Goal: Find specific page/section: Find specific page/section

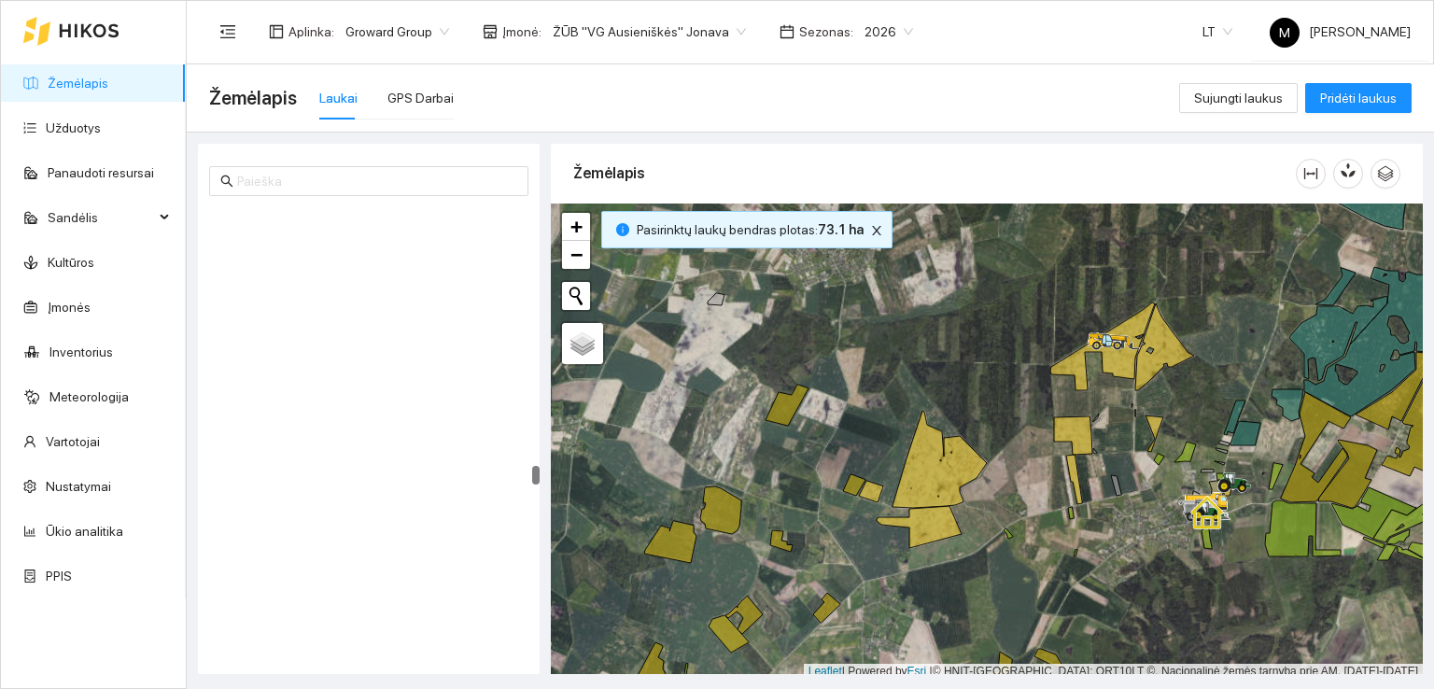
scroll to position [5, 0]
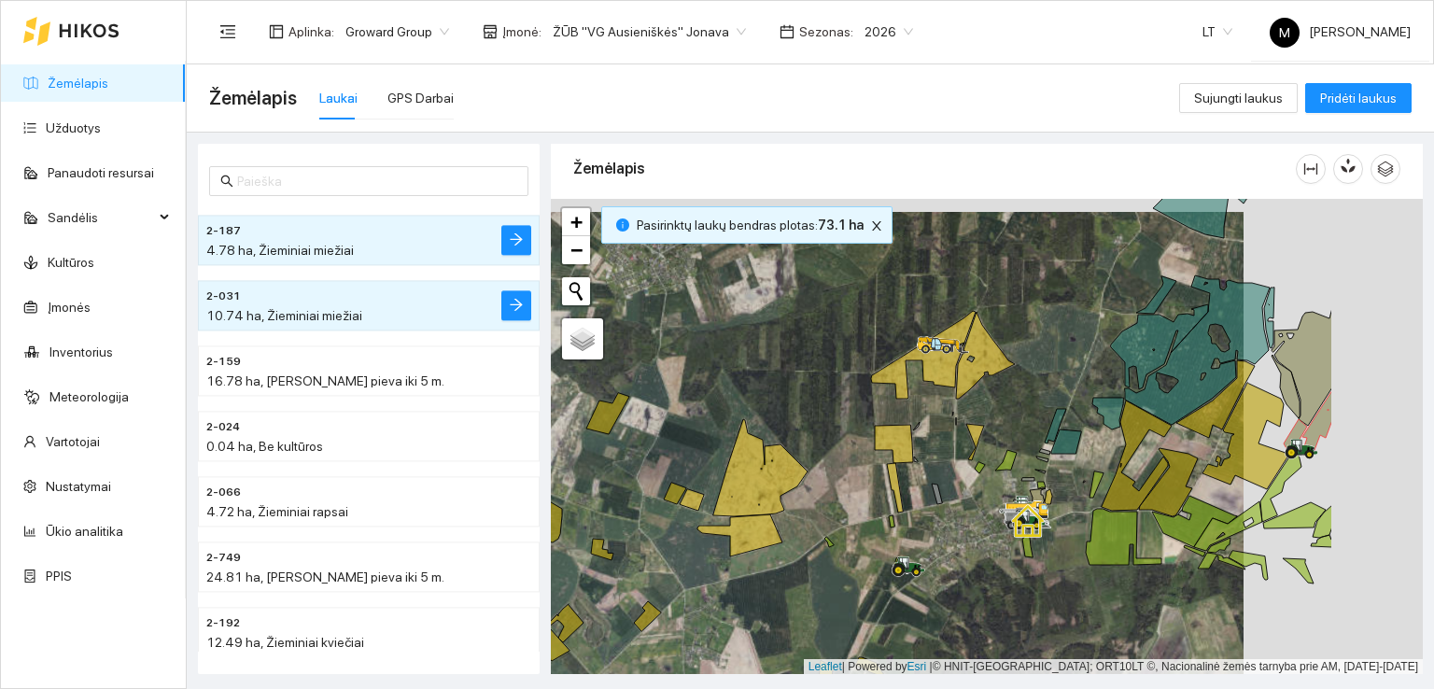
drag, startPoint x: 1154, startPoint y: 518, endPoint x: 974, endPoint y: 531, distance: 179.7
click at [974, 531] on div at bounding box center [987, 437] width 872 height 476
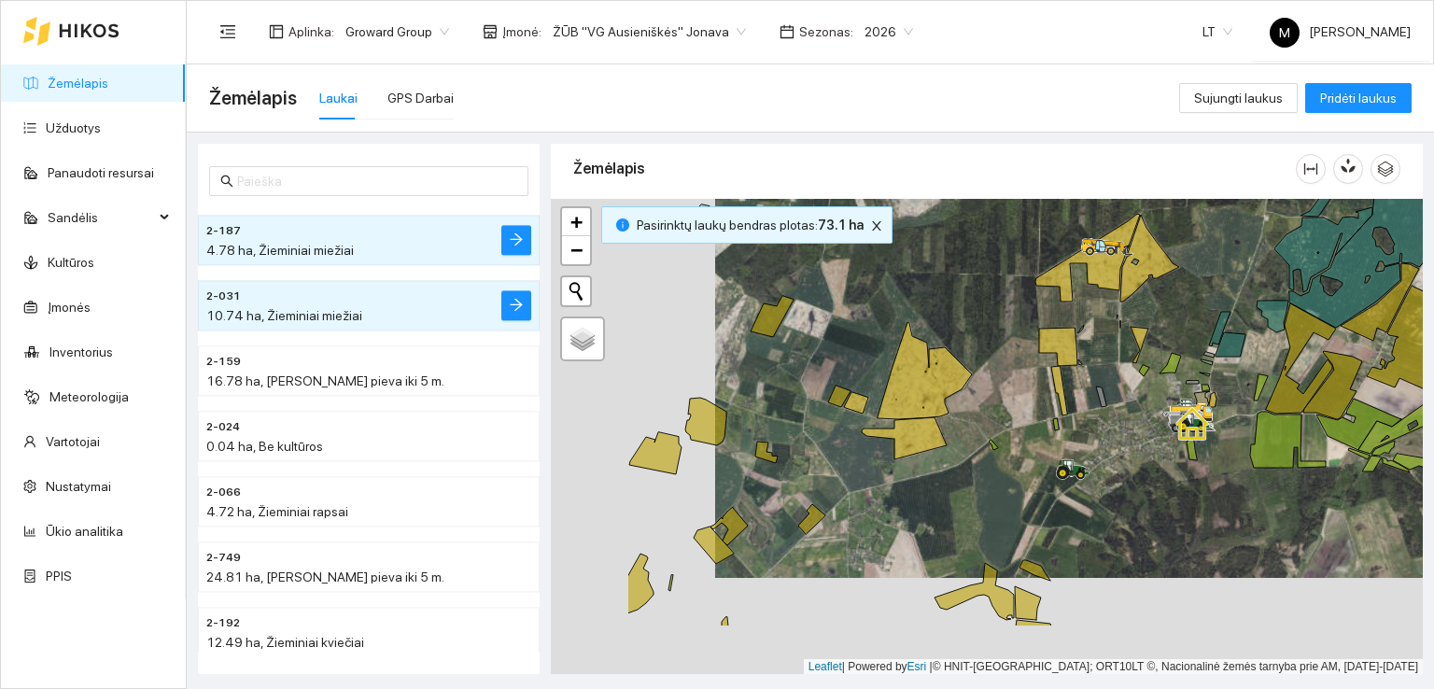
drag, startPoint x: 914, startPoint y: 516, endPoint x: 1124, endPoint y: 407, distance: 236.7
click at [1090, 415] on div at bounding box center [987, 437] width 872 height 476
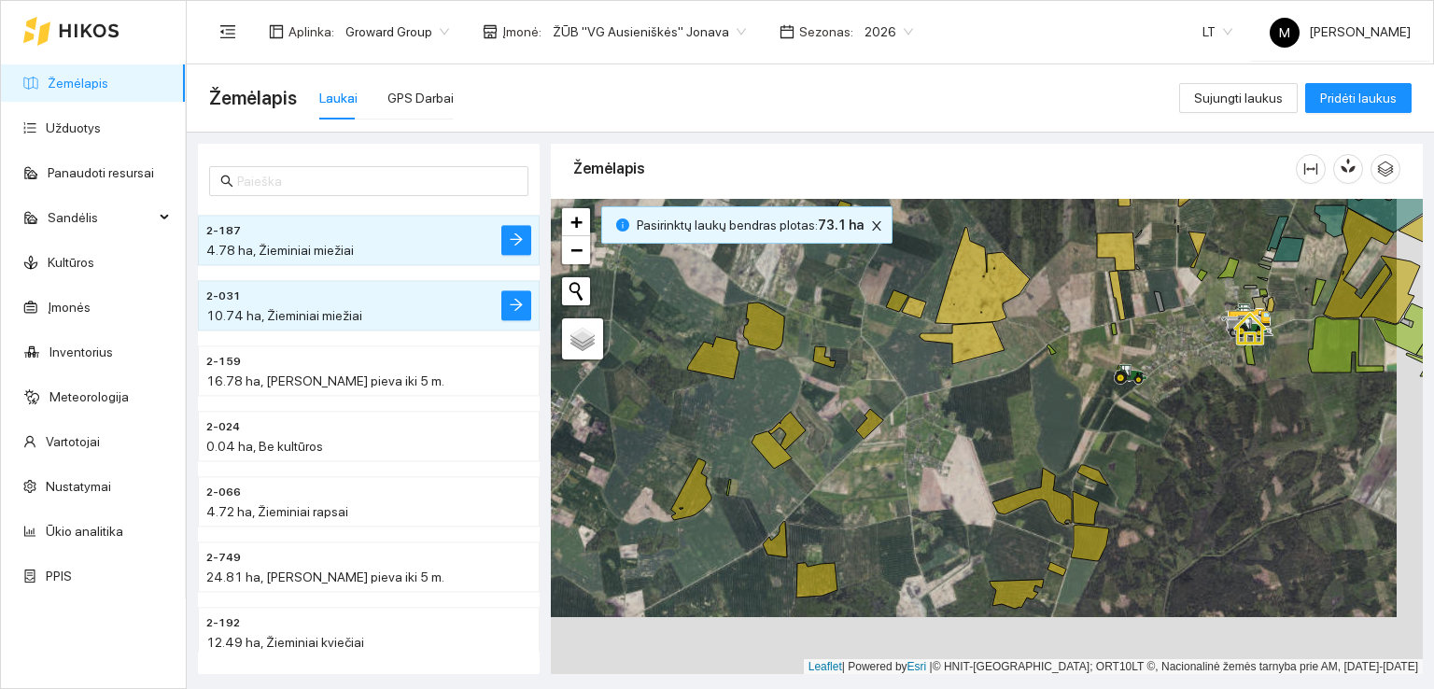
drag, startPoint x: 881, startPoint y: 610, endPoint x: 866, endPoint y: 539, distance: 72.5
click at [868, 553] on div at bounding box center [987, 437] width 872 height 476
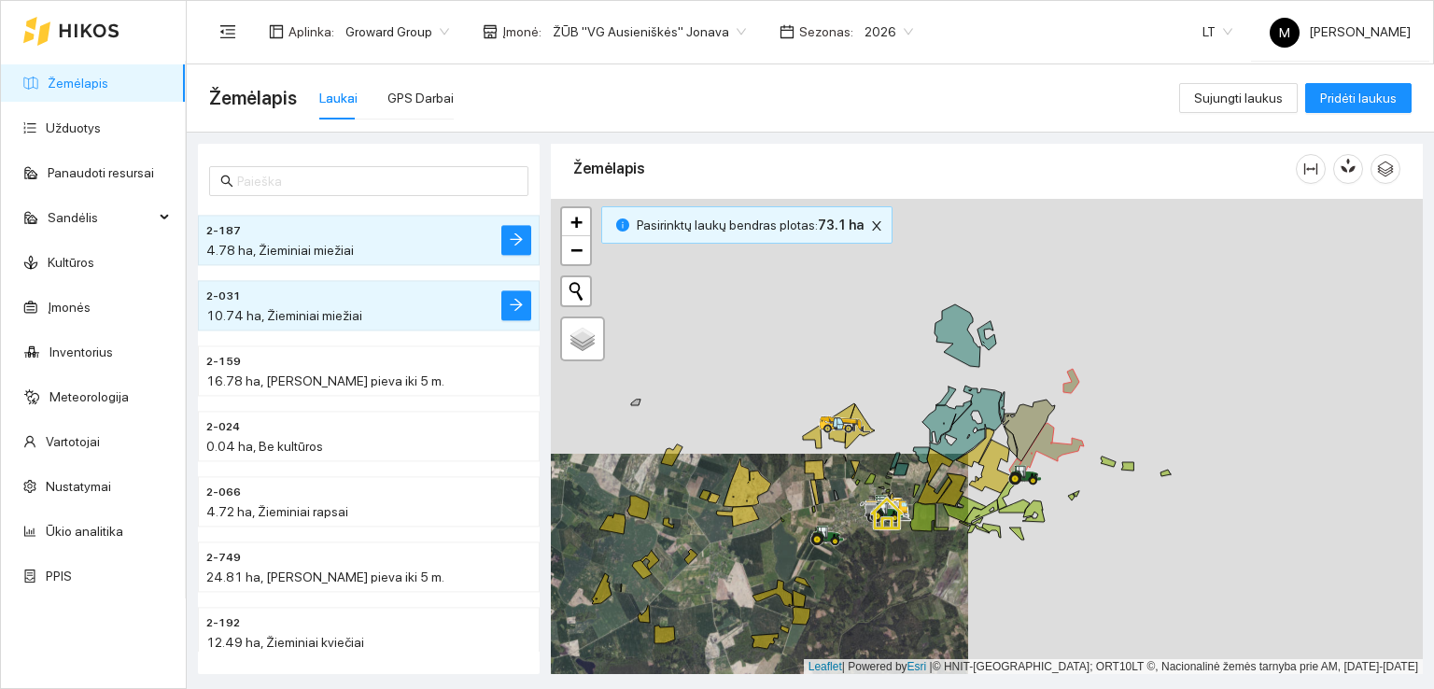
drag, startPoint x: 1168, startPoint y: 441, endPoint x: 858, endPoint y: 557, distance: 330.8
click at [858, 557] on div at bounding box center [987, 437] width 872 height 476
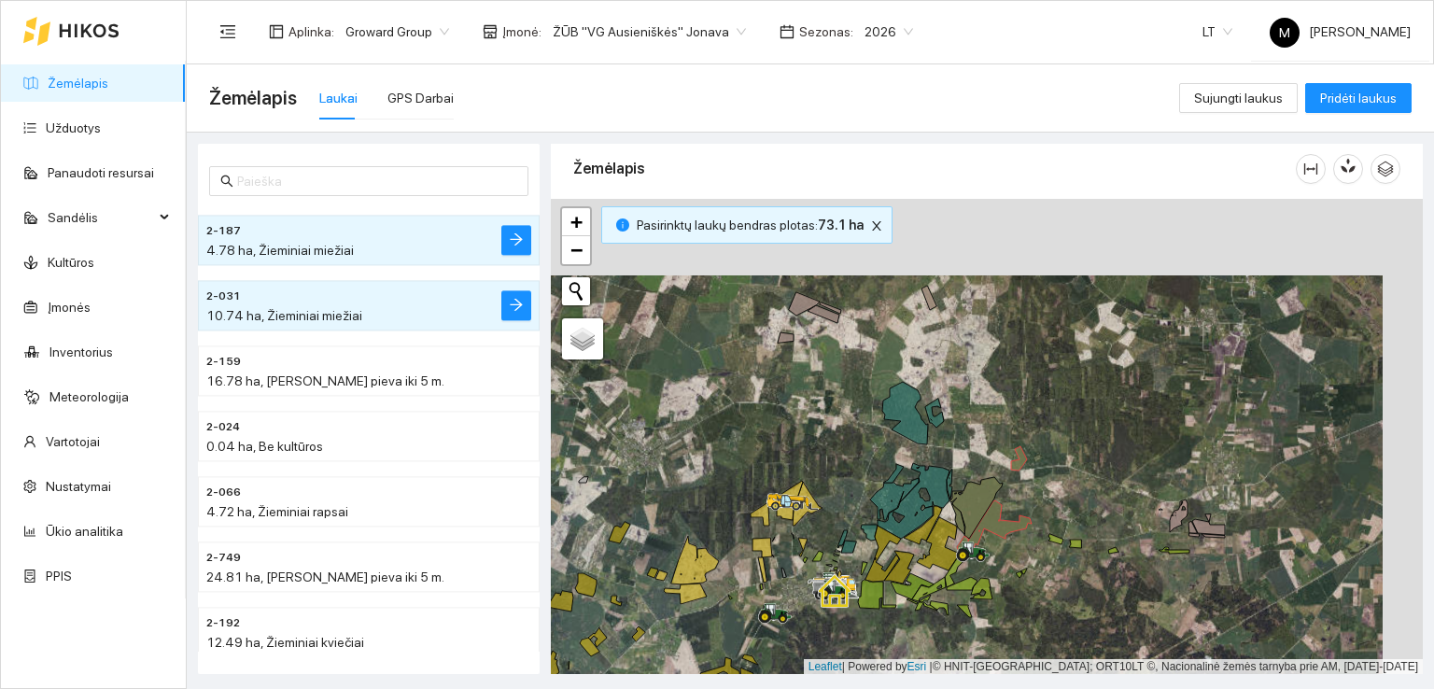
drag, startPoint x: 1042, startPoint y: 384, endPoint x: 988, endPoint y: 474, distance: 105.0
click at [991, 473] on div at bounding box center [987, 437] width 872 height 476
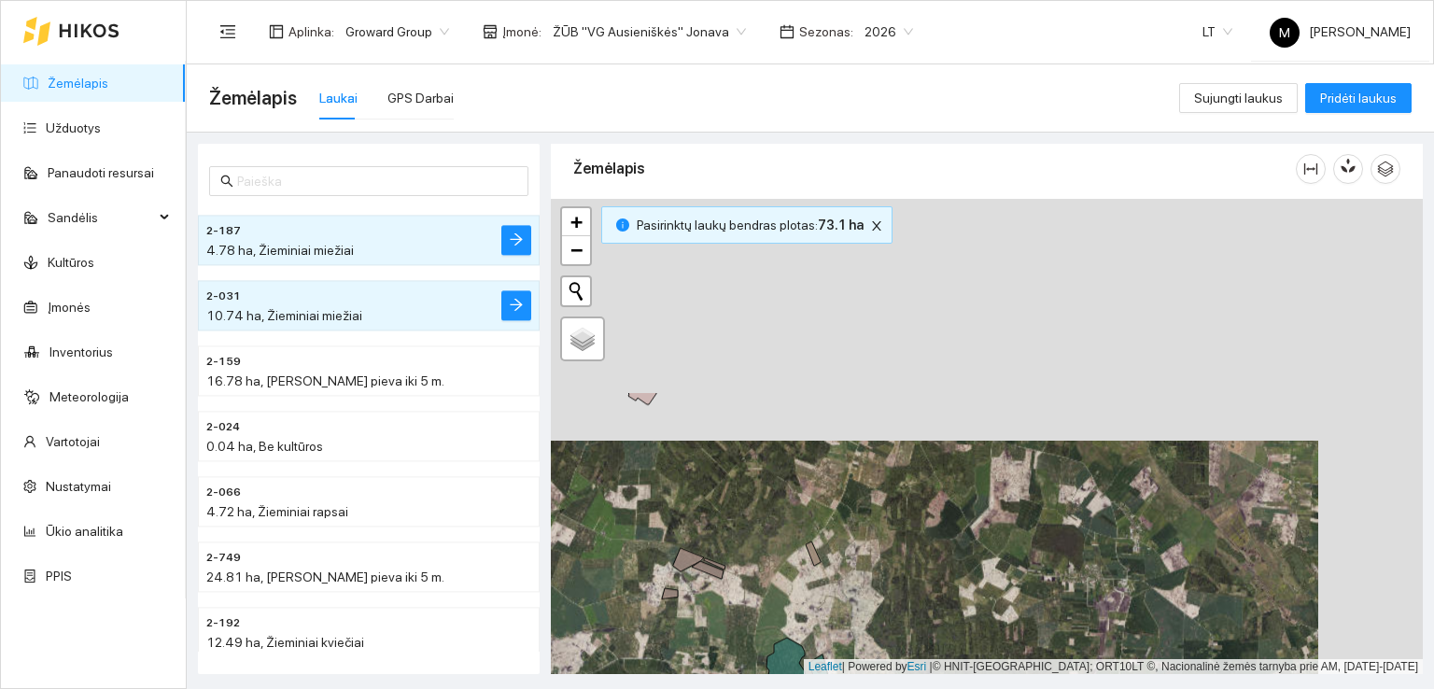
drag, startPoint x: 1169, startPoint y: 343, endPoint x: 1088, endPoint y: 536, distance: 209.2
click at [1056, 597] on div at bounding box center [987, 437] width 872 height 476
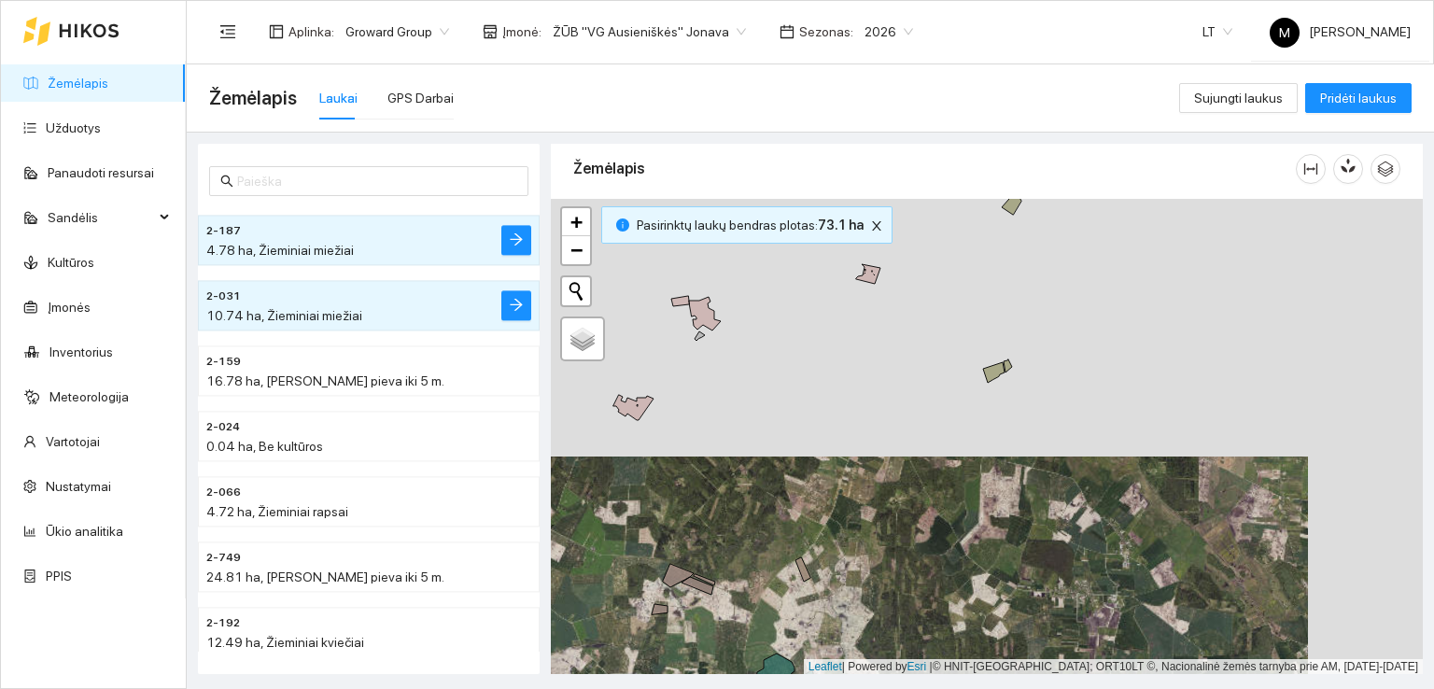
drag, startPoint x: 1104, startPoint y: 446, endPoint x: 993, endPoint y: 616, distance: 203.0
click at [993, 616] on div at bounding box center [987, 437] width 872 height 476
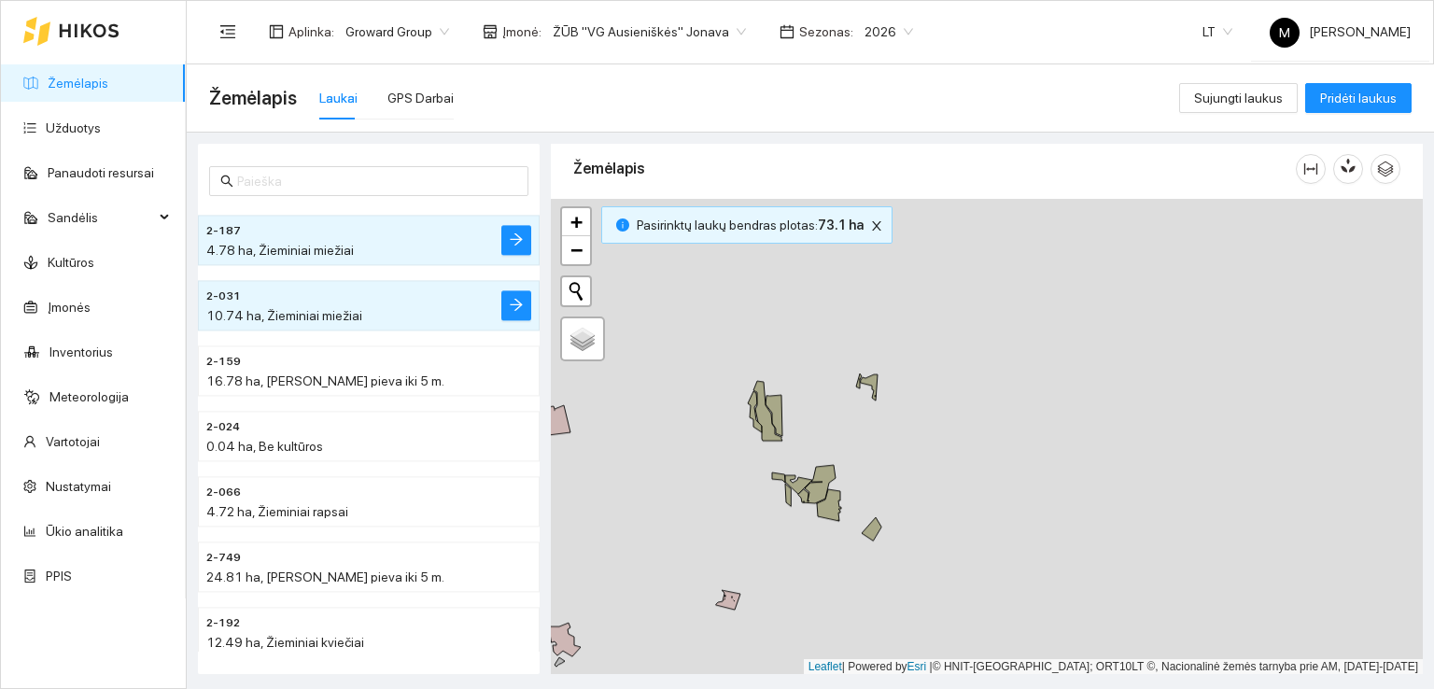
drag, startPoint x: 1022, startPoint y: 399, endPoint x: 992, endPoint y: 555, distance: 158.7
click at [992, 555] on div at bounding box center [987, 437] width 872 height 476
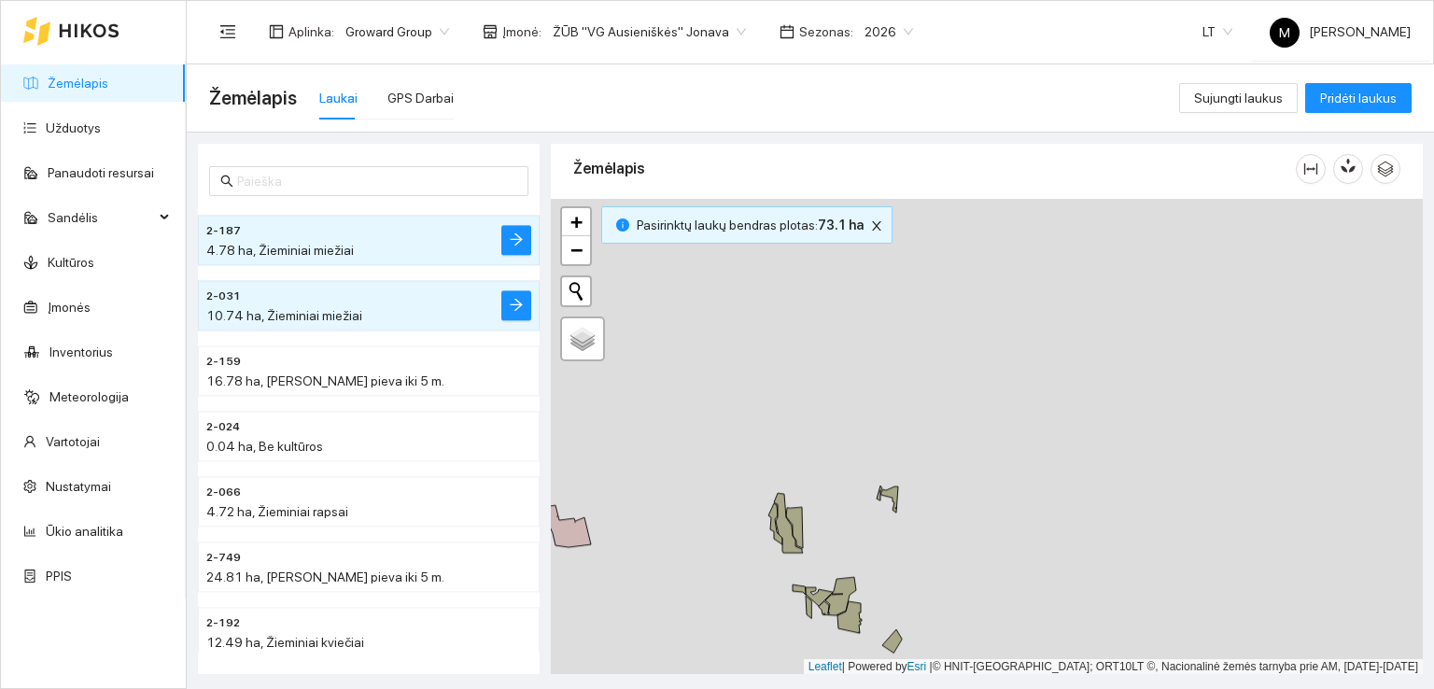
drag, startPoint x: 998, startPoint y: 479, endPoint x: 1019, endPoint y: 591, distance: 114.0
click at [1019, 591] on div at bounding box center [987, 437] width 872 height 476
drag, startPoint x: 831, startPoint y: 636, endPoint x: 930, endPoint y: 324, distance: 327.1
click at [930, 326] on div at bounding box center [987, 437] width 872 height 476
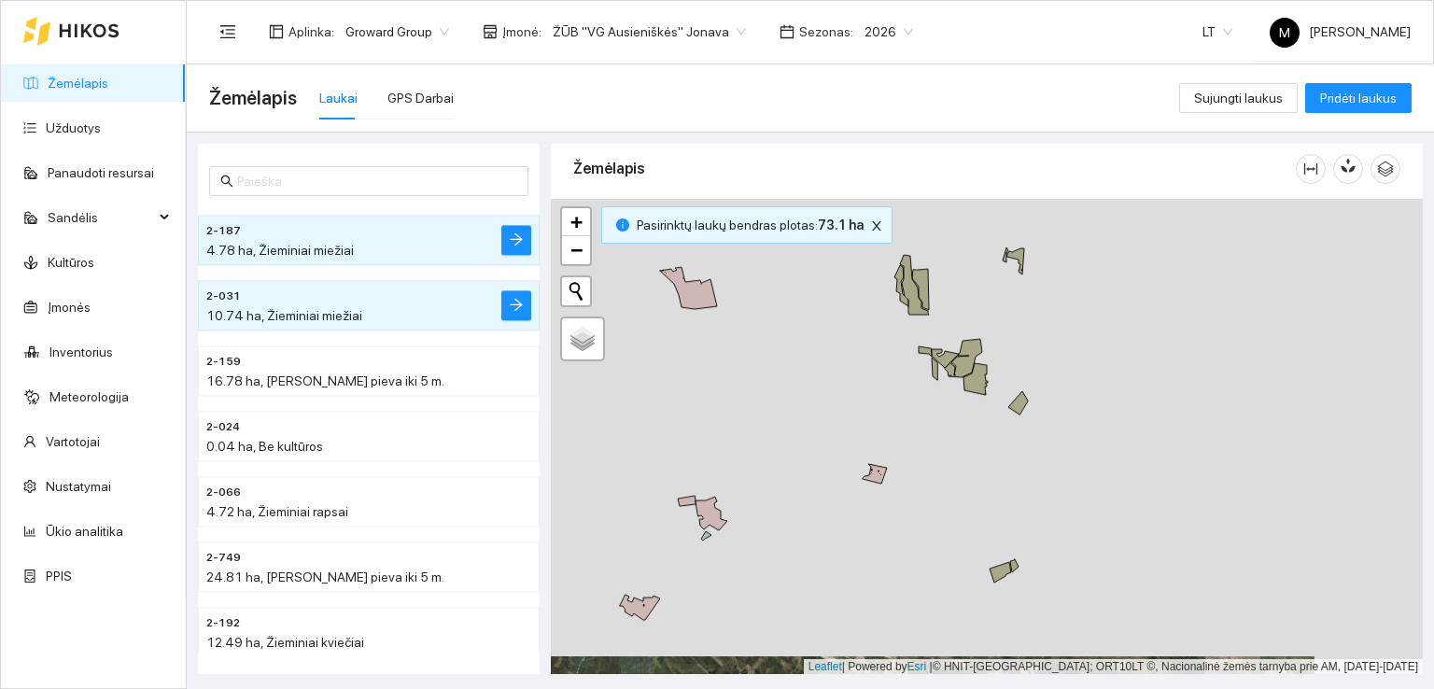
drag, startPoint x: 822, startPoint y: 394, endPoint x: 851, endPoint y: 479, distance: 89.7
click at [851, 479] on div at bounding box center [987, 437] width 872 height 476
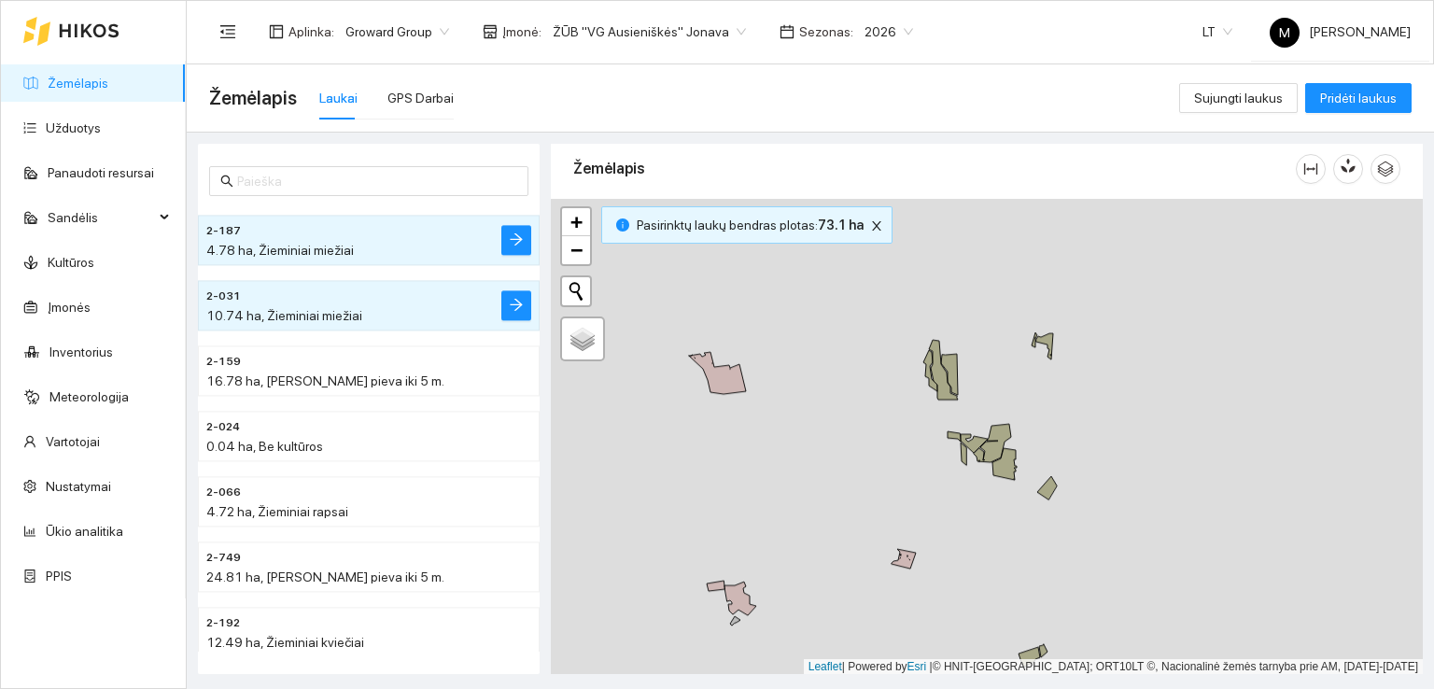
drag, startPoint x: 757, startPoint y: 514, endPoint x: 833, endPoint y: 288, distance: 238.2
click at [833, 291] on div at bounding box center [987, 437] width 872 height 476
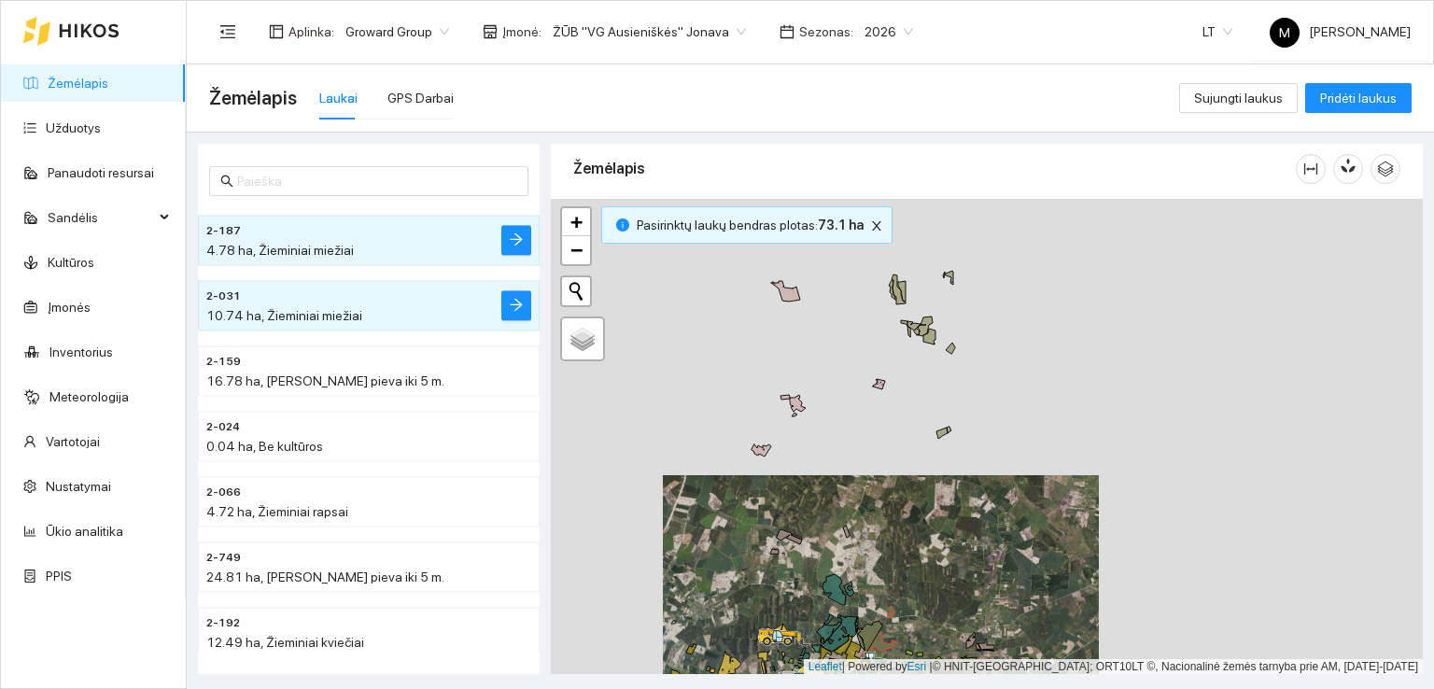
drag, startPoint x: 776, startPoint y: 540, endPoint x: 827, endPoint y: 397, distance: 152.6
click at [827, 397] on div at bounding box center [987, 437] width 872 height 476
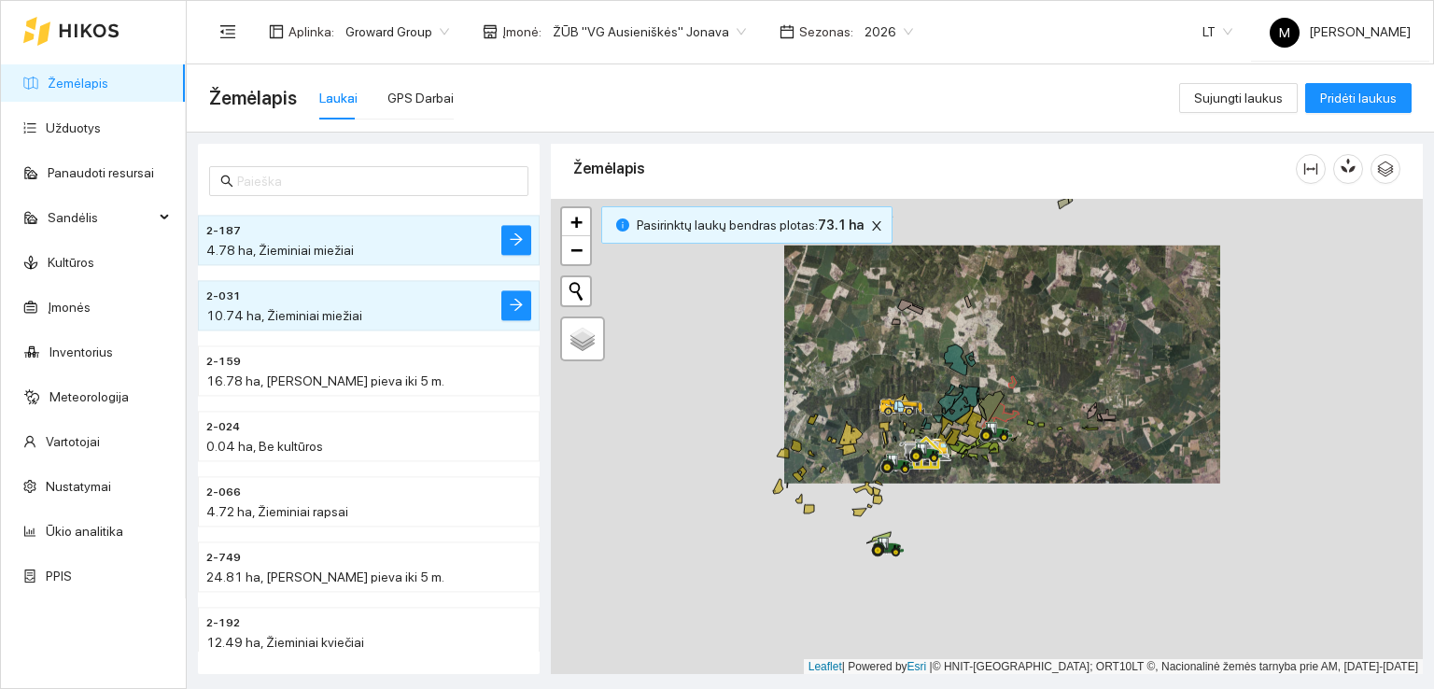
drag, startPoint x: 806, startPoint y: 587, endPoint x: 911, endPoint y: 408, distance: 207.5
click at [927, 408] on div at bounding box center [987, 437] width 872 height 476
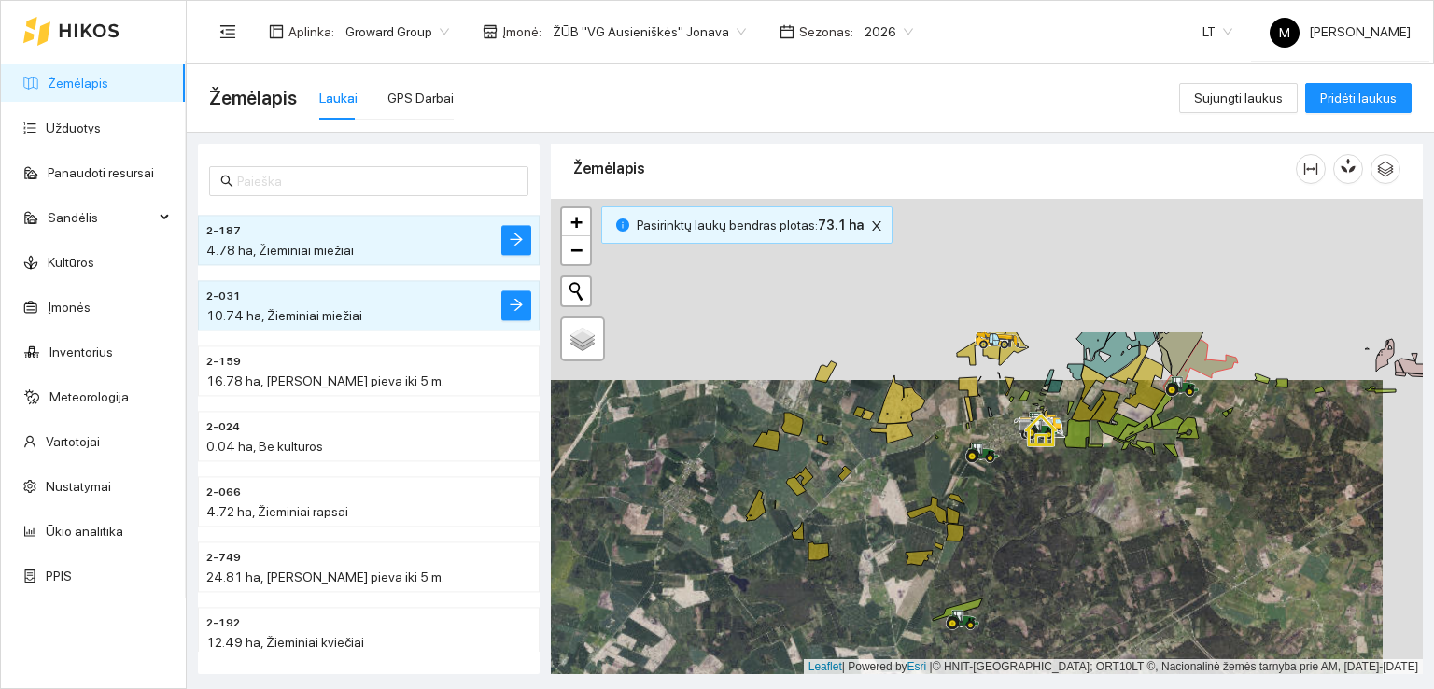
drag, startPoint x: 806, startPoint y: 293, endPoint x: 763, endPoint y: 479, distance: 190.6
click at [763, 479] on div at bounding box center [987, 437] width 872 height 476
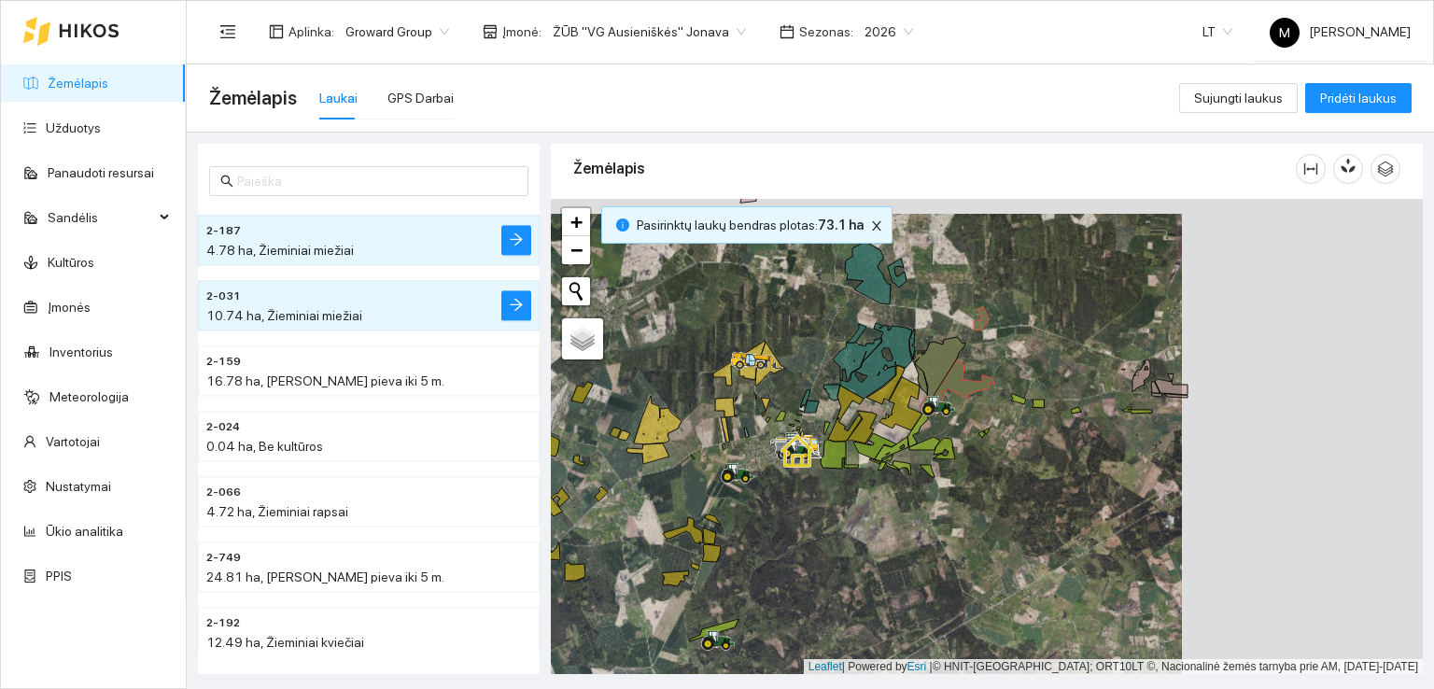
drag, startPoint x: 1109, startPoint y: 471, endPoint x: 716, endPoint y: 486, distance: 393.2
click at [716, 486] on div at bounding box center [987, 437] width 872 height 476
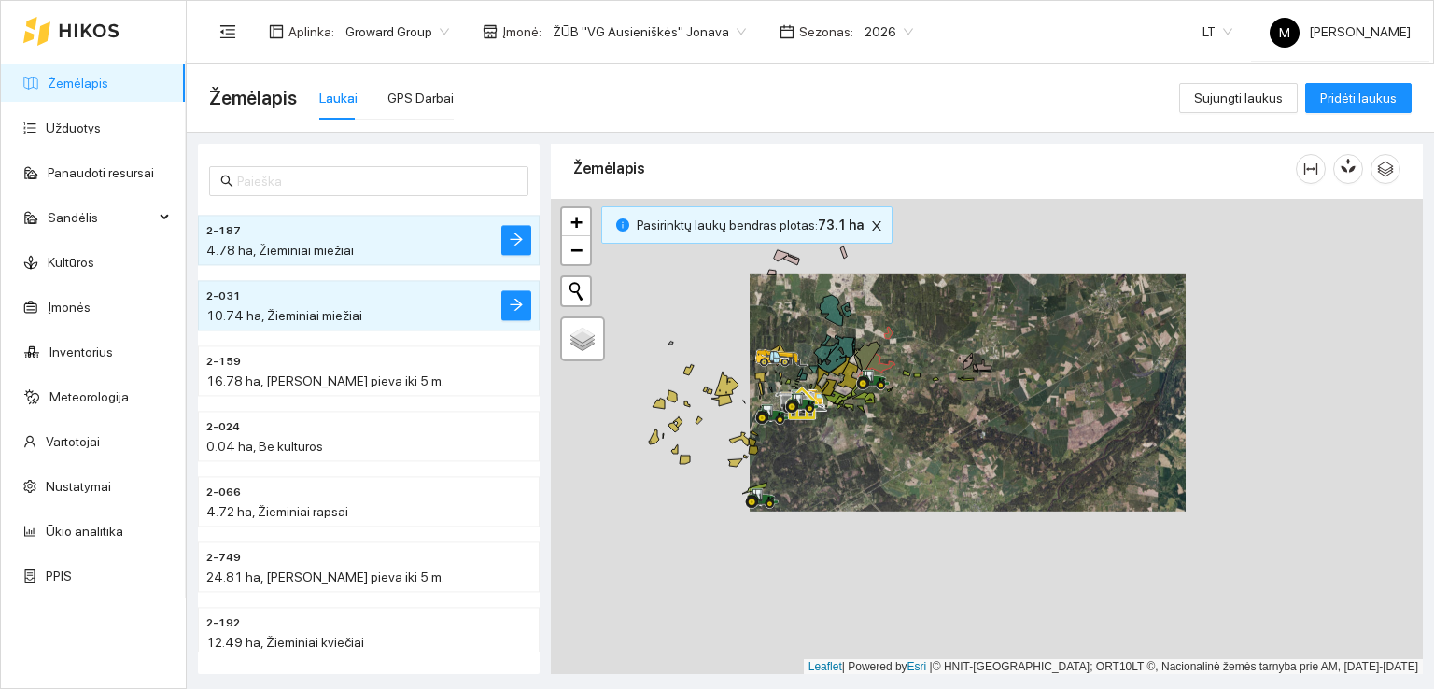
drag, startPoint x: 685, startPoint y: 531, endPoint x: 810, endPoint y: 453, distance: 147.6
click at [807, 456] on div at bounding box center [987, 437] width 872 height 476
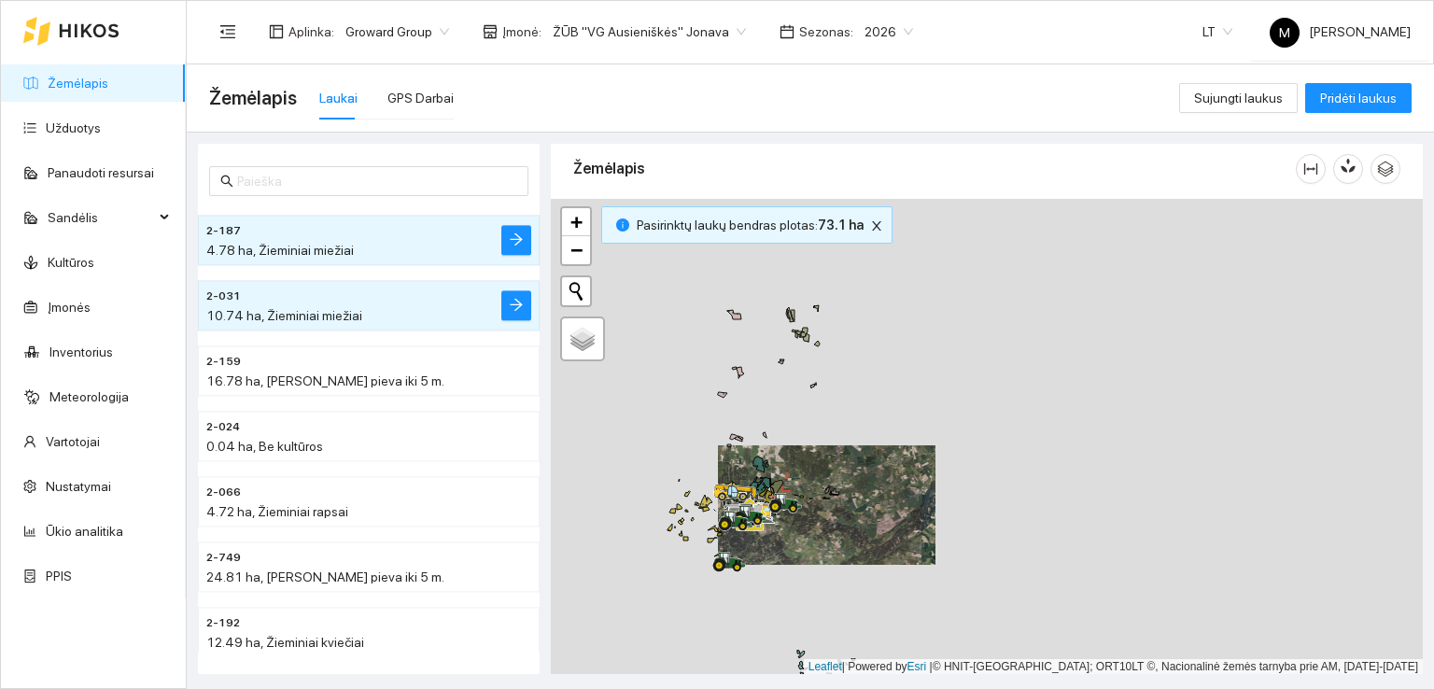
drag, startPoint x: 750, startPoint y: 582, endPoint x: 820, endPoint y: 440, distance: 158.6
click at [818, 443] on div at bounding box center [987, 437] width 872 height 476
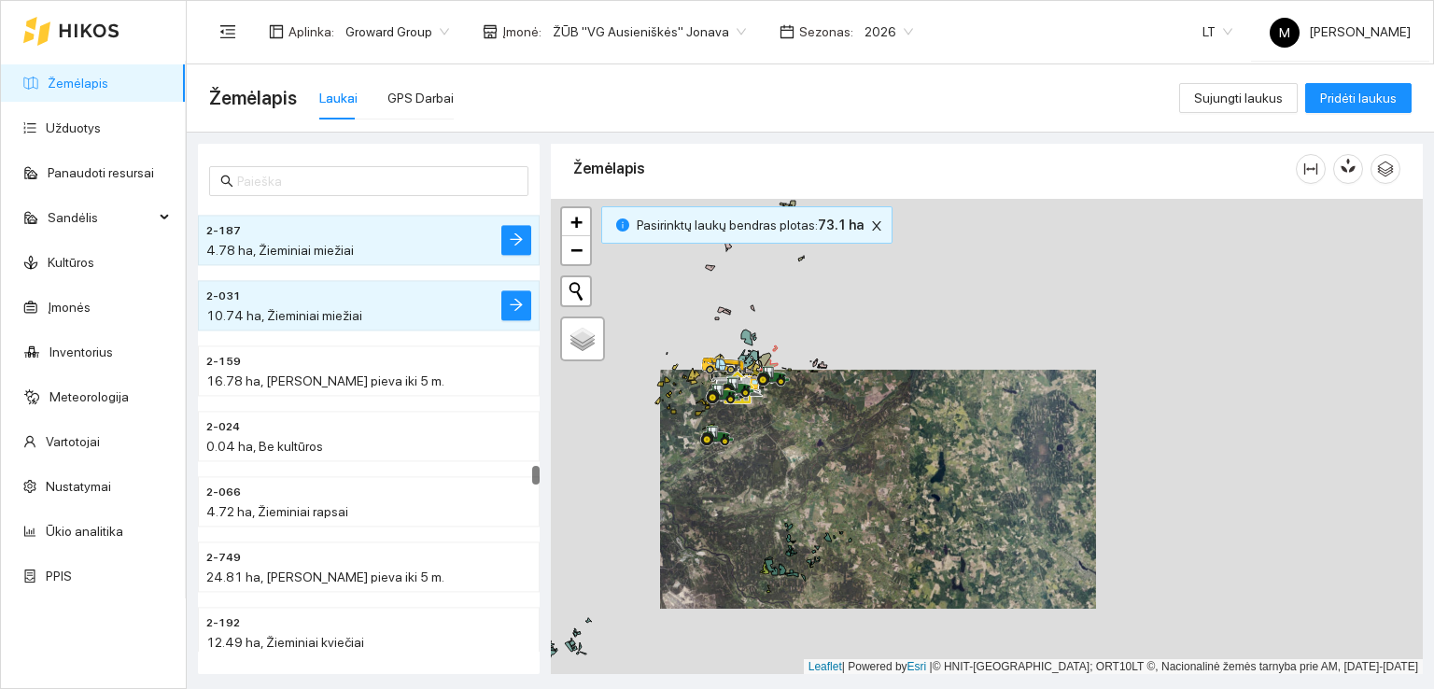
drag, startPoint x: 726, startPoint y: 440, endPoint x: 769, endPoint y: 552, distance: 120.0
click at [769, 552] on div at bounding box center [987, 437] width 872 height 476
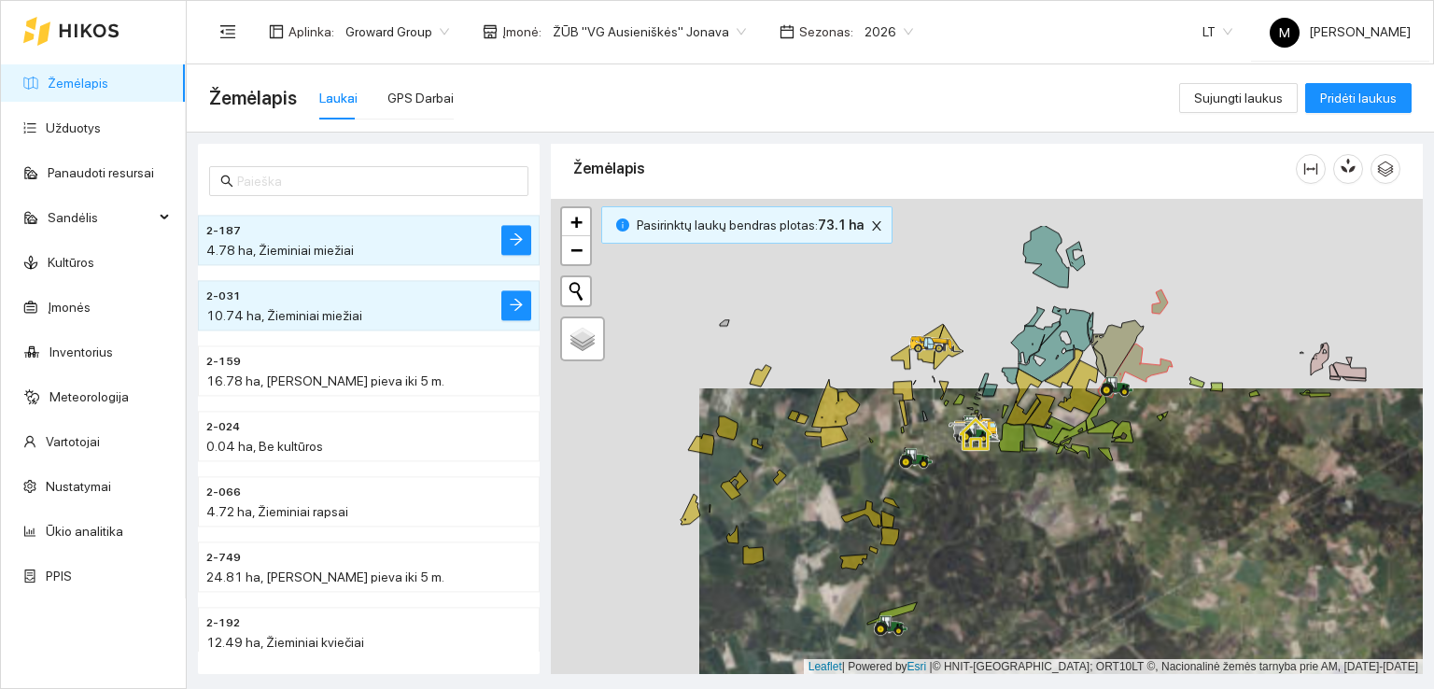
drag, startPoint x: 684, startPoint y: 494, endPoint x: 782, endPoint y: 540, distance: 108.5
click at [782, 540] on div at bounding box center [987, 437] width 872 height 476
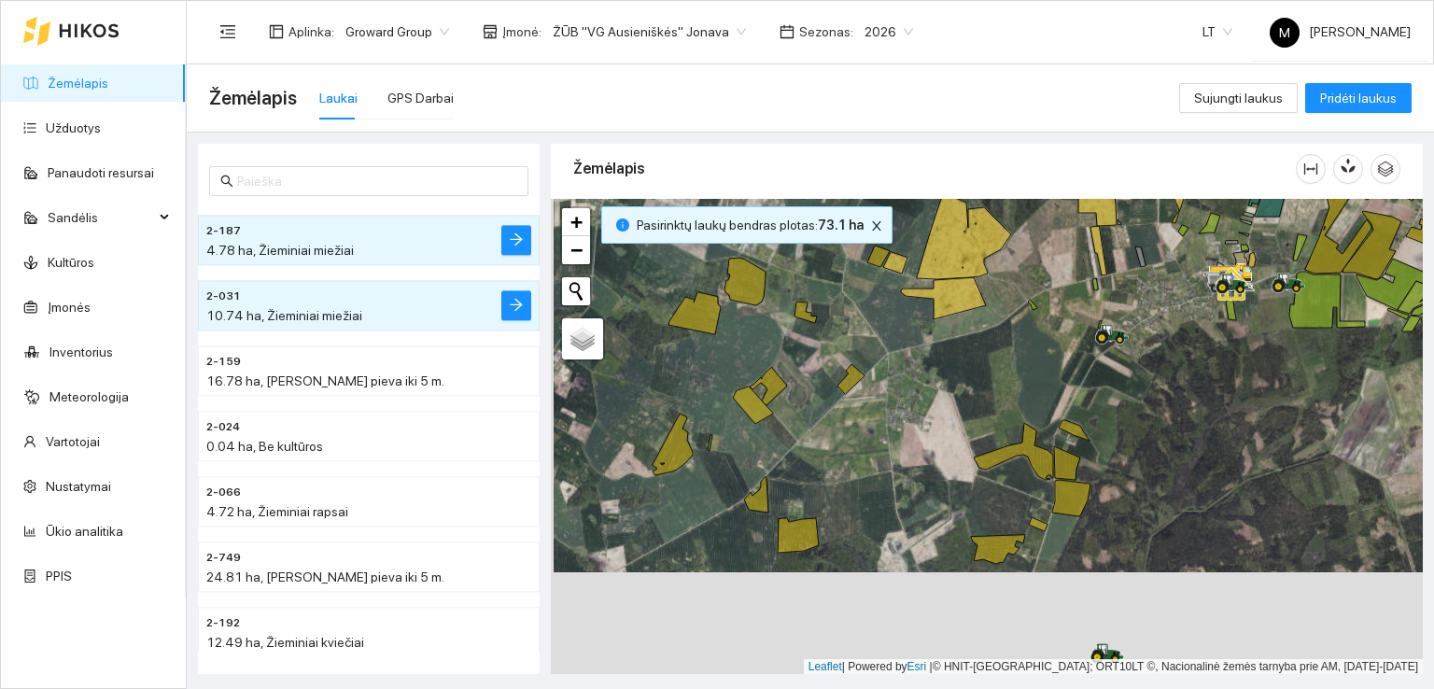
drag, startPoint x: 822, startPoint y: 540, endPoint x: 825, endPoint y: 432, distance: 108.3
click at [825, 434] on div at bounding box center [987, 437] width 872 height 476
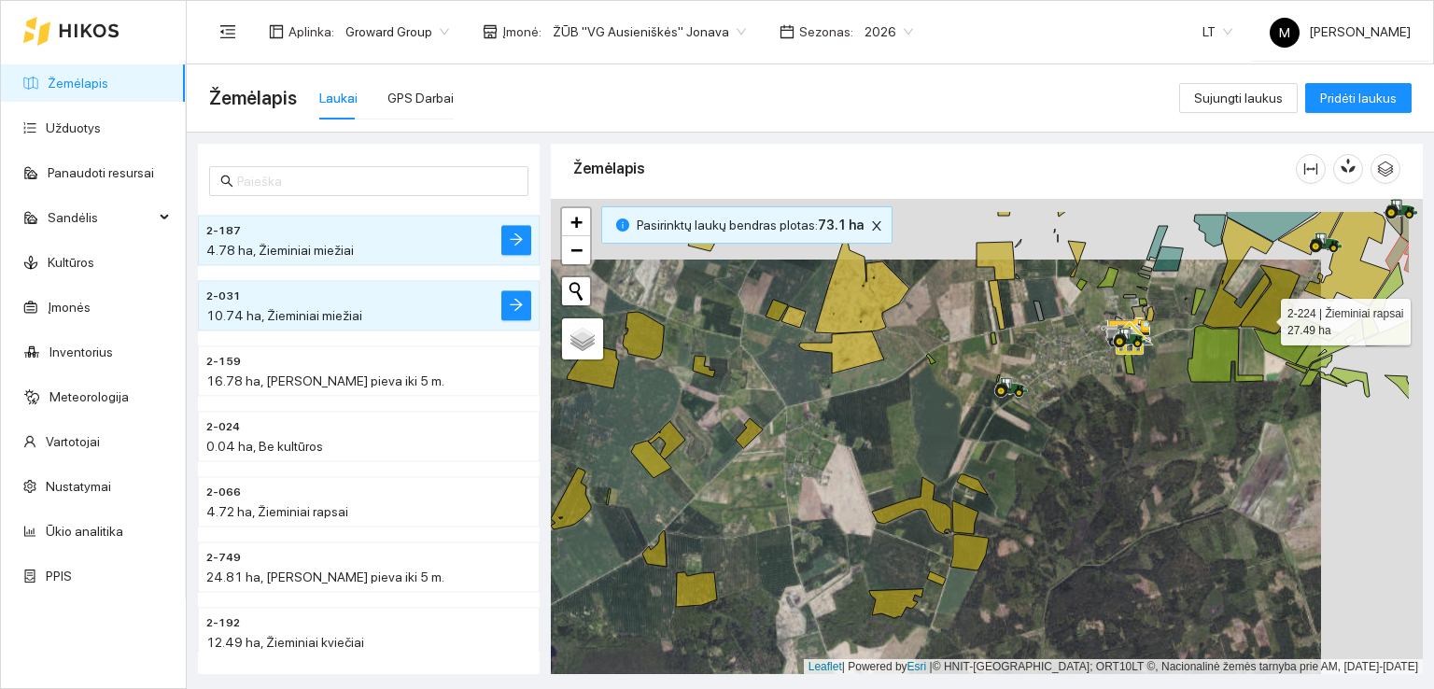
drag, startPoint x: 1371, startPoint y: 254, endPoint x: 1263, endPoint y: 316, distance: 125.0
click at [1263, 316] on icon at bounding box center [1269, 299] width 59 height 68
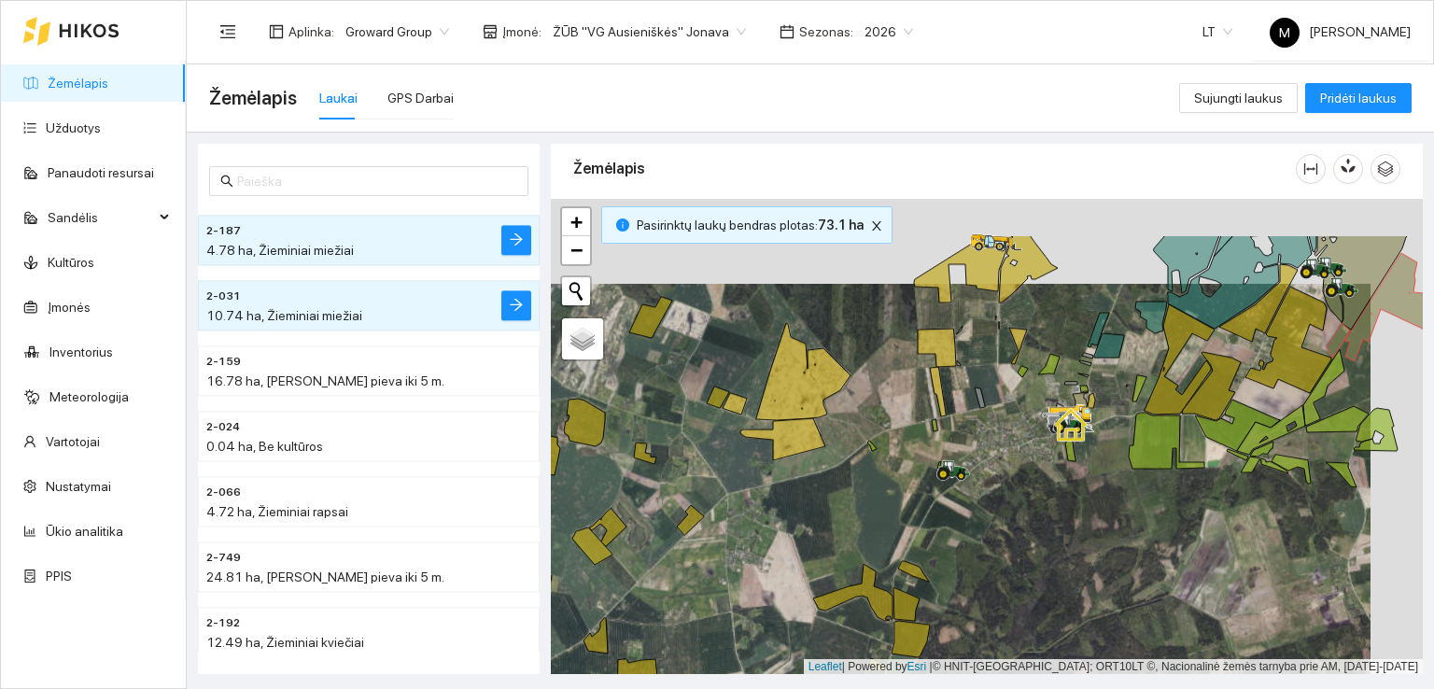
drag, startPoint x: 1133, startPoint y: 461, endPoint x: 1056, endPoint y: 570, distance: 133.9
click at [1057, 569] on div at bounding box center [987, 437] width 872 height 476
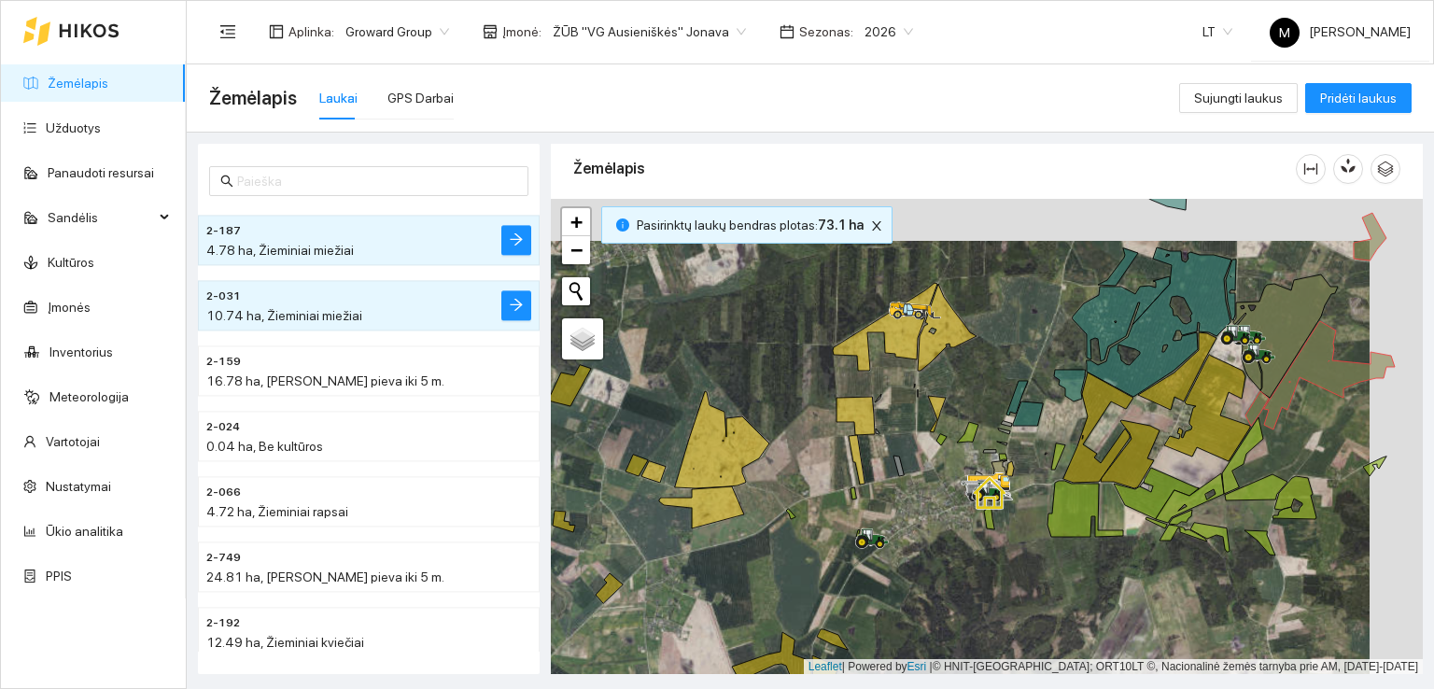
drag, startPoint x: 1071, startPoint y: 501, endPoint x: 959, endPoint y: 567, distance: 130.1
click at [959, 567] on div at bounding box center [987, 437] width 872 height 476
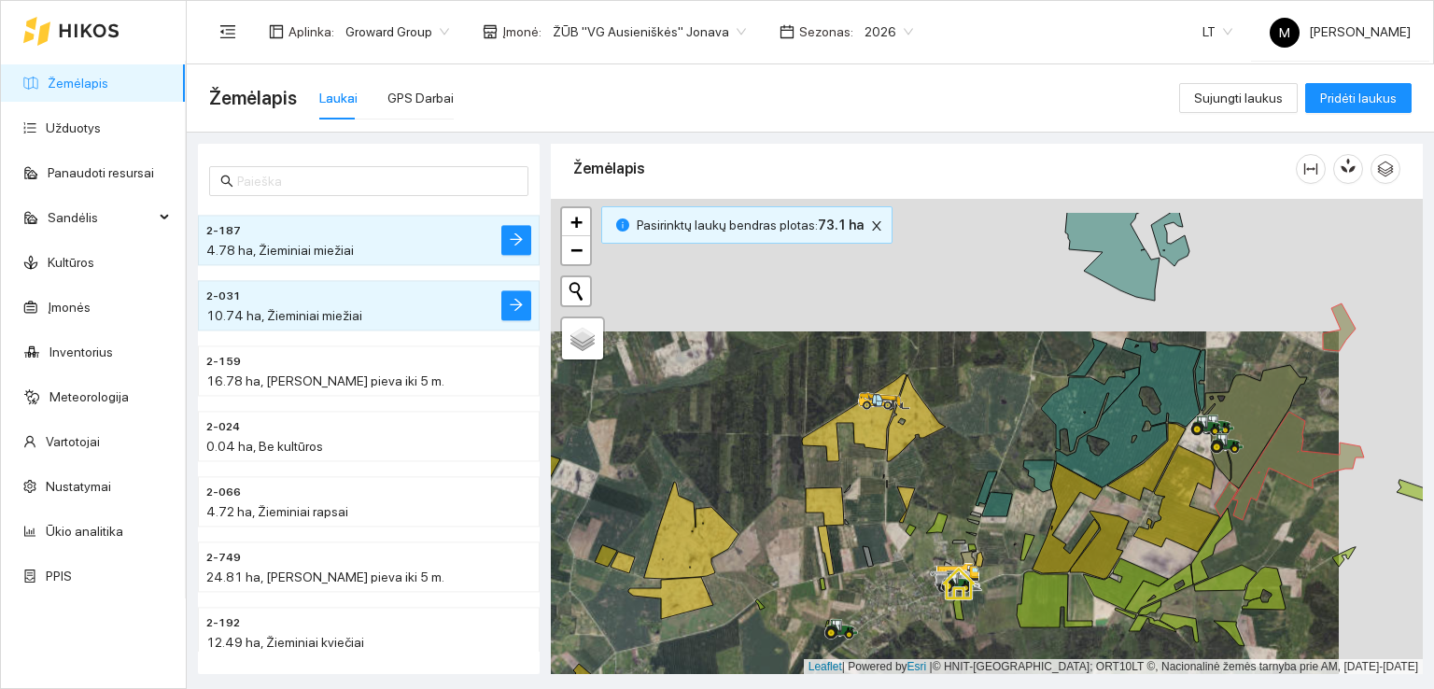
drag, startPoint x: 909, startPoint y: 515, endPoint x: 930, endPoint y: 548, distance: 38.6
click at [930, 548] on div at bounding box center [987, 437] width 872 height 476
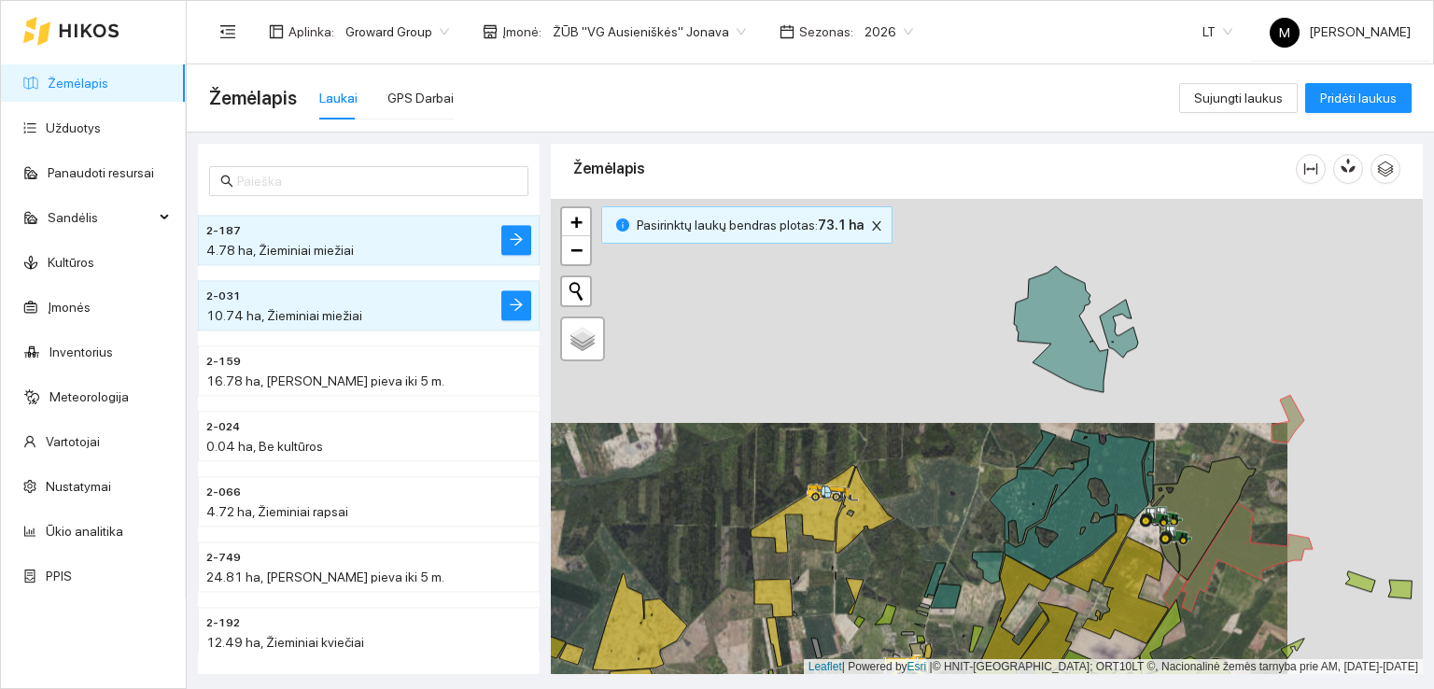
drag, startPoint x: 963, startPoint y: 452, endPoint x: 911, endPoint y: 546, distance: 107.8
click at [911, 546] on div at bounding box center [987, 437] width 872 height 476
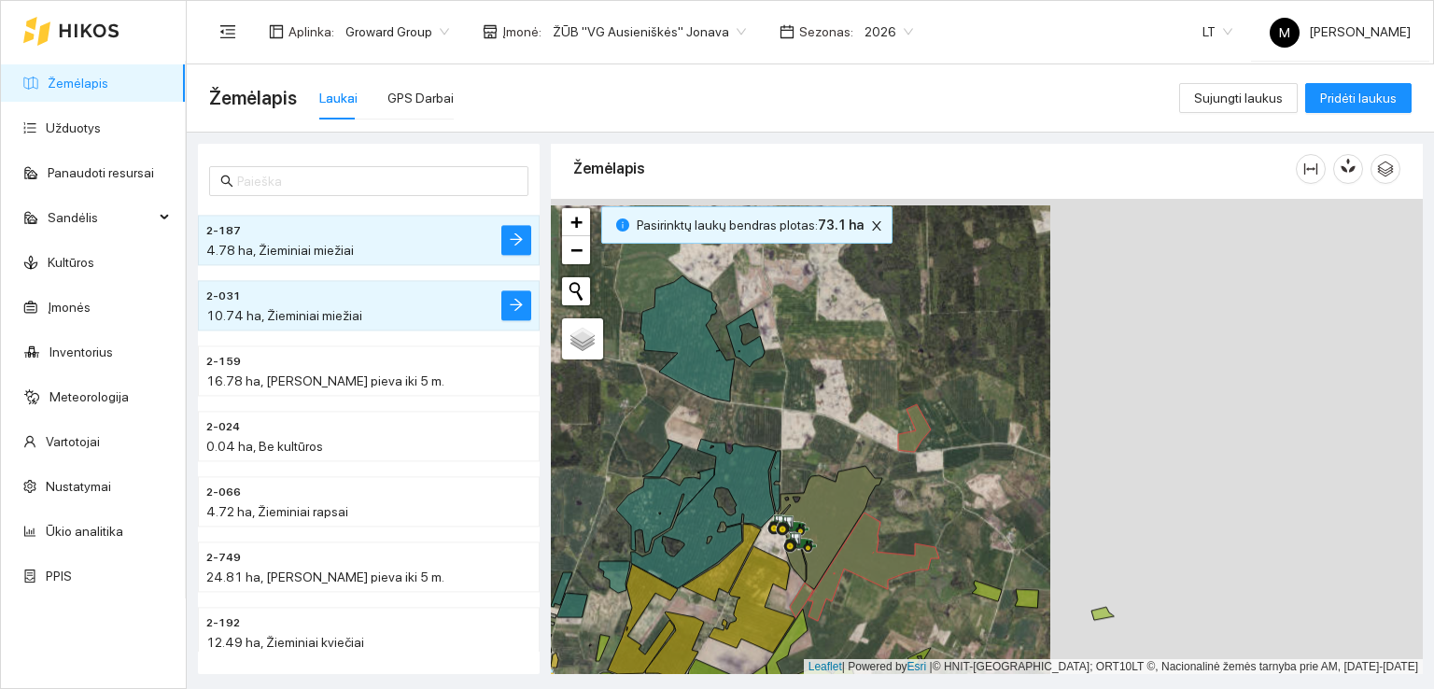
drag, startPoint x: 1272, startPoint y: 495, endPoint x: 876, endPoint y: 501, distance: 396.7
click at [876, 501] on div at bounding box center [987, 437] width 872 height 476
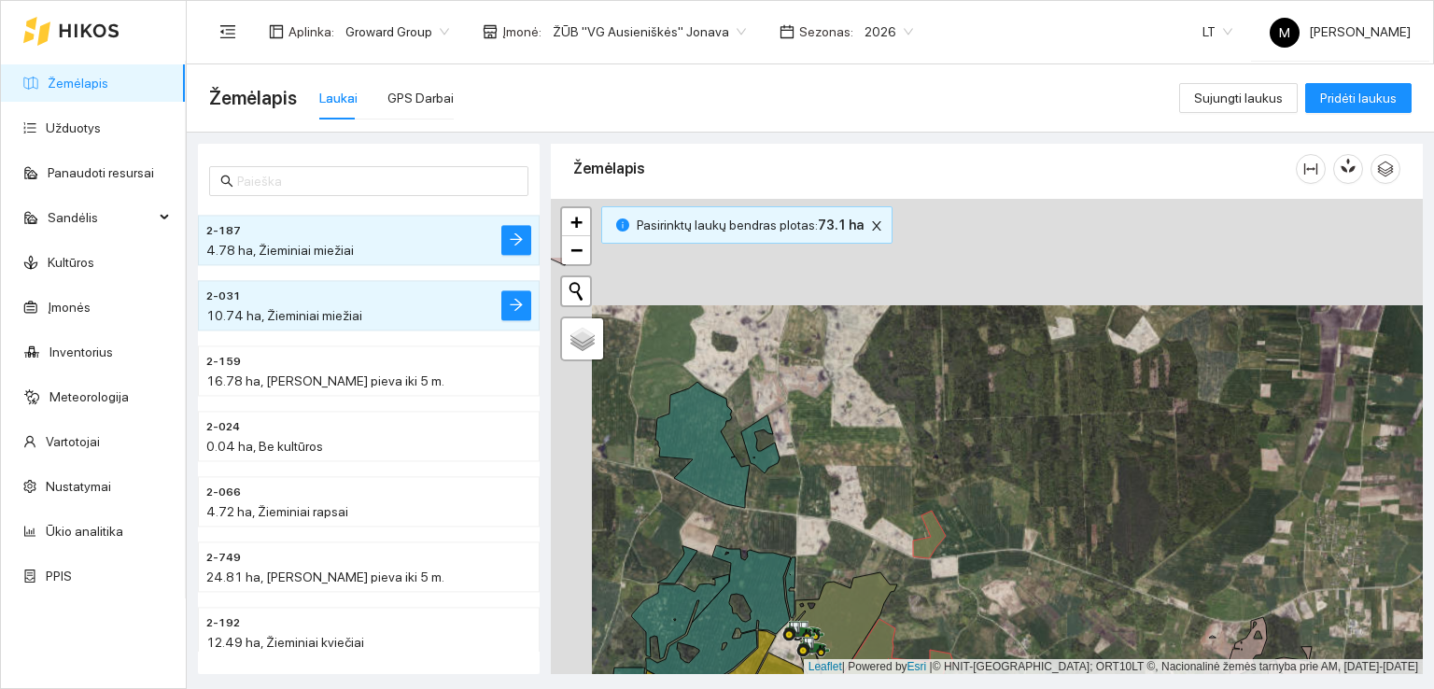
drag, startPoint x: 1093, startPoint y: 505, endPoint x: 1140, endPoint y: 620, distance: 123.9
click at [1140, 620] on div at bounding box center [987, 437] width 872 height 476
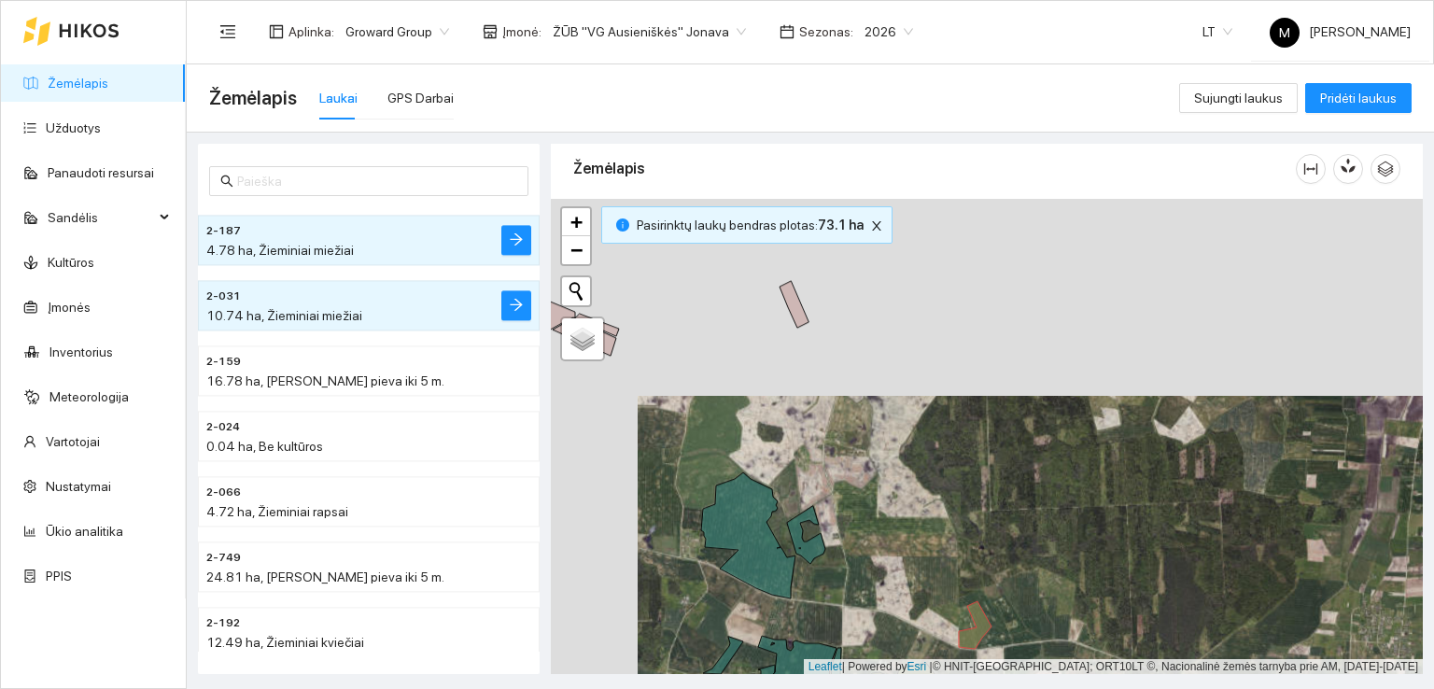
drag, startPoint x: 882, startPoint y: 475, endPoint x: 934, endPoint y: 582, distance: 119.4
click at [933, 595] on div at bounding box center [987, 437] width 872 height 476
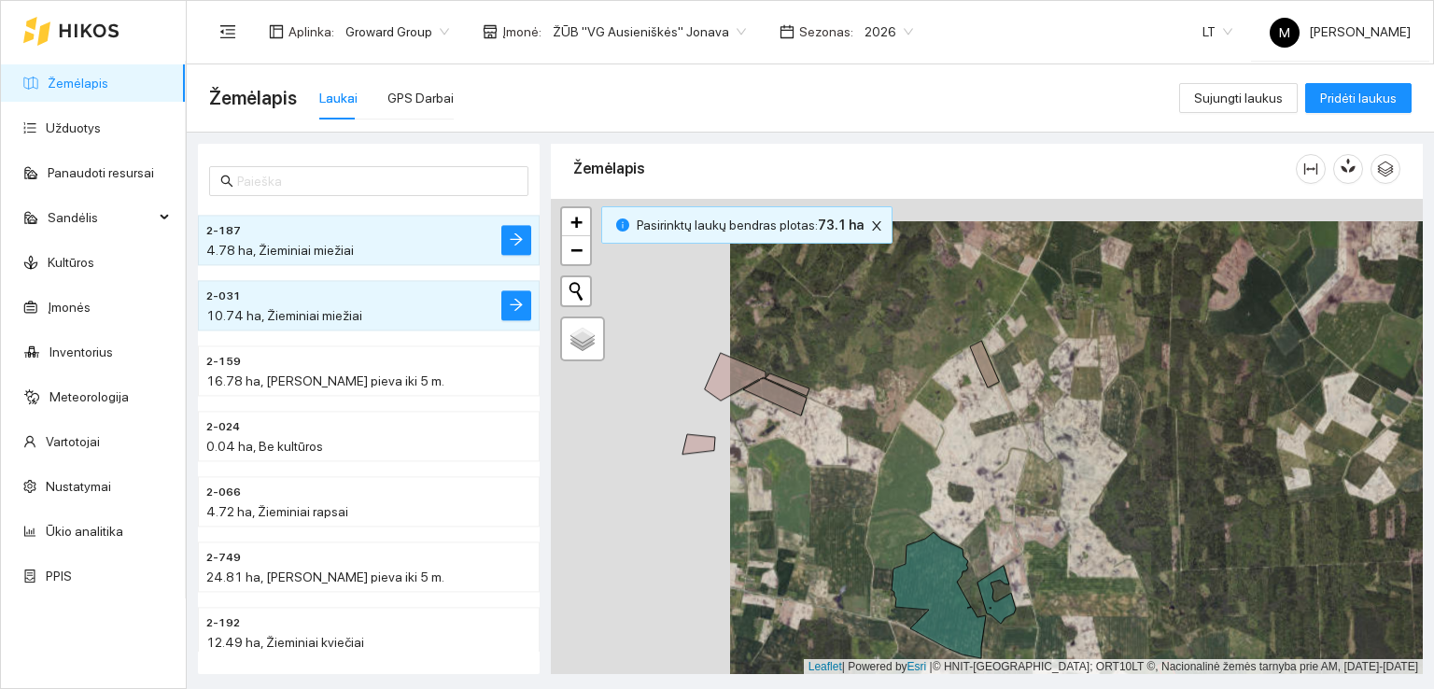
drag, startPoint x: 604, startPoint y: 438, endPoint x: 783, endPoint y: 460, distance: 180.6
click at [783, 460] on div at bounding box center [987, 437] width 872 height 476
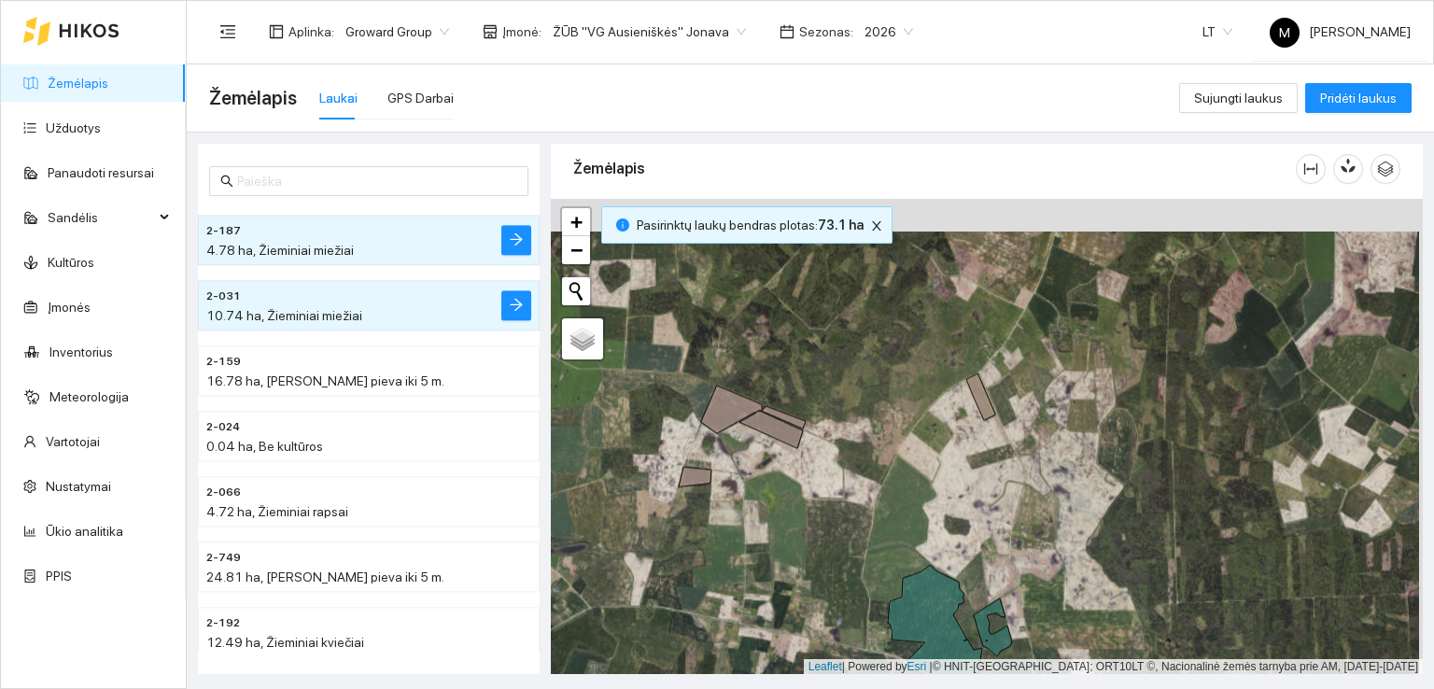
drag, startPoint x: 968, startPoint y: 402, endPoint x: 872, endPoint y: 570, distance: 193.6
click at [872, 570] on div at bounding box center [987, 437] width 872 height 476
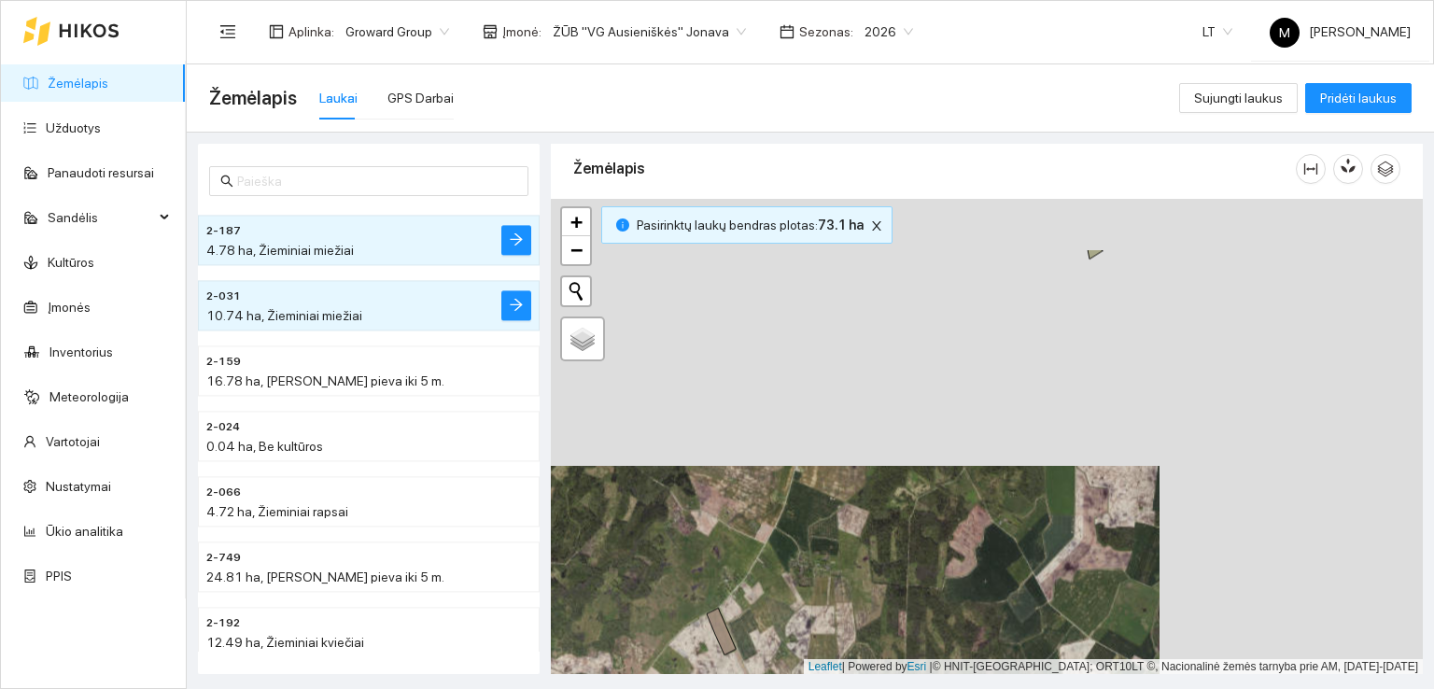
drag, startPoint x: 1104, startPoint y: 469, endPoint x: 871, endPoint y: 584, distance: 260.1
click at [868, 595] on div at bounding box center [987, 437] width 872 height 476
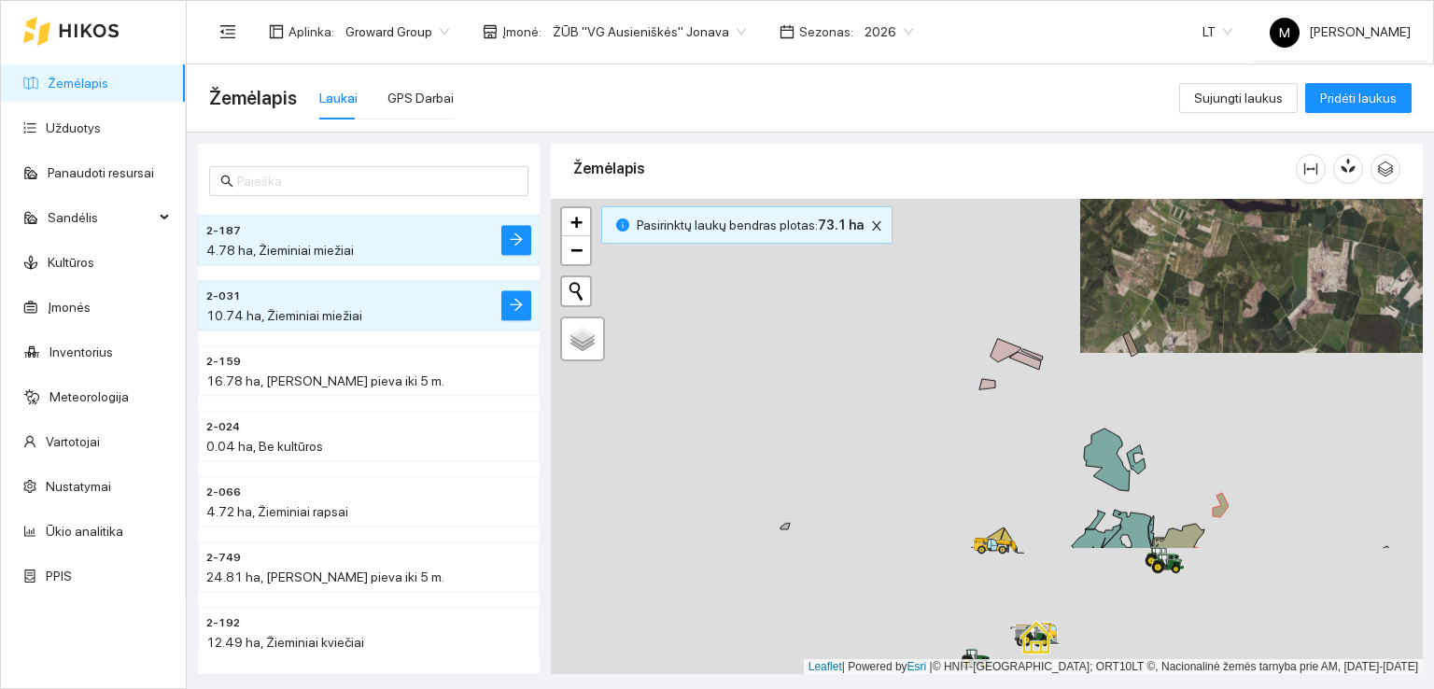
drag, startPoint x: 896, startPoint y: 567, endPoint x: 1172, endPoint y: 392, distance: 326.8
click at [1172, 392] on div at bounding box center [987, 437] width 872 height 476
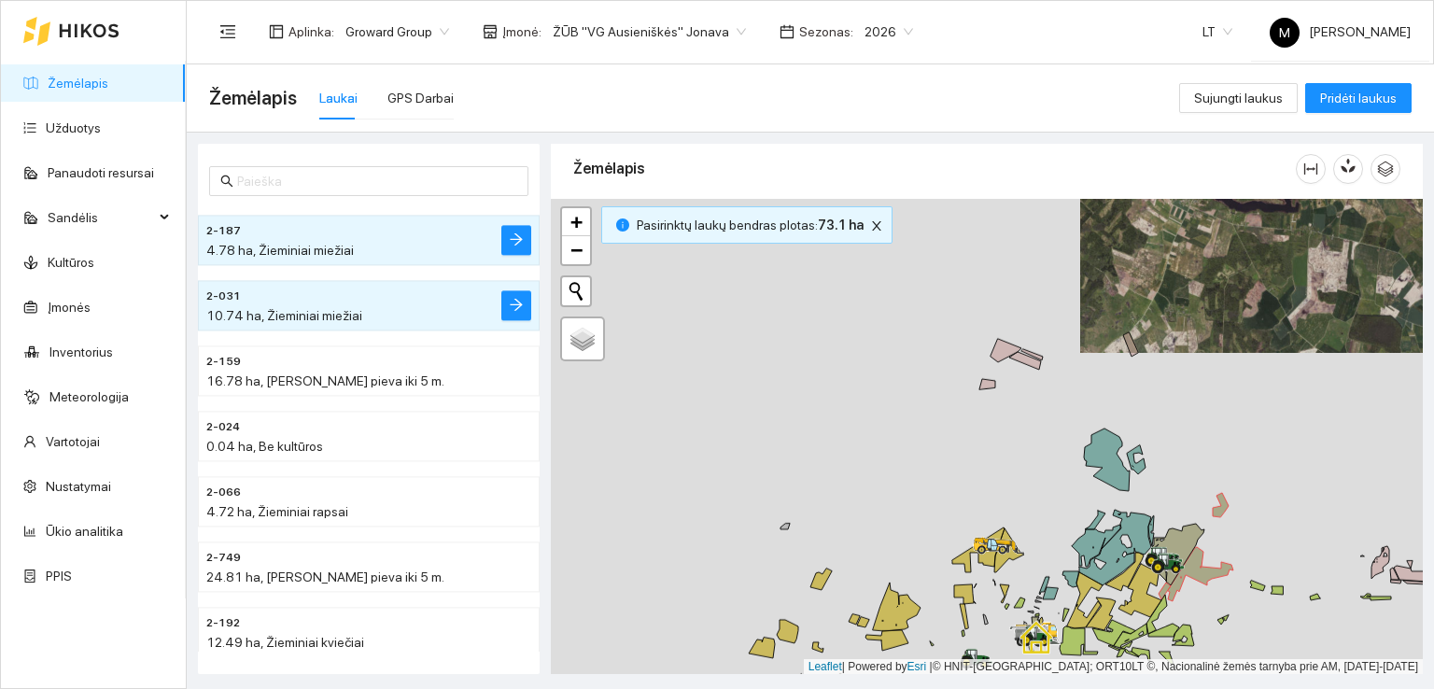
drag, startPoint x: 960, startPoint y: 579, endPoint x: 967, endPoint y: 413, distance: 165.4
click at [967, 419] on div at bounding box center [987, 437] width 872 height 476
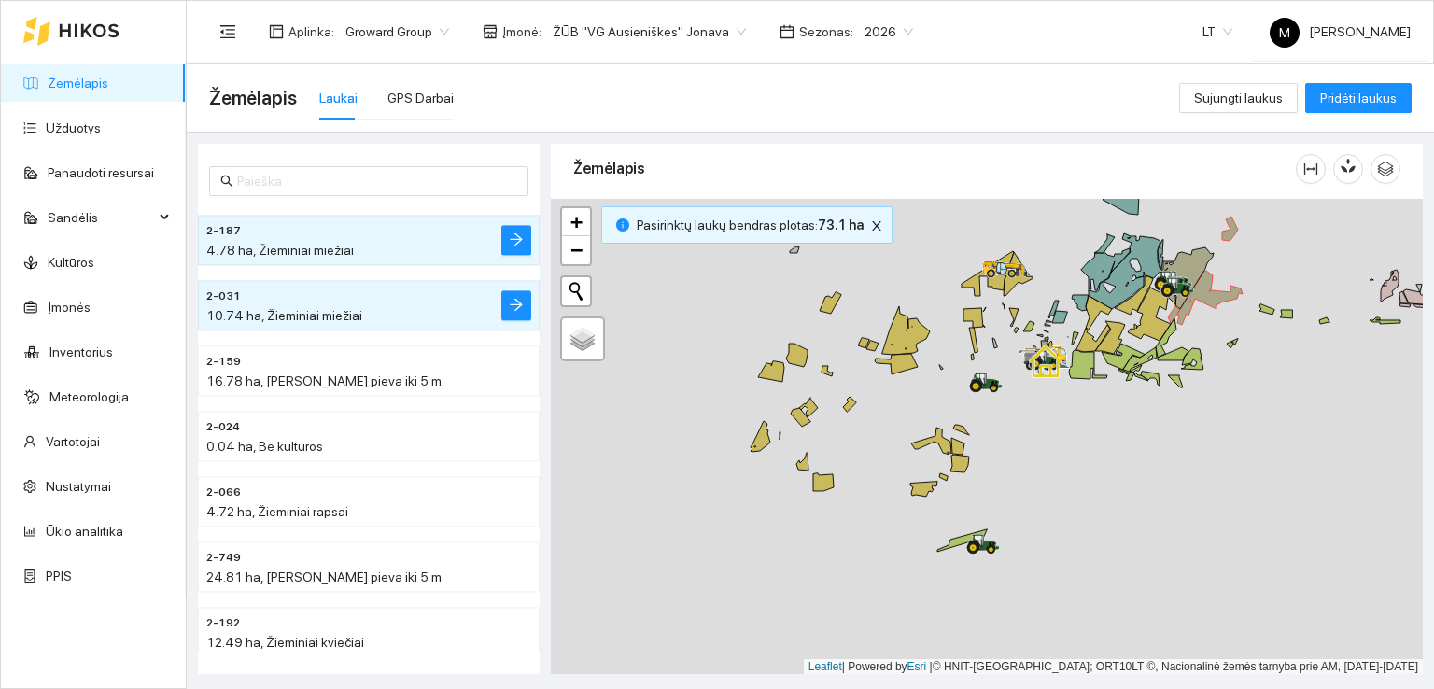
drag, startPoint x: 1034, startPoint y: 581, endPoint x: 1036, endPoint y: 473, distance: 108.3
click at [1036, 473] on div at bounding box center [987, 437] width 872 height 476
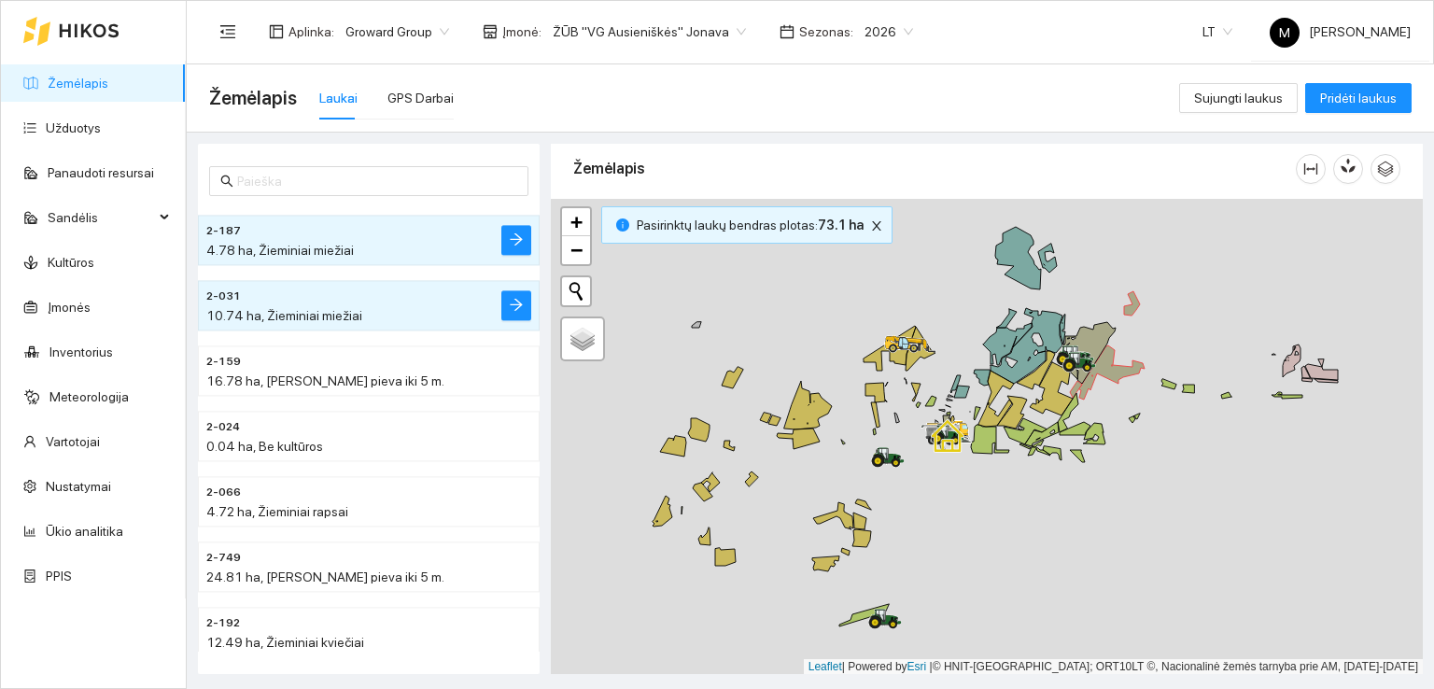
drag, startPoint x: 1099, startPoint y: 441, endPoint x: 993, endPoint y: 519, distance: 130.9
click at [993, 519] on div at bounding box center [987, 437] width 872 height 476
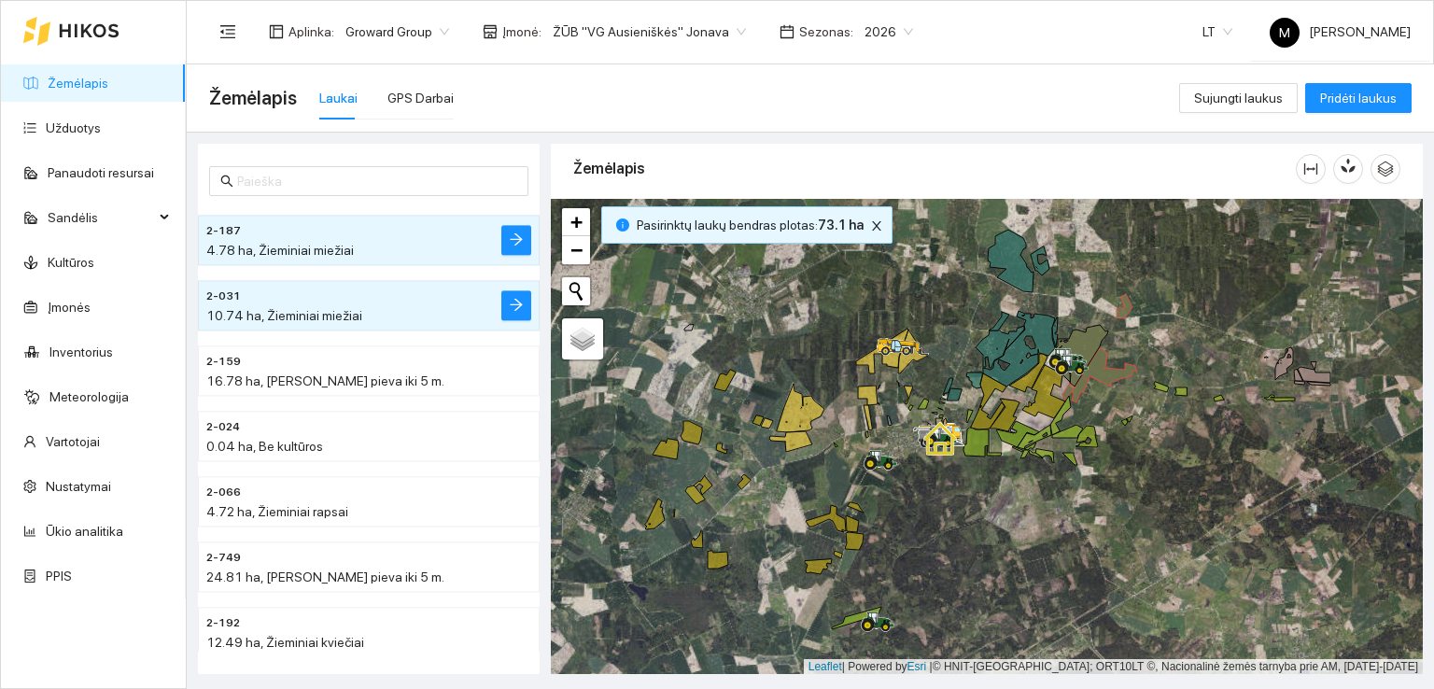
drag, startPoint x: 1048, startPoint y: 486, endPoint x: 993, endPoint y: 632, distance: 155.7
click at [993, 632] on div at bounding box center [987, 437] width 872 height 476
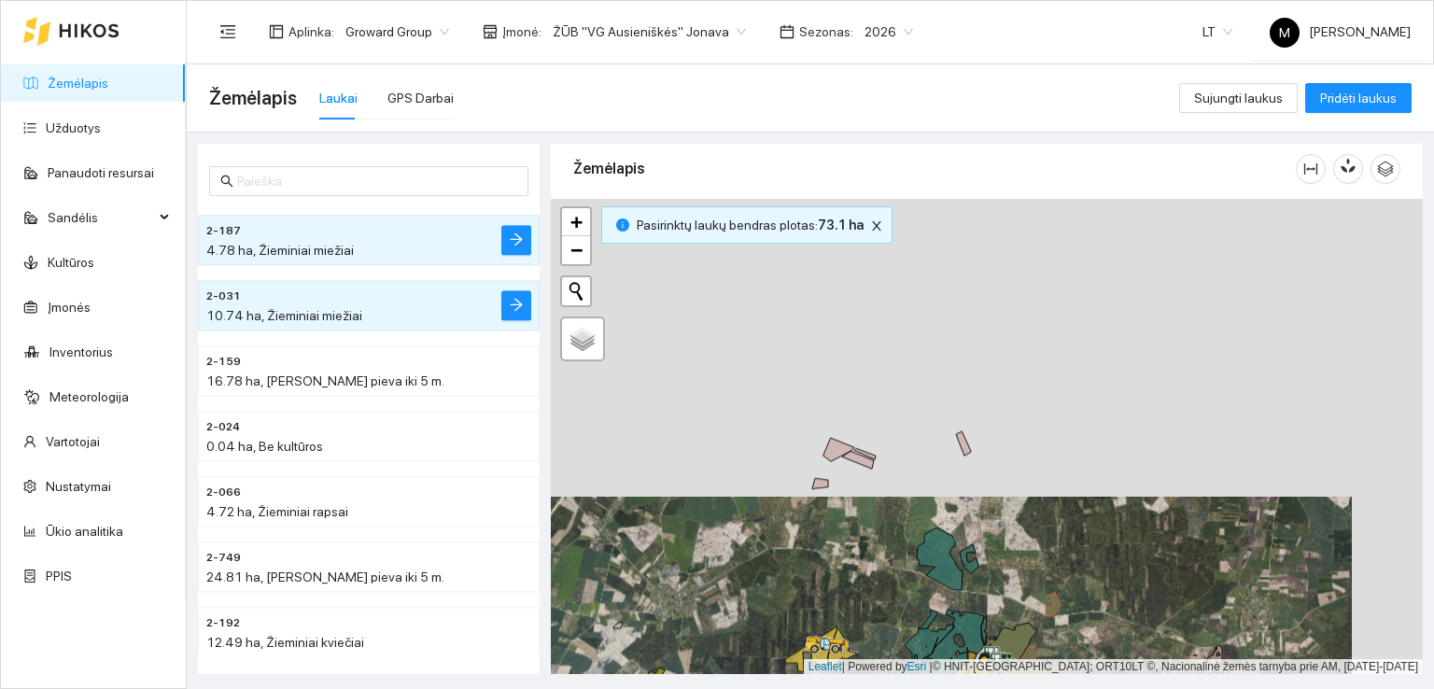
drag, startPoint x: 1074, startPoint y: 430, endPoint x: 1058, endPoint y: 582, distance: 153.0
click at [1058, 582] on div at bounding box center [987, 437] width 872 height 476
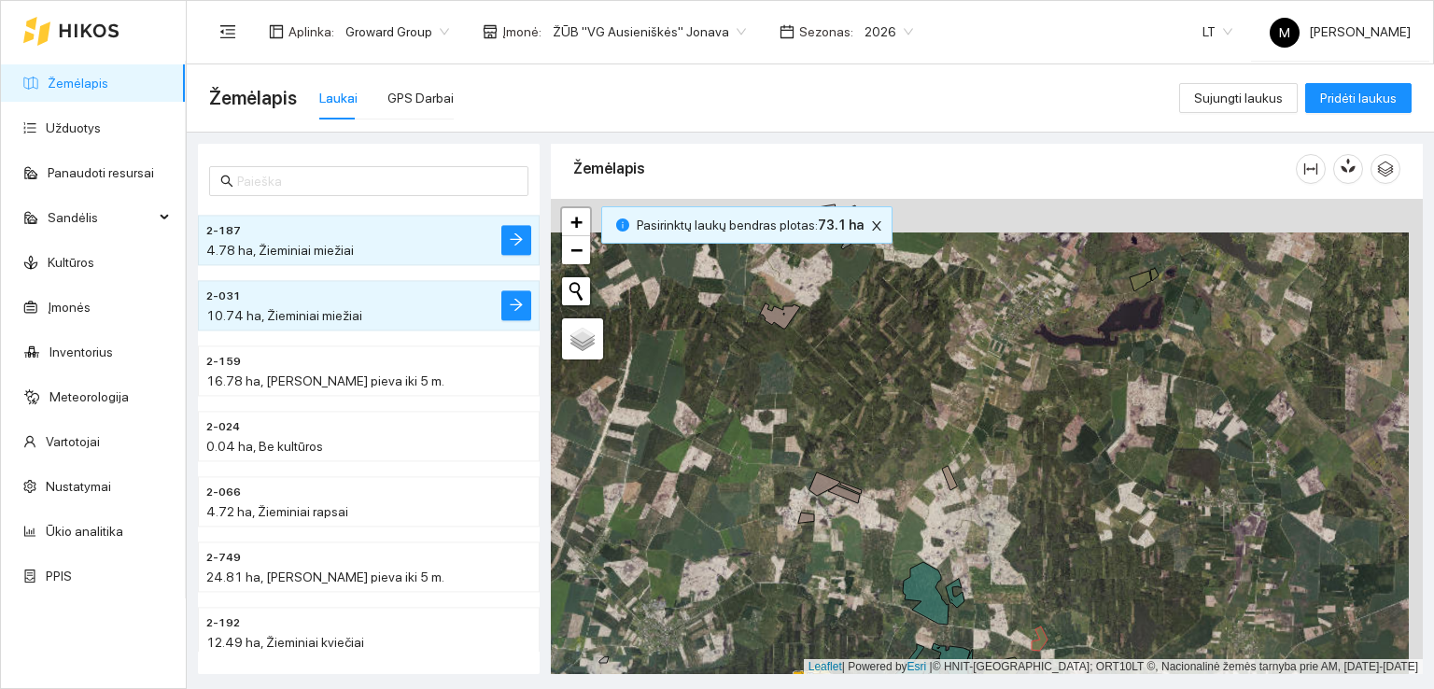
drag, startPoint x: 1124, startPoint y: 344, endPoint x: 997, endPoint y: 566, distance: 255.0
click at [997, 566] on div at bounding box center [987, 437] width 872 height 476
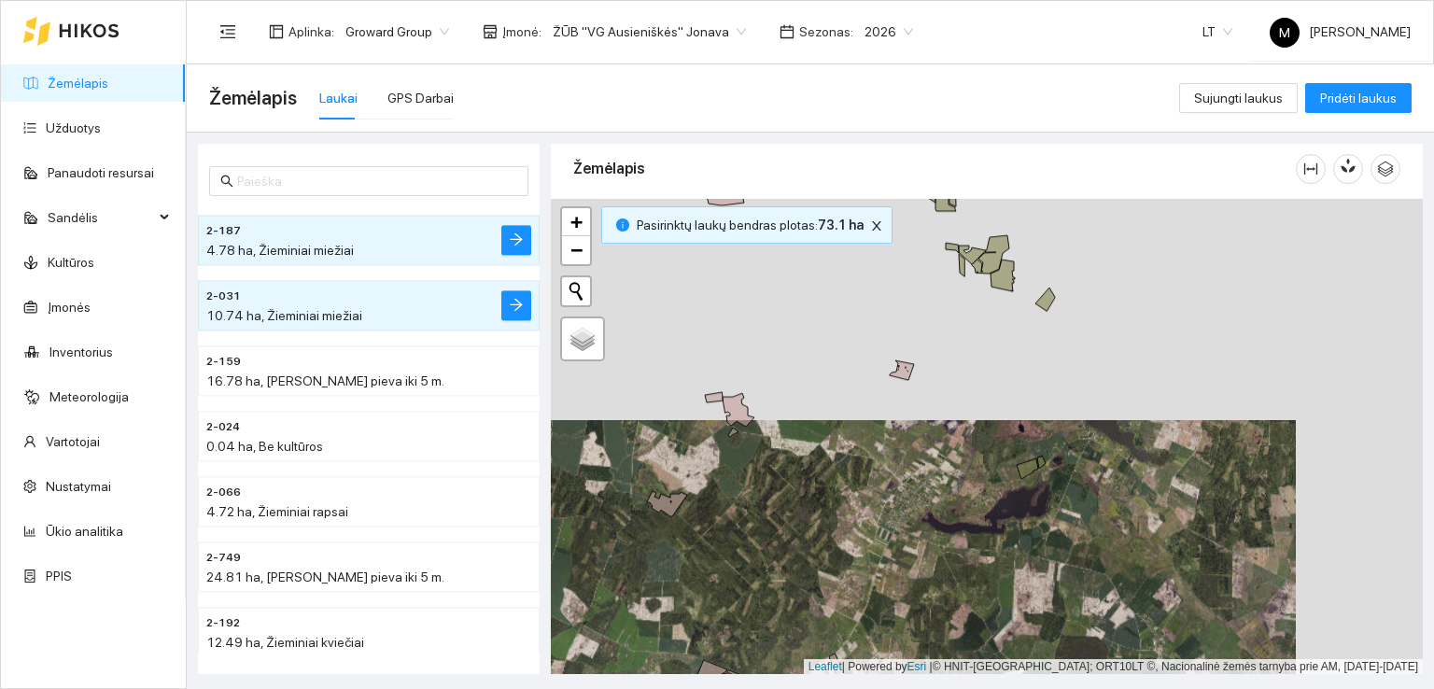
drag, startPoint x: 945, startPoint y: 434, endPoint x: 928, endPoint y: 621, distance: 187.4
click at [928, 621] on div at bounding box center [987, 437] width 872 height 476
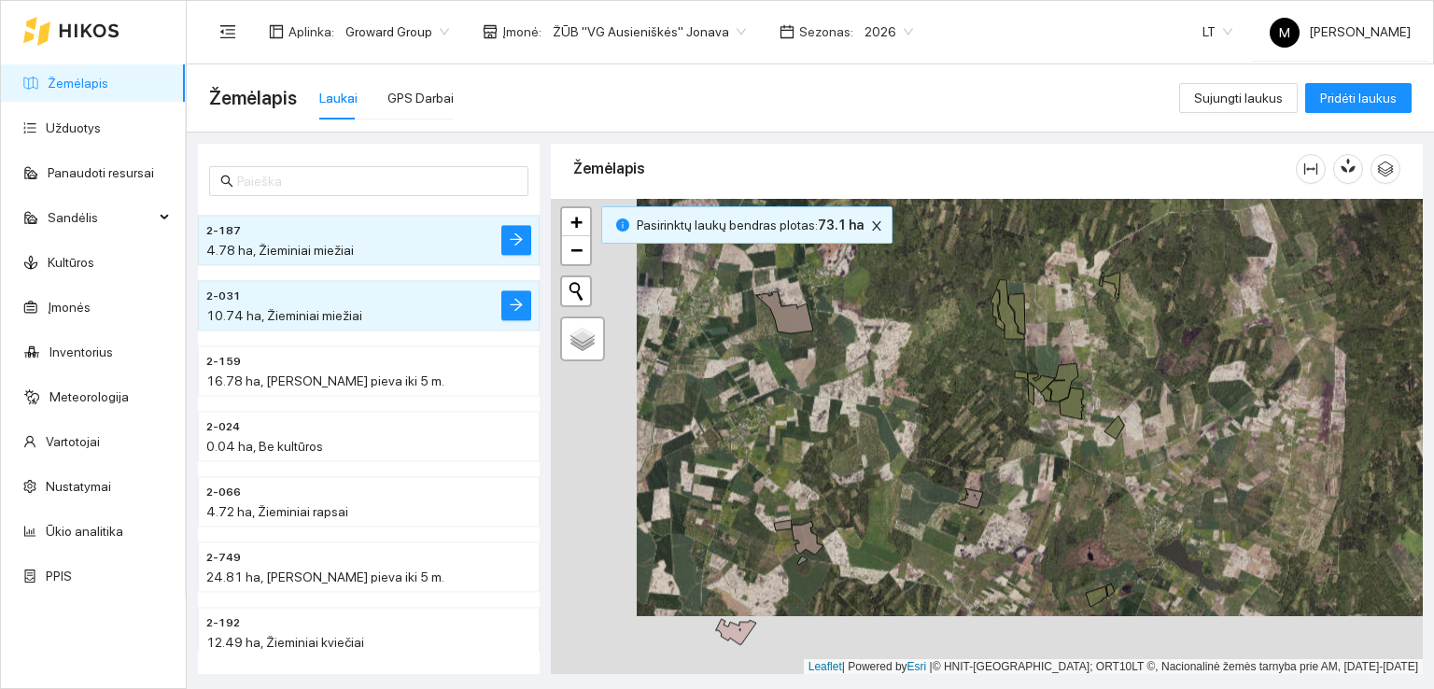
drag, startPoint x: 855, startPoint y: 510, endPoint x: 992, endPoint y: 408, distance: 170.8
click at [992, 408] on div at bounding box center [987, 437] width 872 height 476
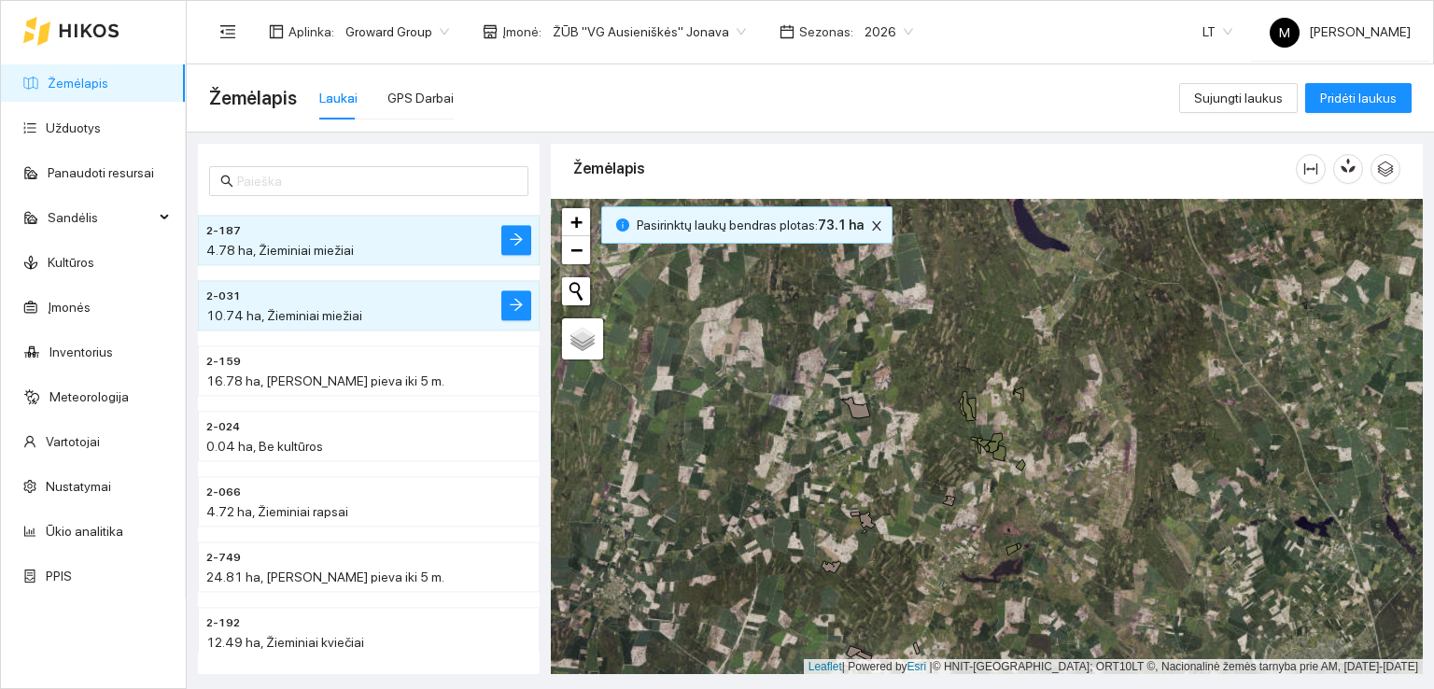
drag, startPoint x: 860, startPoint y: 596, endPoint x: 936, endPoint y: 442, distance: 172.0
click at [936, 443] on div at bounding box center [987, 437] width 872 height 476
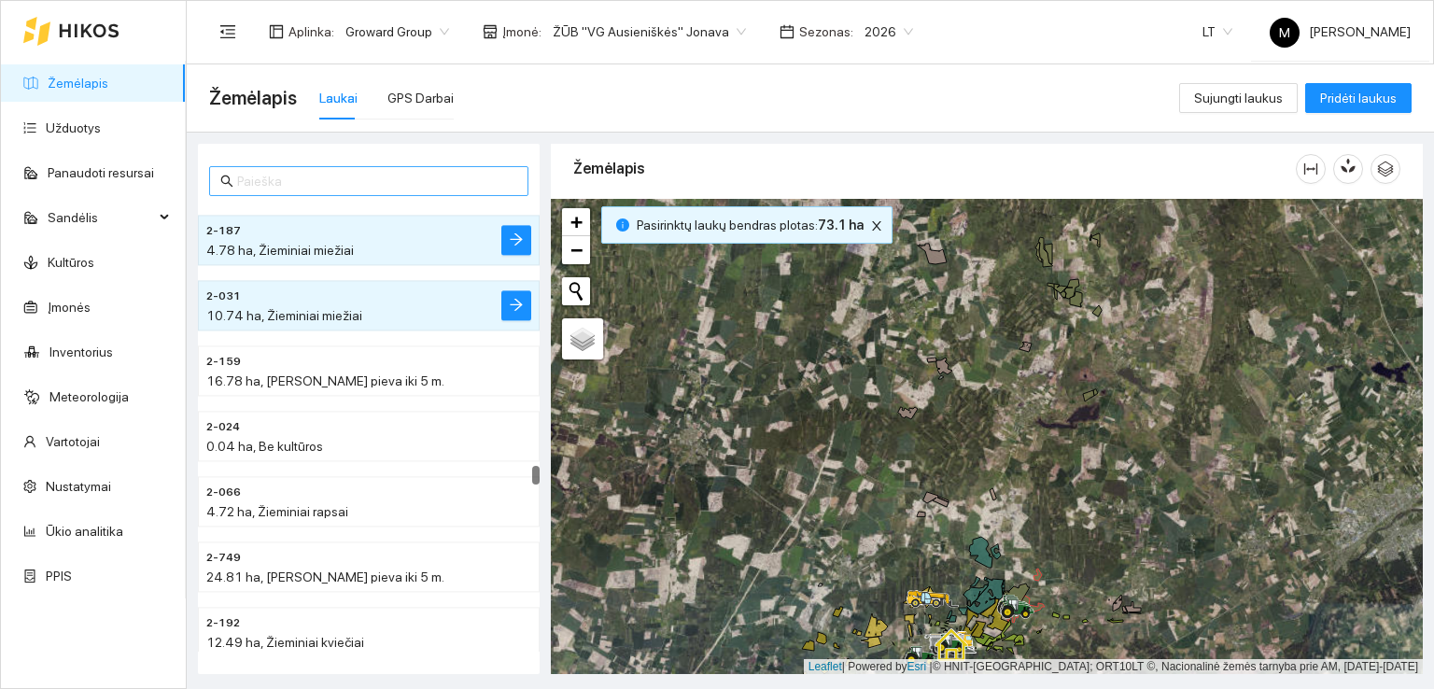
click at [302, 176] on input "text" at bounding box center [377, 181] width 280 height 21
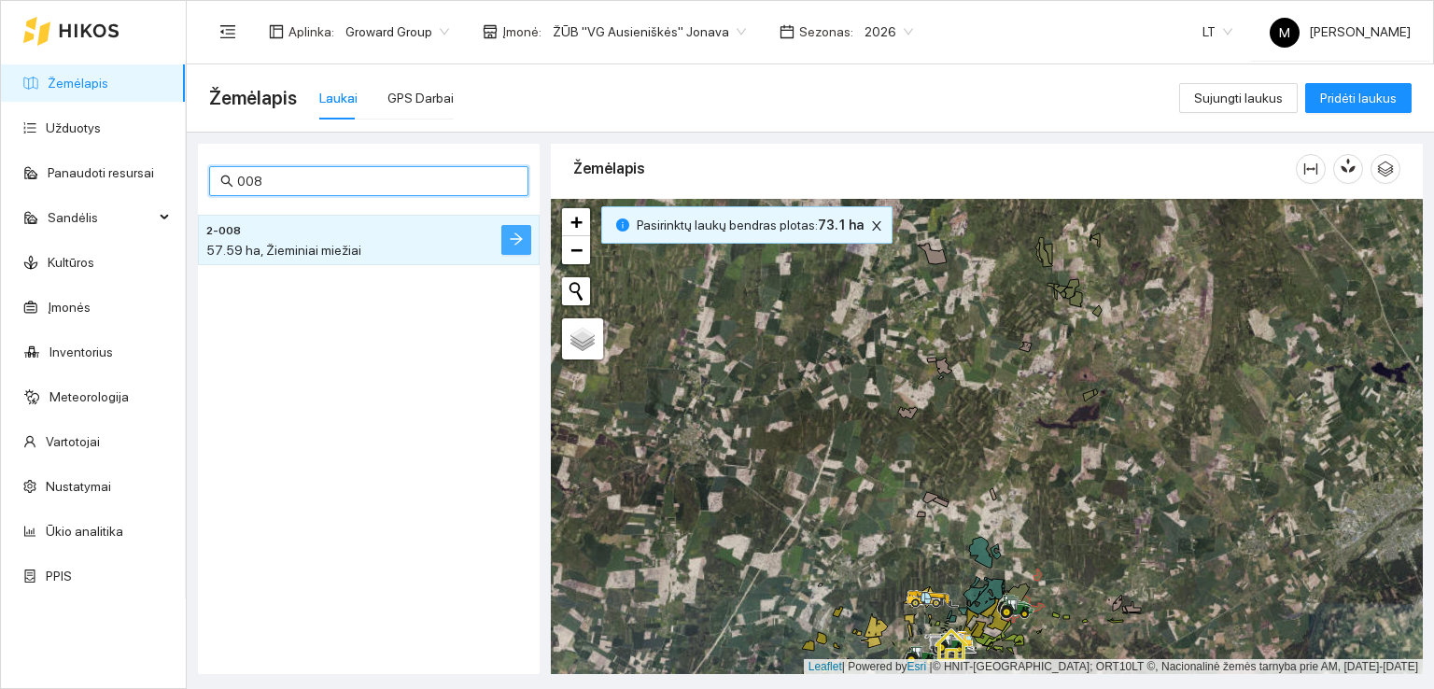
type input "008"
click at [521, 238] on icon "arrow-right" at bounding box center [516, 239] width 12 height 12
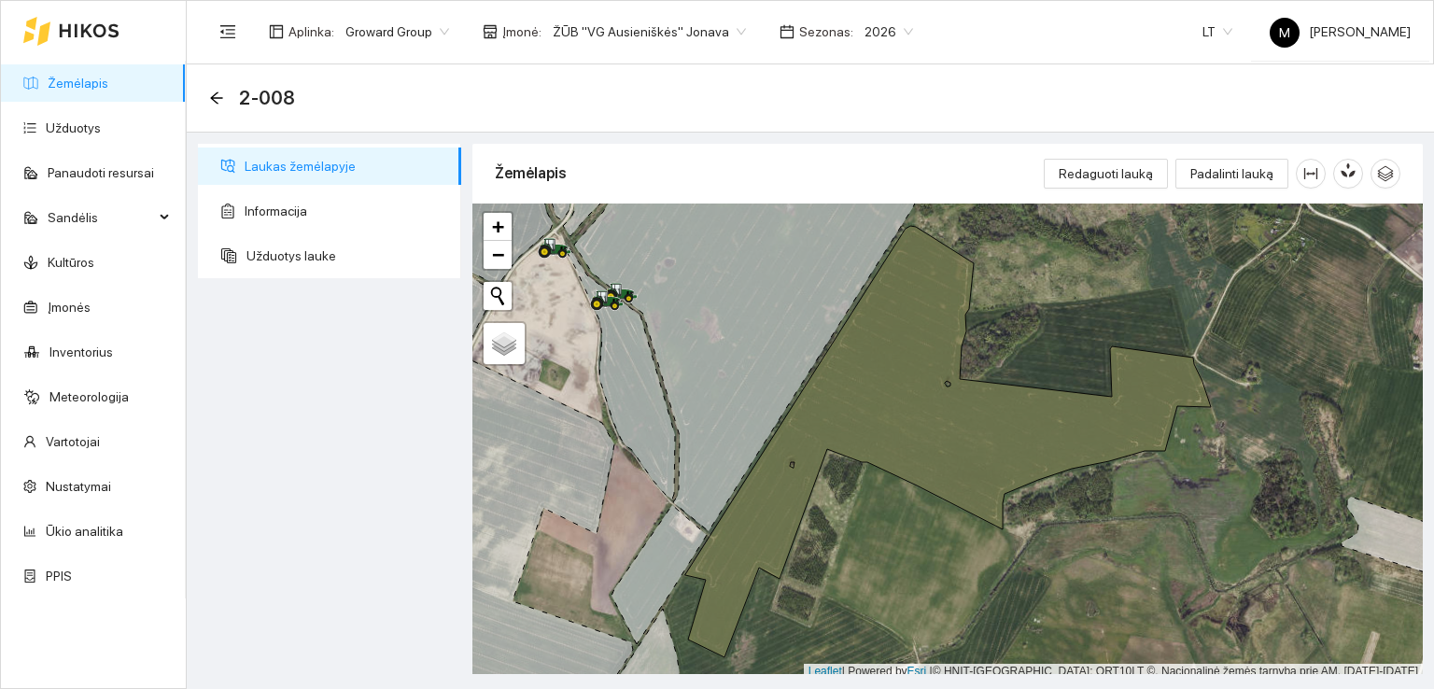
scroll to position [5, 0]
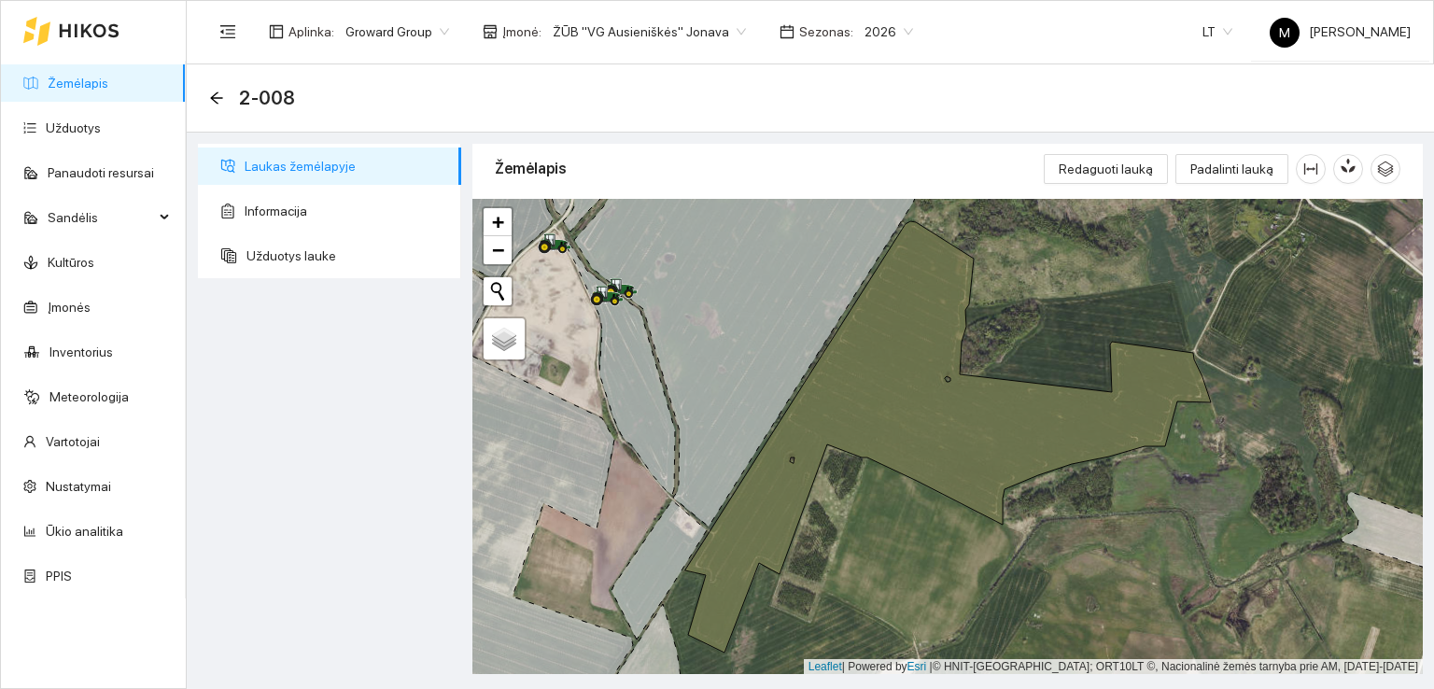
click at [665, 549] on icon at bounding box center [658, 569] width 95 height 139
click at [217, 98] on icon "arrow-left" at bounding box center [216, 97] width 12 height 12
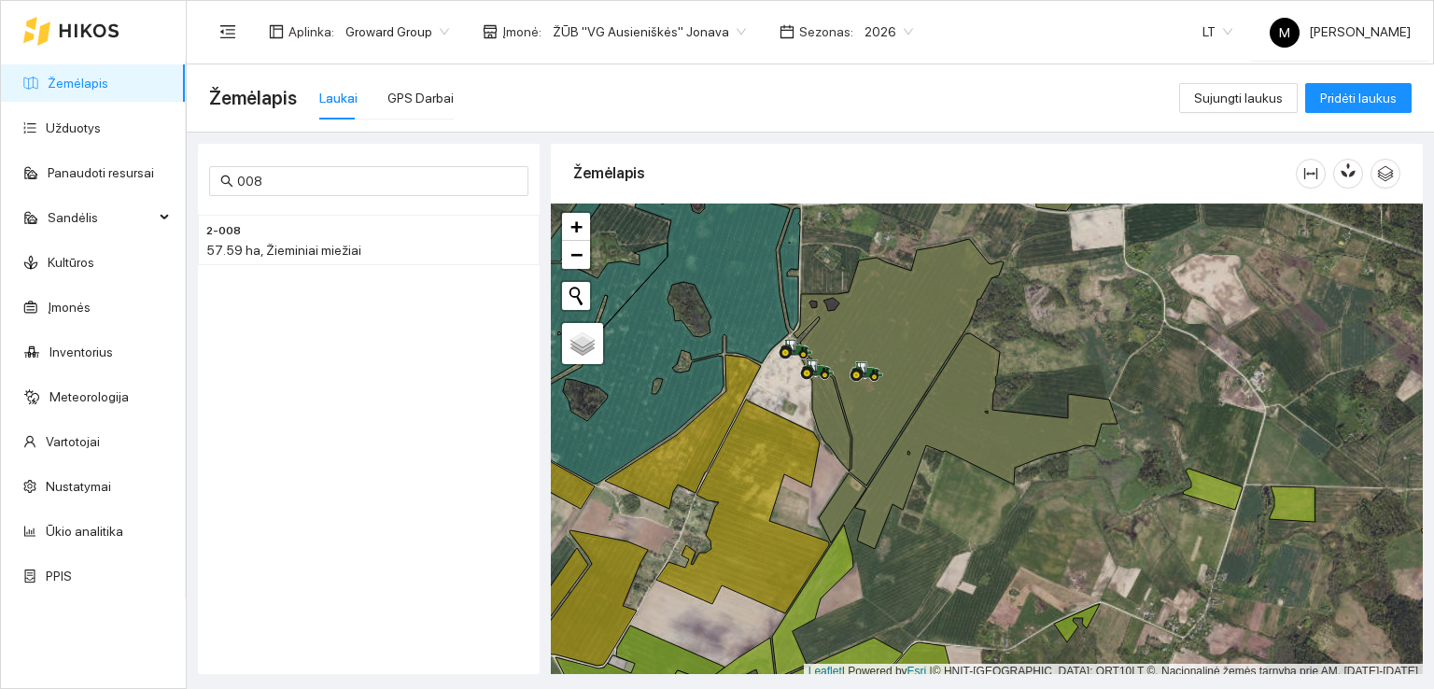
scroll to position [5, 0]
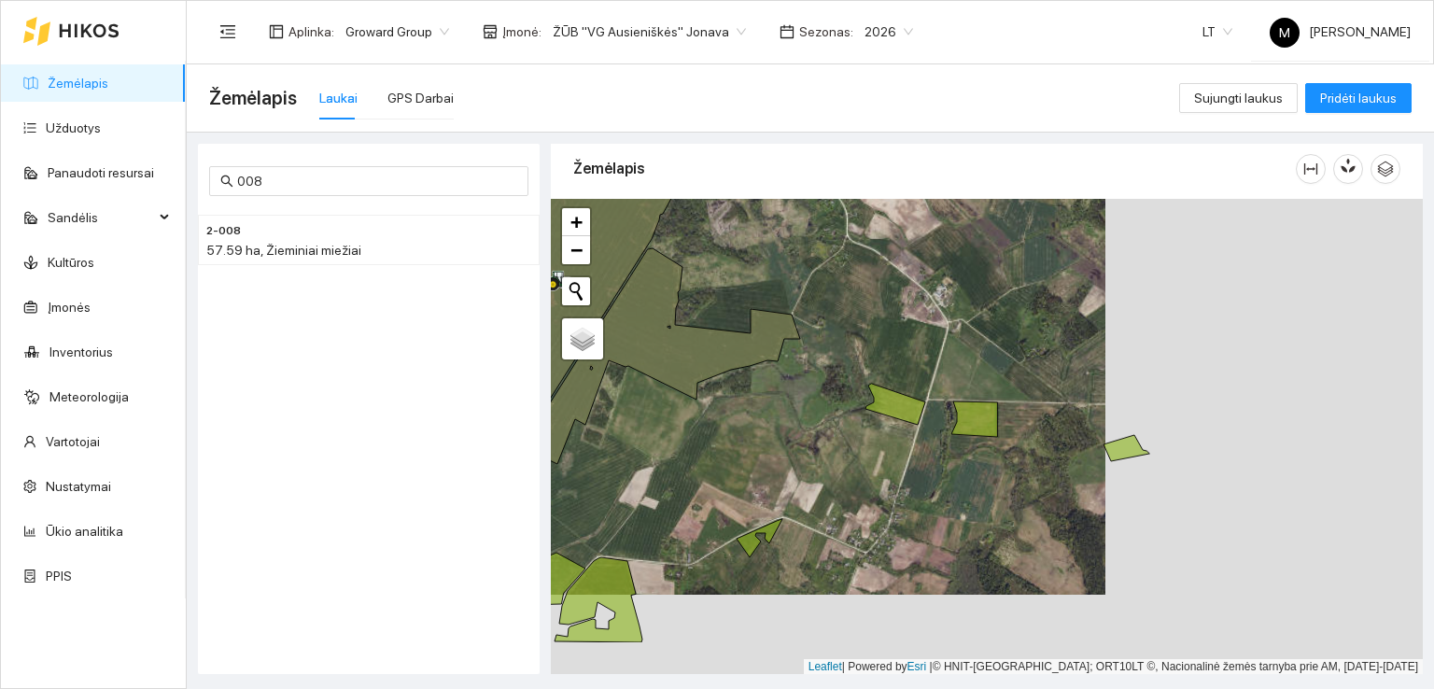
drag, startPoint x: 1130, startPoint y: 489, endPoint x: 810, endPoint y: 407, distance: 330.5
click at [806, 407] on div at bounding box center [987, 437] width 872 height 476
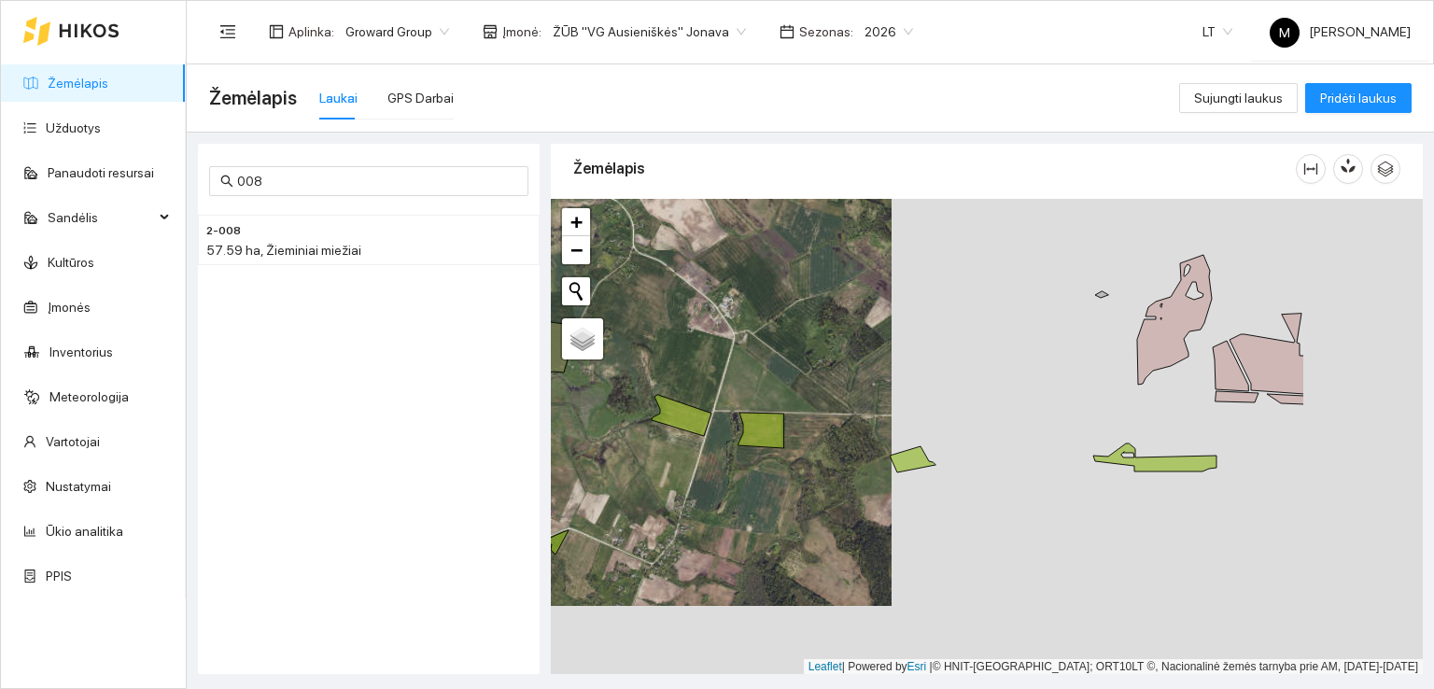
drag, startPoint x: 1098, startPoint y: 441, endPoint x: 917, endPoint y: 441, distance: 181.1
click at [890, 456] on icon at bounding box center [913, 459] width 46 height 26
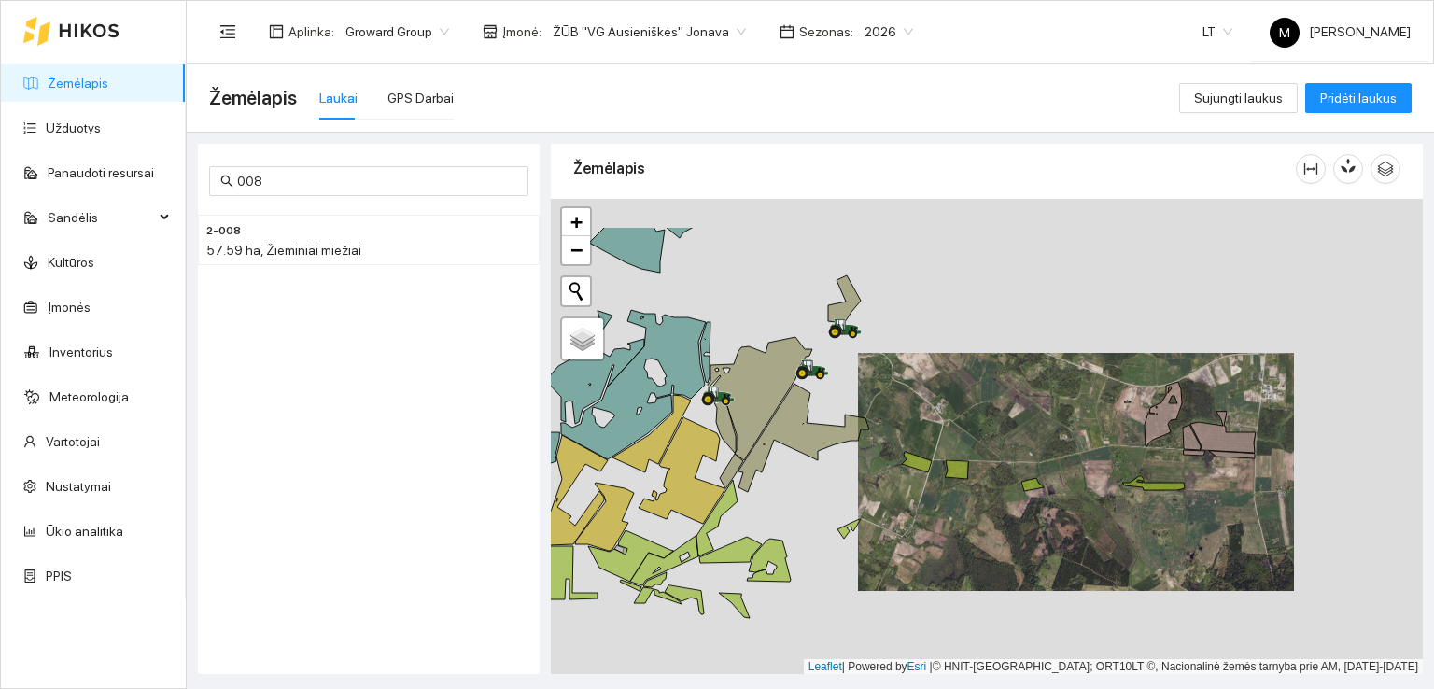
drag, startPoint x: 951, startPoint y: 324, endPoint x: 854, endPoint y: 371, distance: 107.7
click at [968, 415] on div at bounding box center [987, 437] width 872 height 476
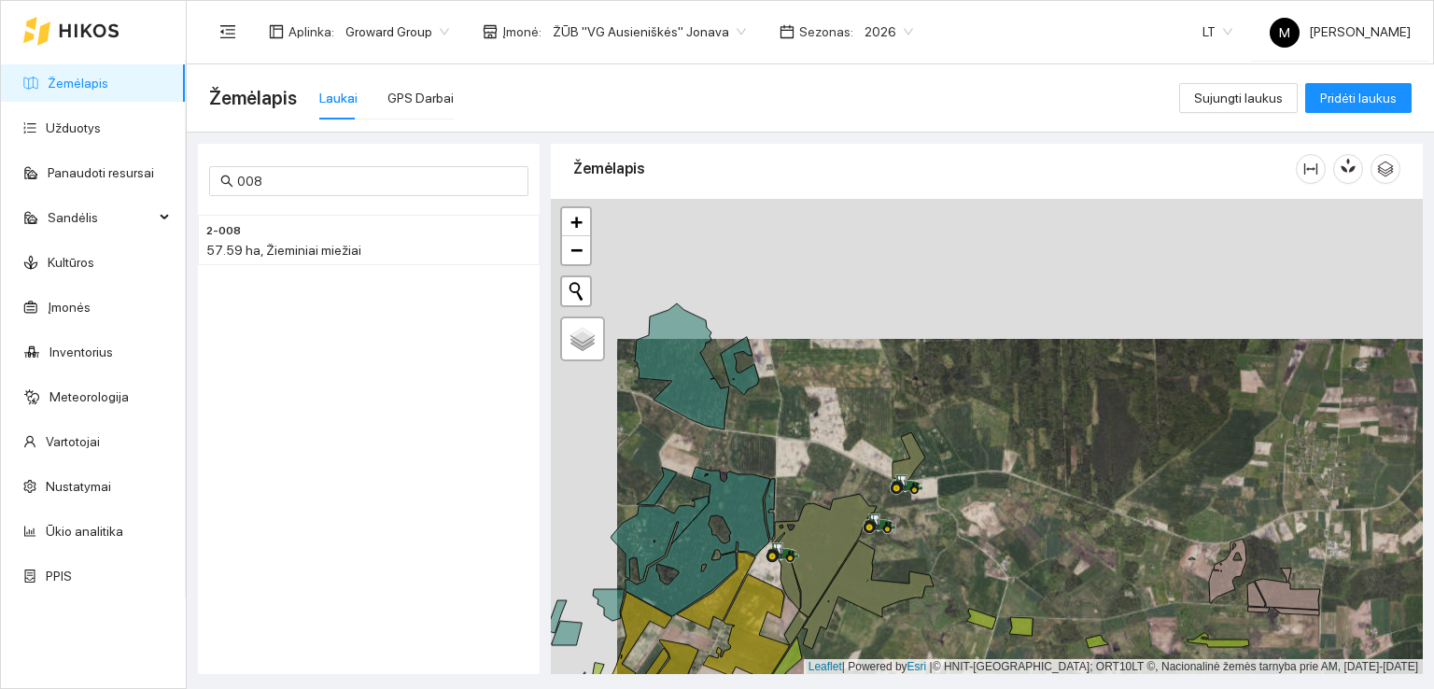
drag, startPoint x: 822, startPoint y: 277, endPoint x: 914, endPoint y: 440, distance: 186.4
click at [907, 434] on div at bounding box center [987, 437] width 872 height 476
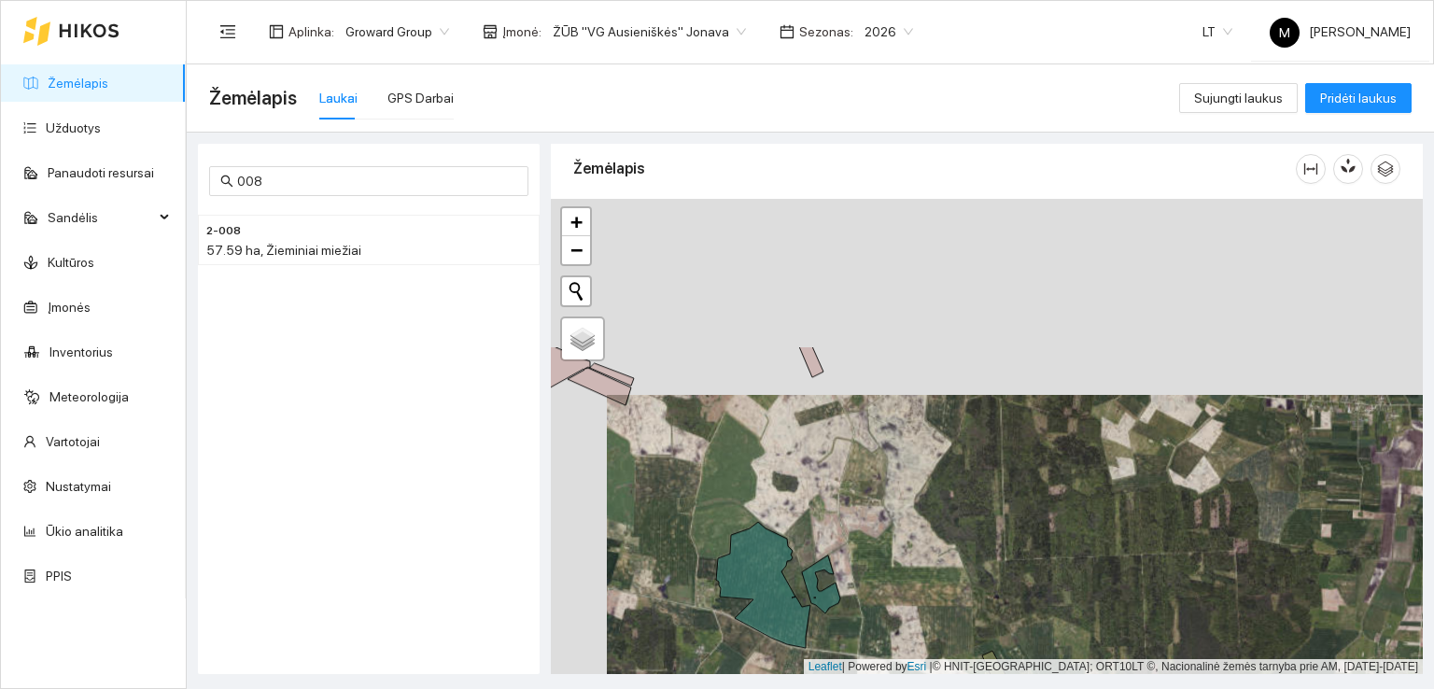
drag, startPoint x: 795, startPoint y: 407, endPoint x: 856, endPoint y: 623, distance: 224.9
click at [856, 623] on div at bounding box center [987, 437] width 872 height 476
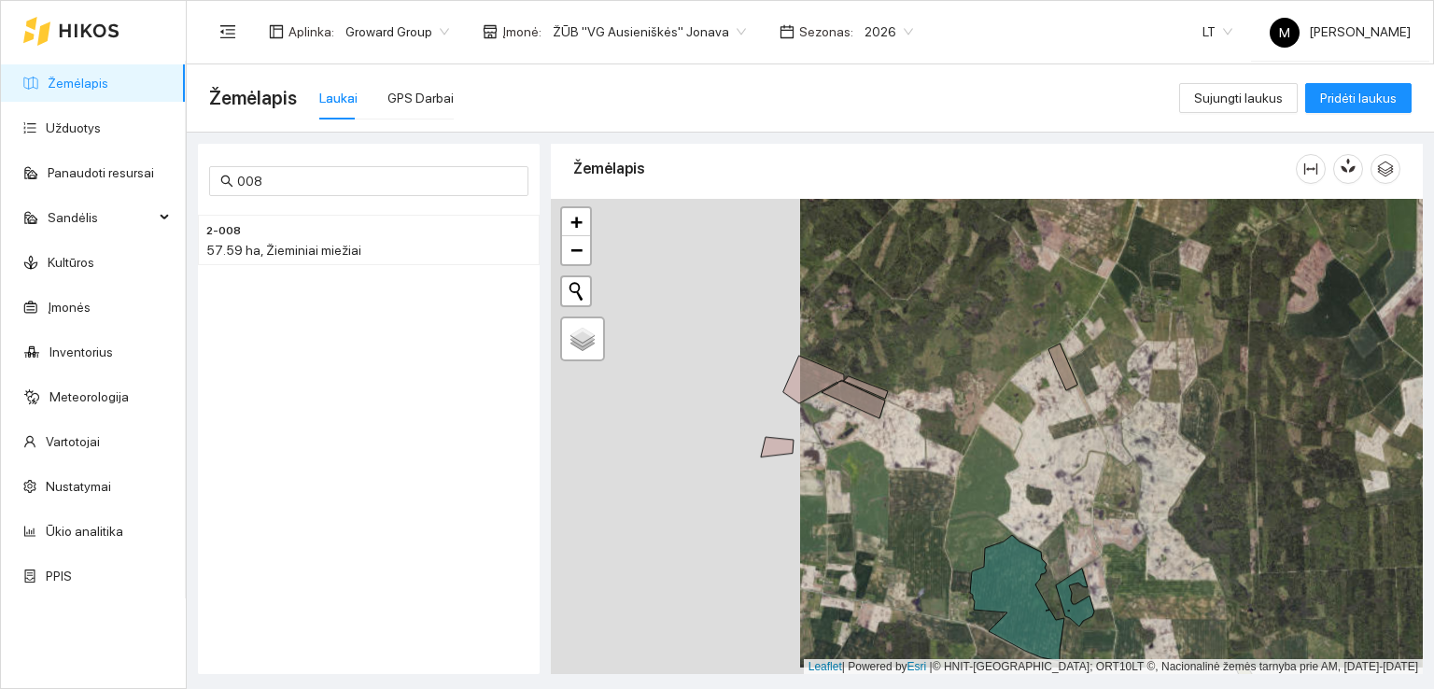
drag, startPoint x: 553, startPoint y: 467, endPoint x: 806, endPoint y: 459, distance: 254.0
click at [806, 459] on div at bounding box center [987, 437] width 872 height 476
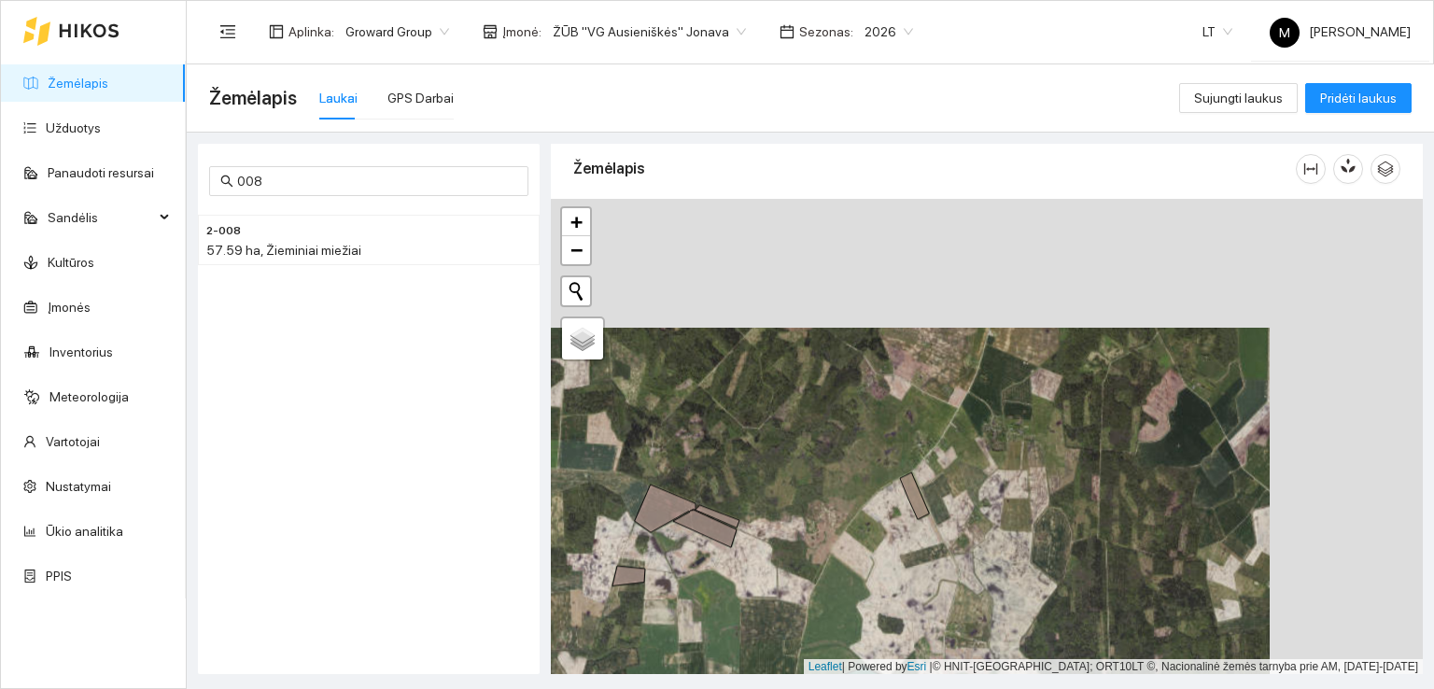
drag, startPoint x: 1228, startPoint y: 350, endPoint x: 1068, endPoint y: 480, distance: 206.4
click at [1068, 480] on div at bounding box center [987, 437] width 872 height 476
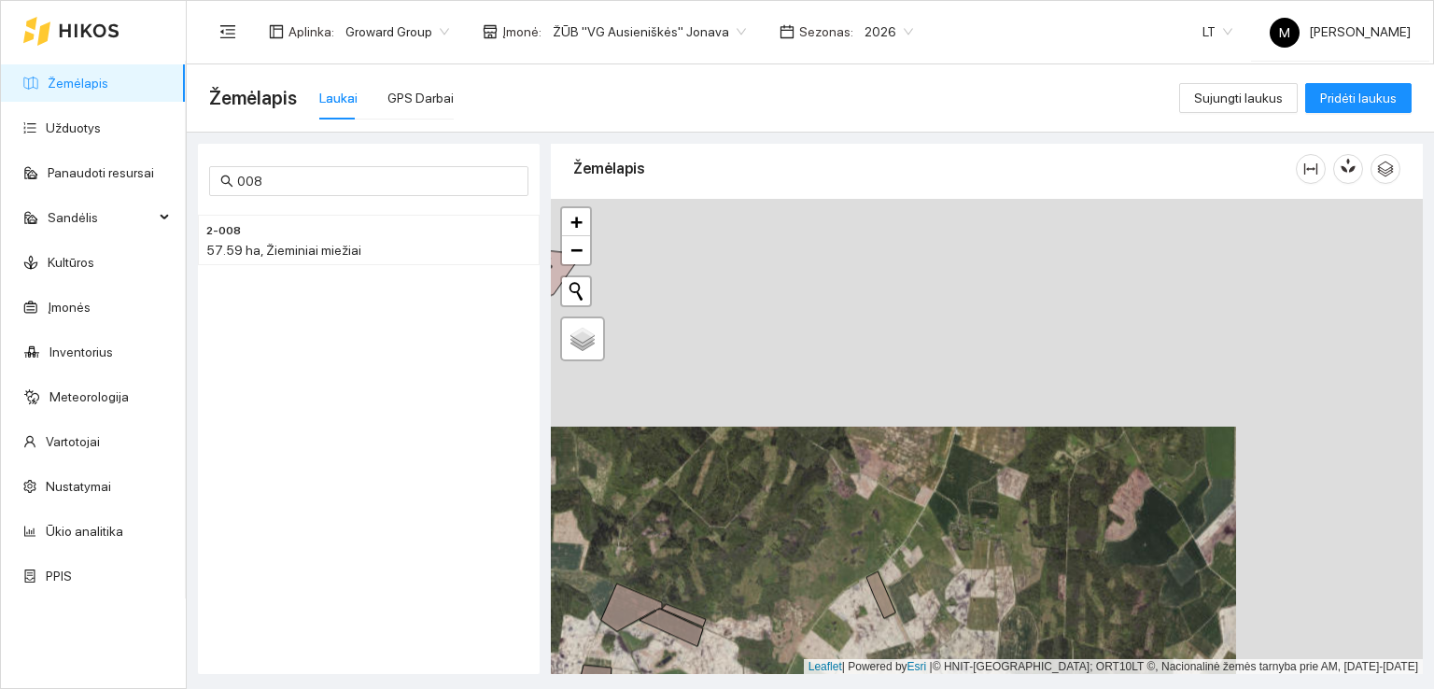
drag, startPoint x: 1126, startPoint y: 371, endPoint x: 1100, endPoint y: 469, distance: 101.4
click at [1100, 469] on div at bounding box center [987, 437] width 872 height 476
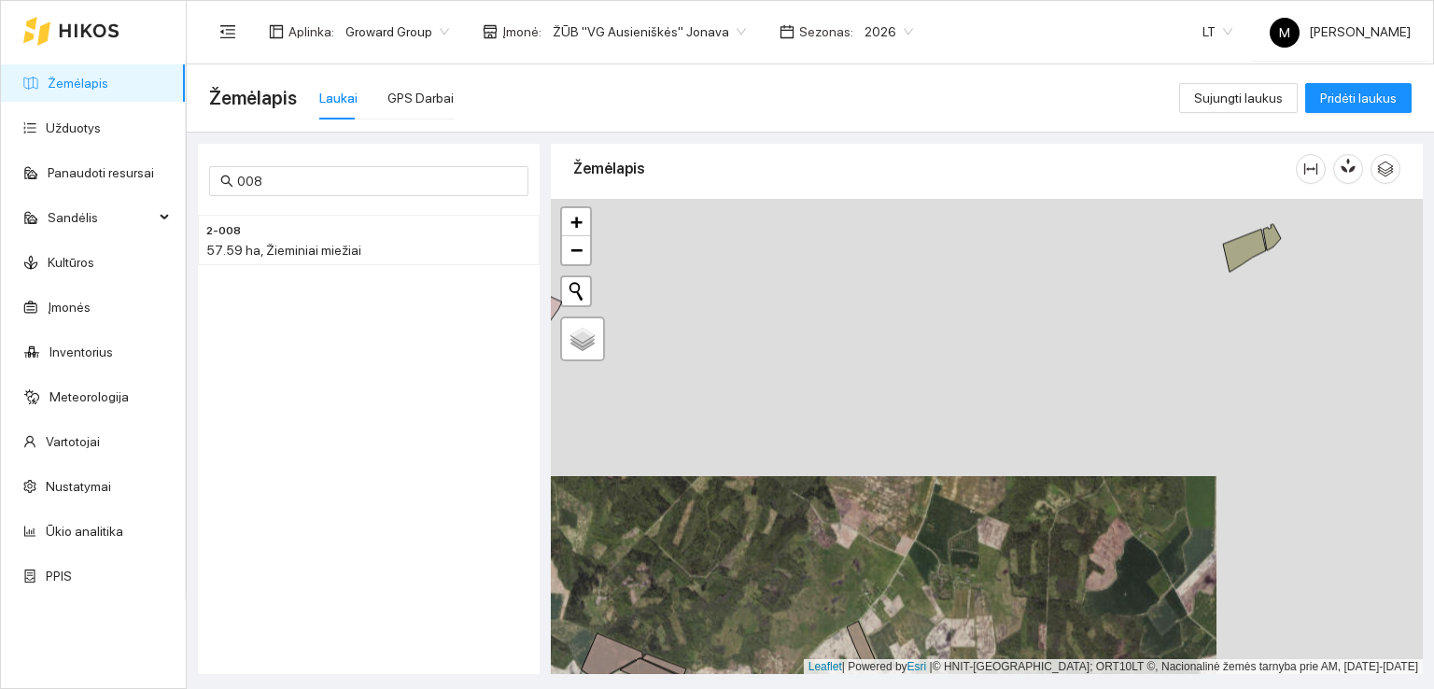
drag, startPoint x: 1113, startPoint y: 366, endPoint x: 1089, endPoint y: 433, distance: 71.1
click at [1089, 433] on div at bounding box center [987, 437] width 872 height 476
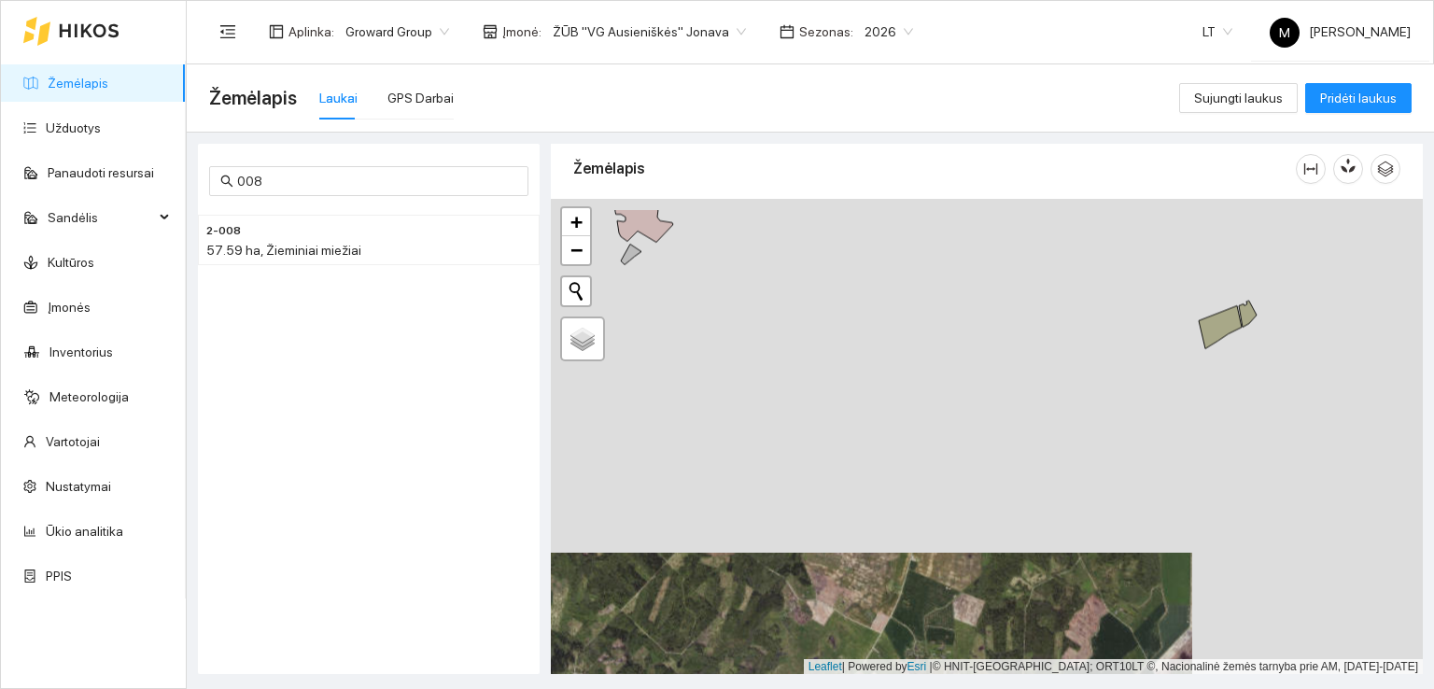
drag, startPoint x: 1124, startPoint y: 324, endPoint x: 1103, endPoint y: 383, distance: 62.3
click at [1103, 383] on div at bounding box center [987, 437] width 872 height 476
drag, startPoint x: 1116, startPoint y: 352, endPoint x: 1093, endPoint y: 399, distance: 52.2
click at [1093, 399] on div at bounding box center [987, 437] width 872 height 476
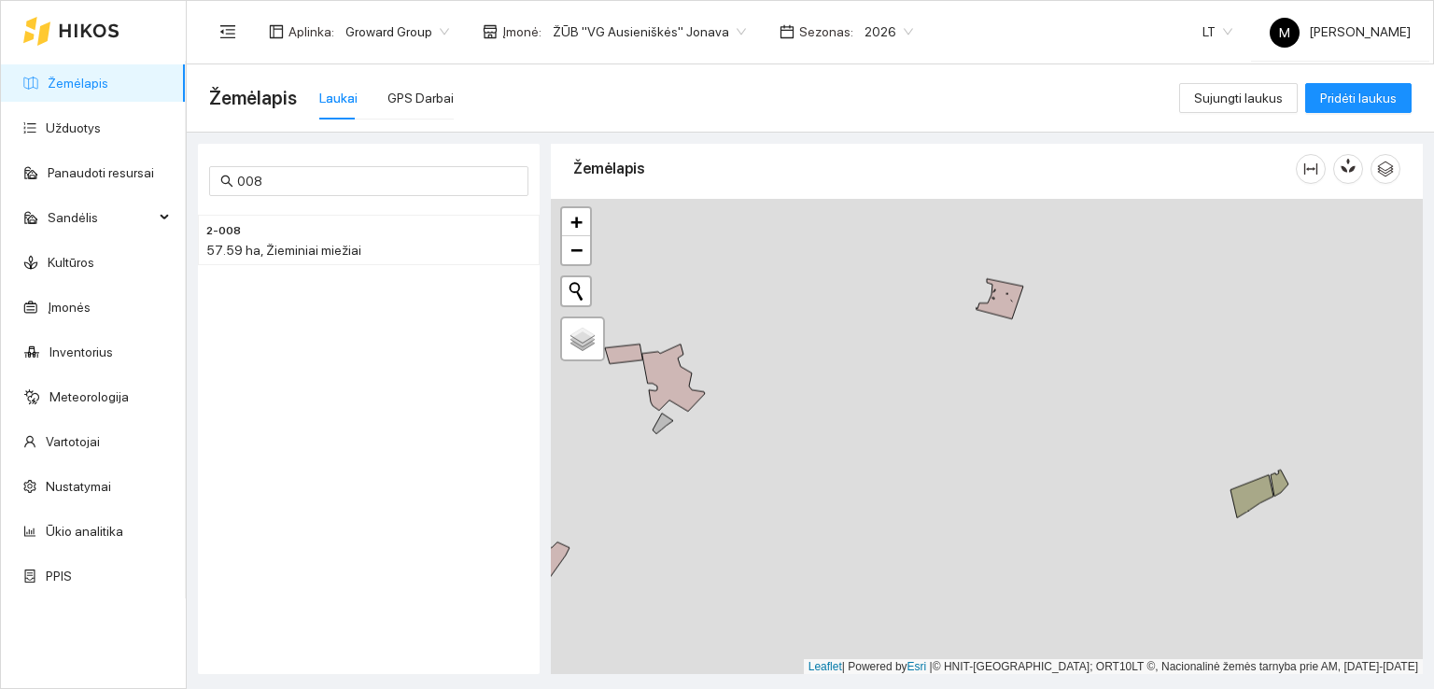
drag, startPoint x: 896, startPoint y: 296, endPoint x: 980, endPoint y: 493, distance: 214.1
click at [980, 496] on div at bounding box center [987, 437] width 872 height 476
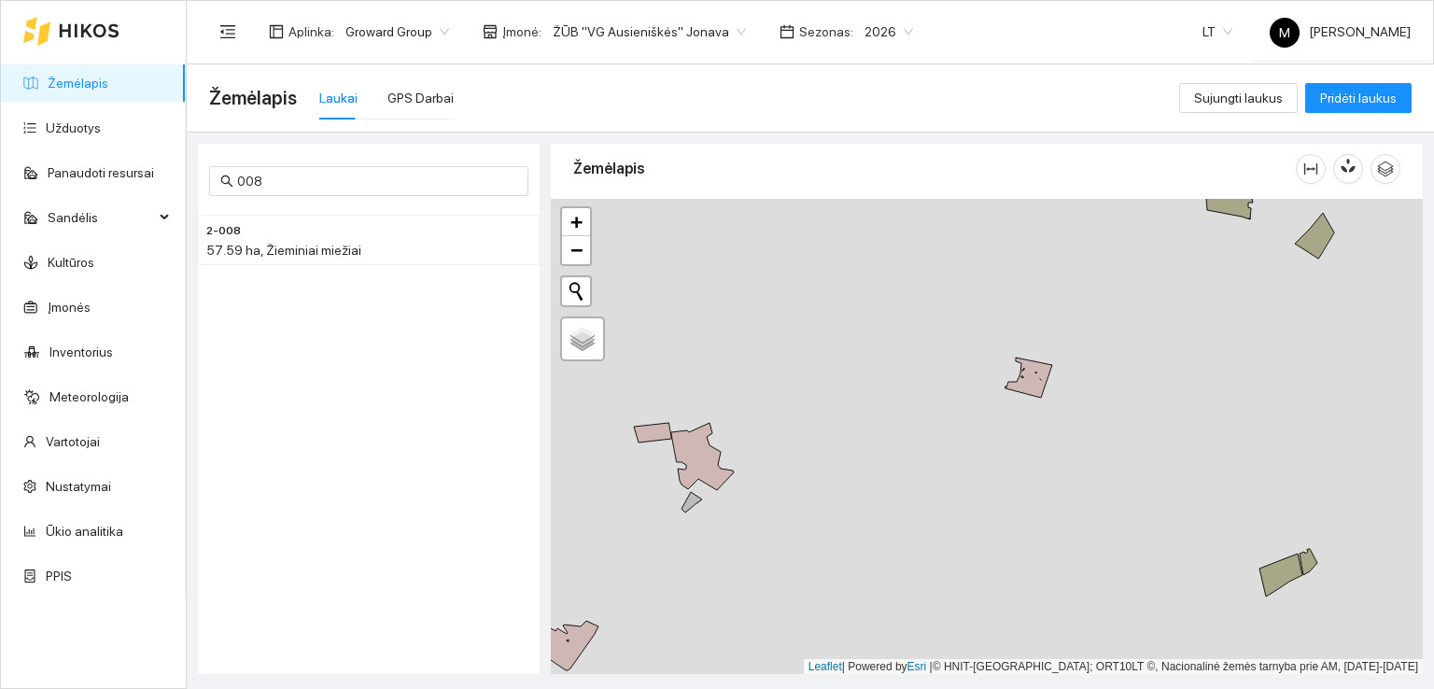
drag, startPoint x: 930, startPoint y: 415, endPoint x: 936, endPoint y: 482, distance: 66.6
click at [936, 482] on div at bounding box center [987, 437] width 872 height 476
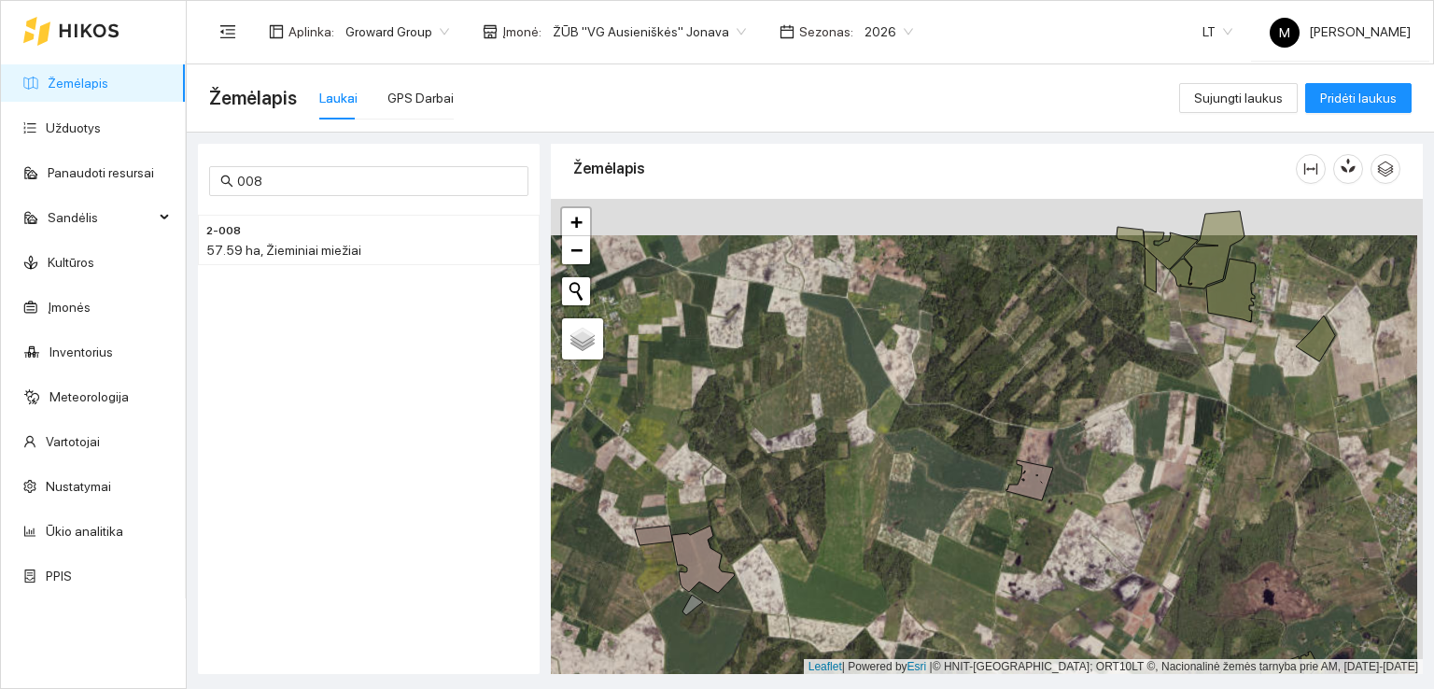
drag, startPoint x: 1044, startPoint y: 399, endPoint x: 982, endPoint y: 592, distance: 202.8
click at [982, 592] on div at bounding box center [987, 437] width 872 height 476
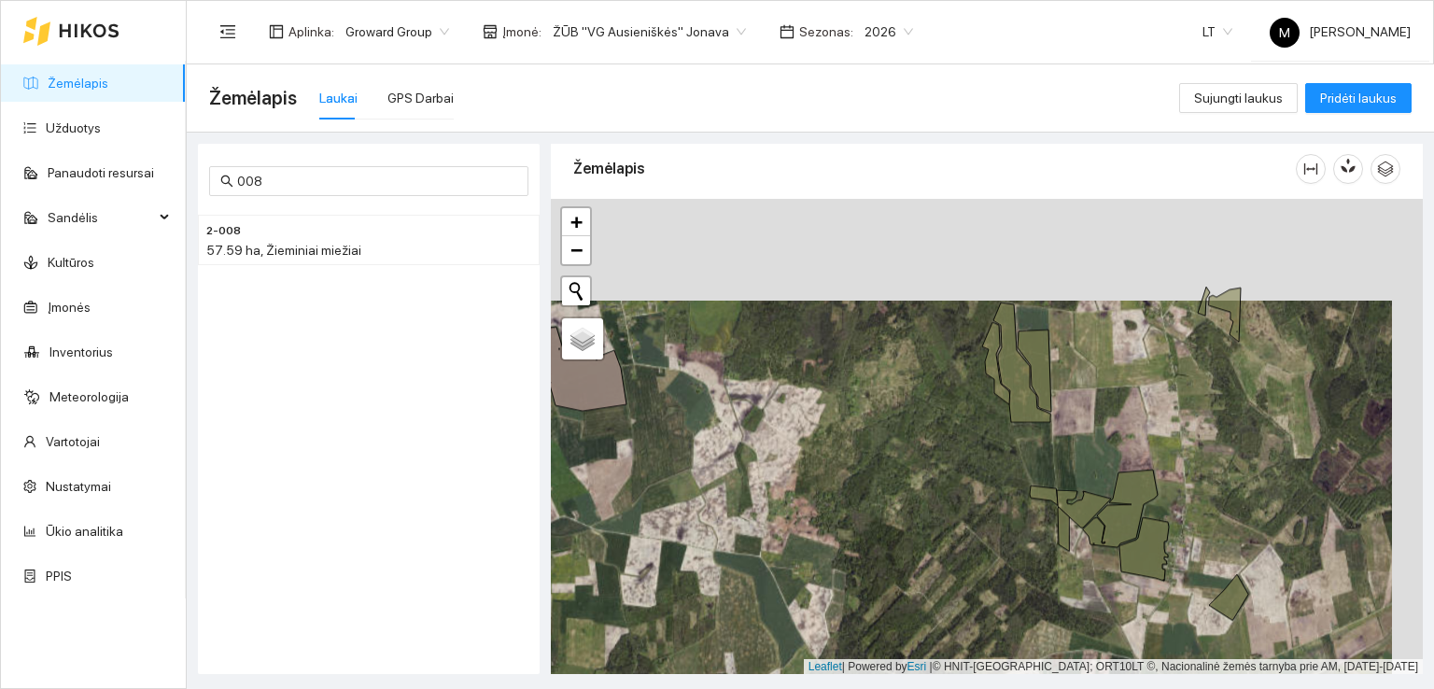
drag, startPoint x: 1259, startPoint y: 371, endPoint x: 1214, endPoint y: 504, distance: 140.8
click at [1214, 504] on div at bounding box center [987, 437] width 872 height 476
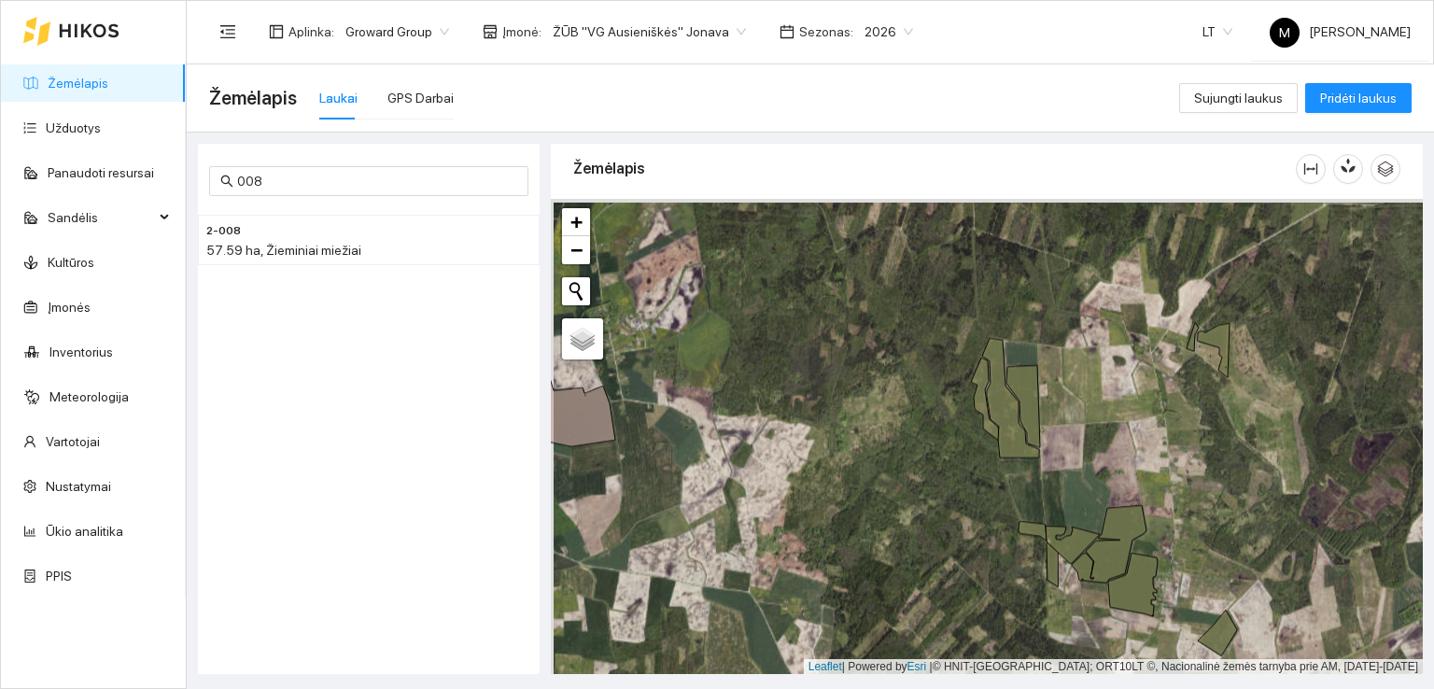
drag, startPoint x: 1006, startPoint y: 553, endPoint x: 1042, endPoint y: 400, distance: 157.1
click at [1042, 400] on div at bounding box center [987, 437] width 872 height 476
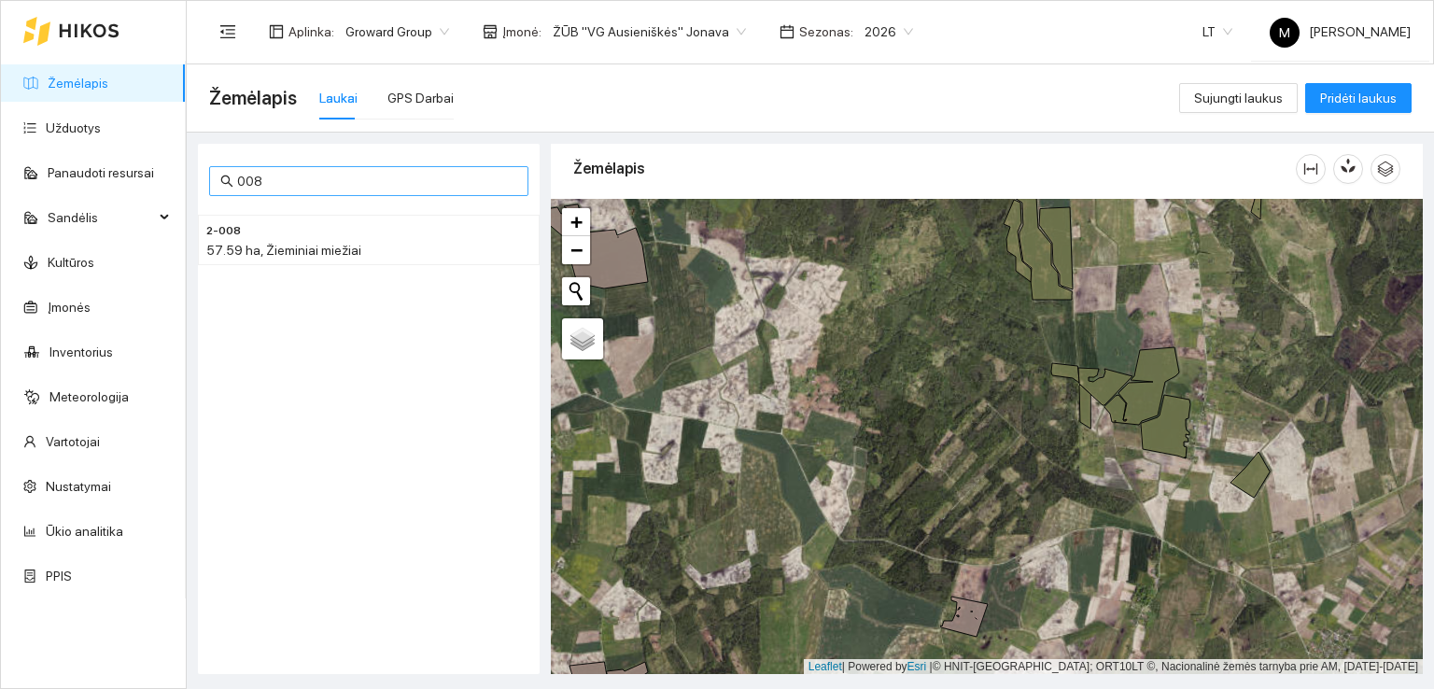
click at [288, 177] on input "008" at bounding box center [377, 181] width 280 height 21
type input "094"
click at [510, 231] on icon "arrow-right" at bounding box center [516, 238] width 15 height 15
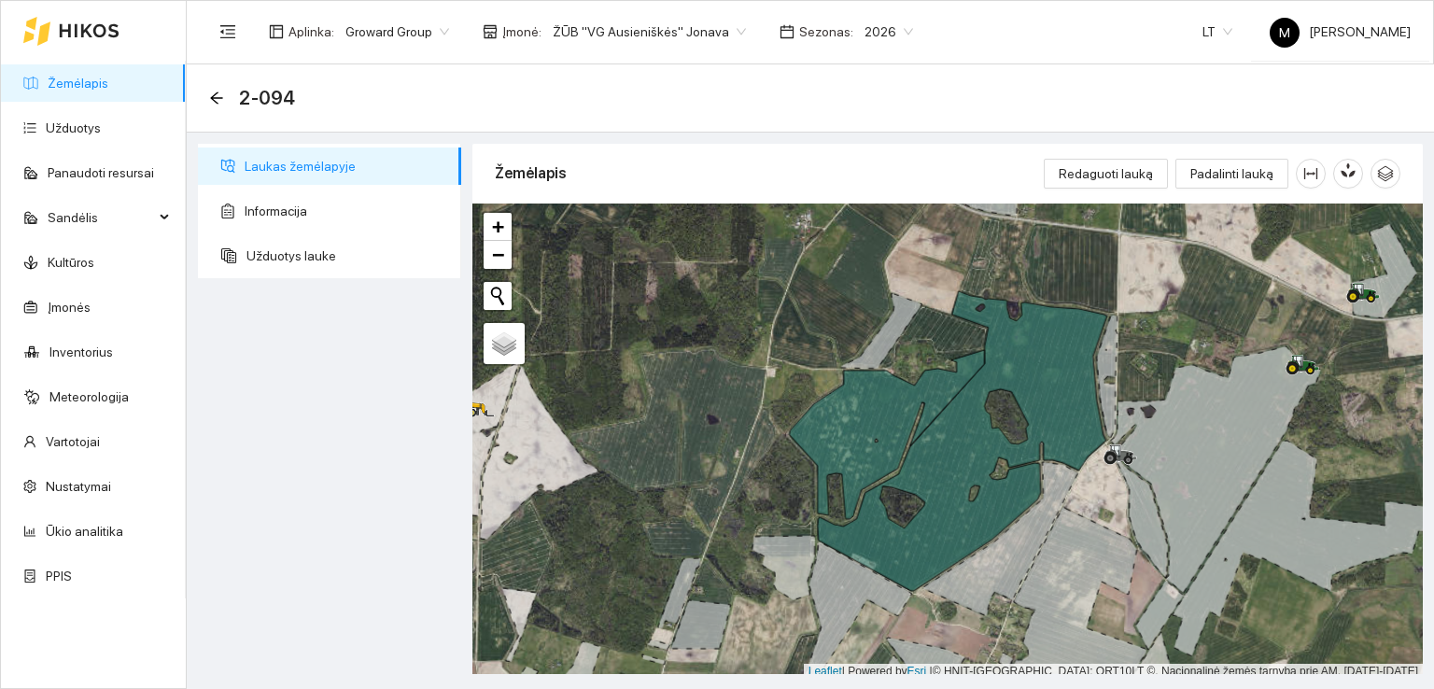
scroll to position [5, 0]
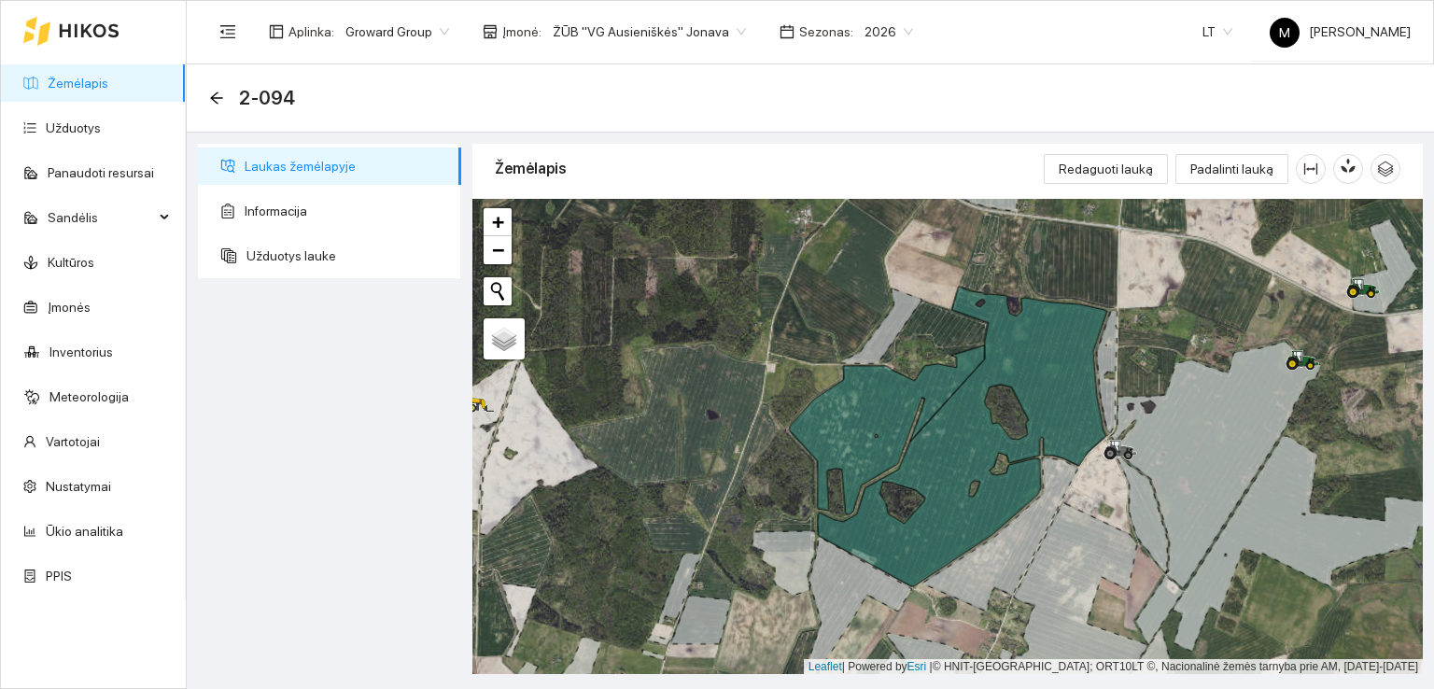
drag, startPoint x: 1064, startPoint y: 299, endPoint x: 941, endPoint y: 512, distance: 246.7
click at [942, 511] on div at bounding box center [947, 437] width 950 height 476
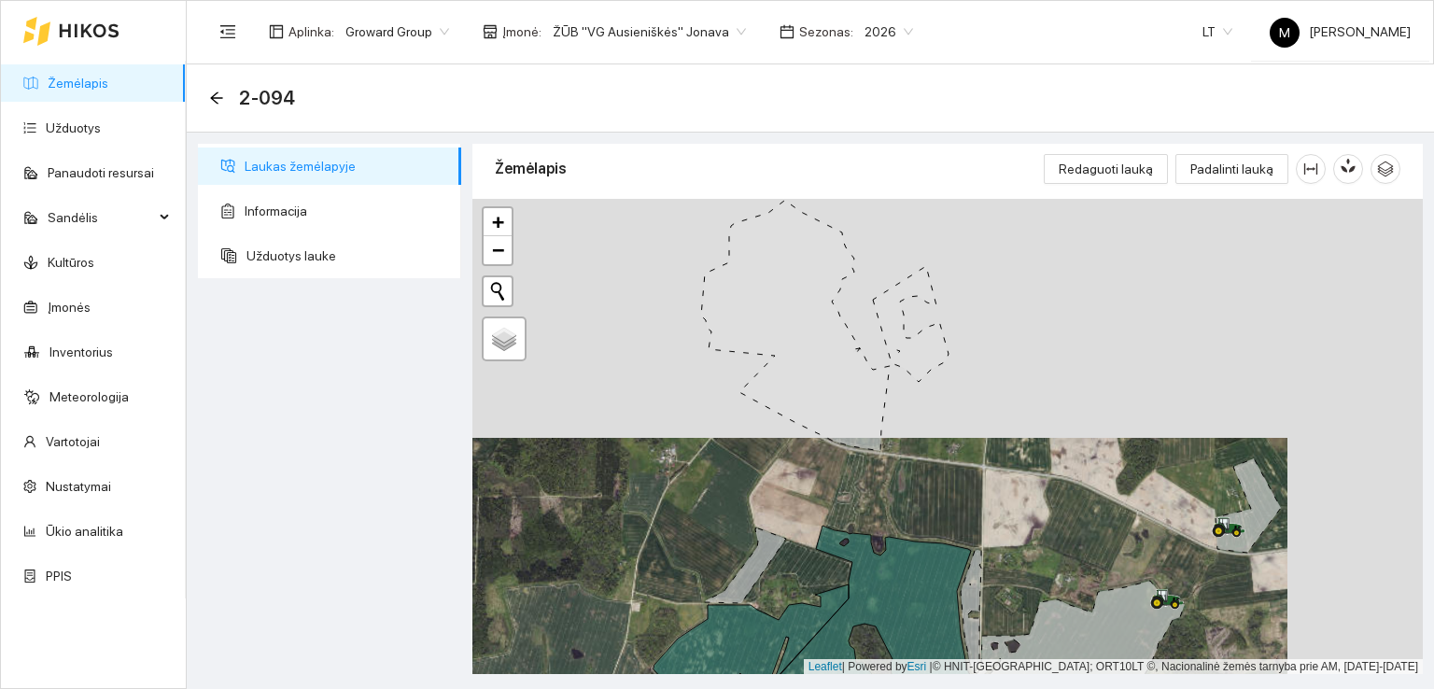
drag, startPoint x: 1052, startPoint y: 356, endPoint x: 975, endPoint y: 503, distance: 166.2
click at [974, 524] on div at bounding box center [947, 437] width 950 height 476
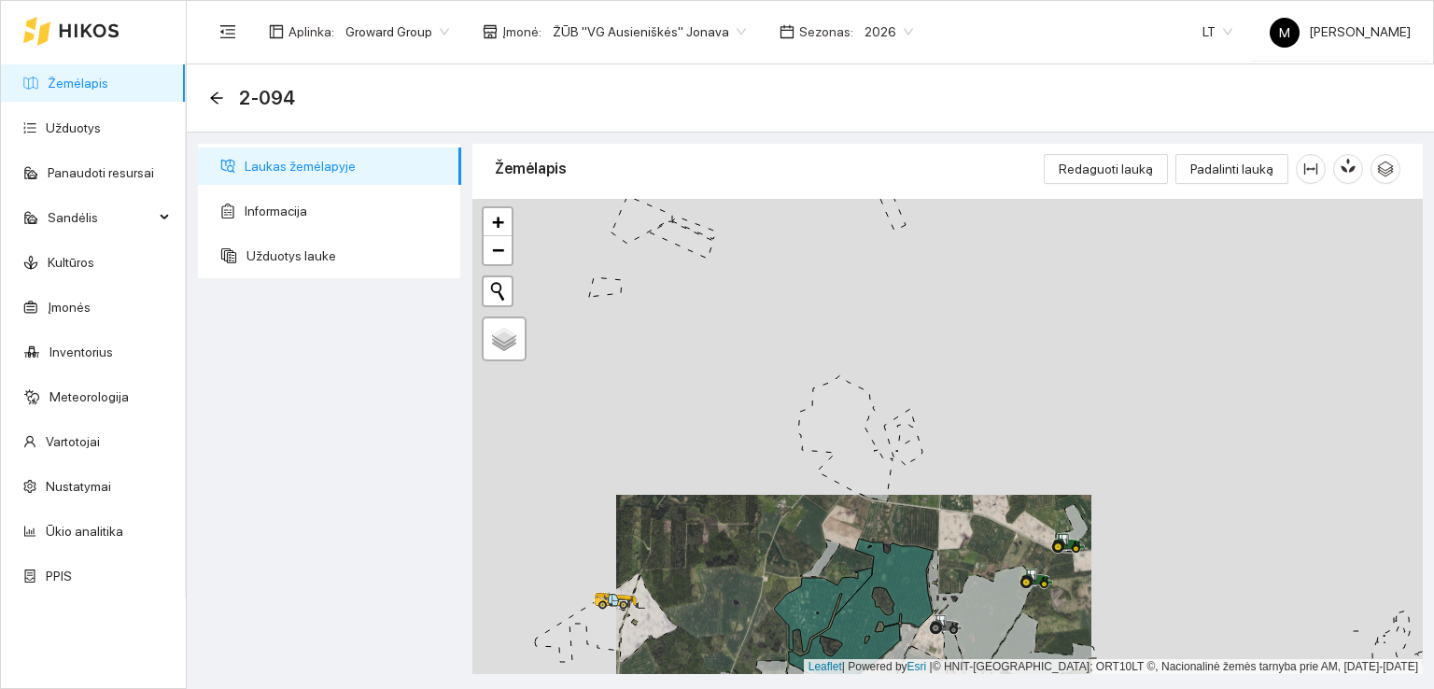
drag, startPoint x: 938, startPoint y: 335, endPoint x: 905, endPoint y: 487, distance: 155.6
click at [905, 487] on div at bounding box center [947, 437] width 950 height 476
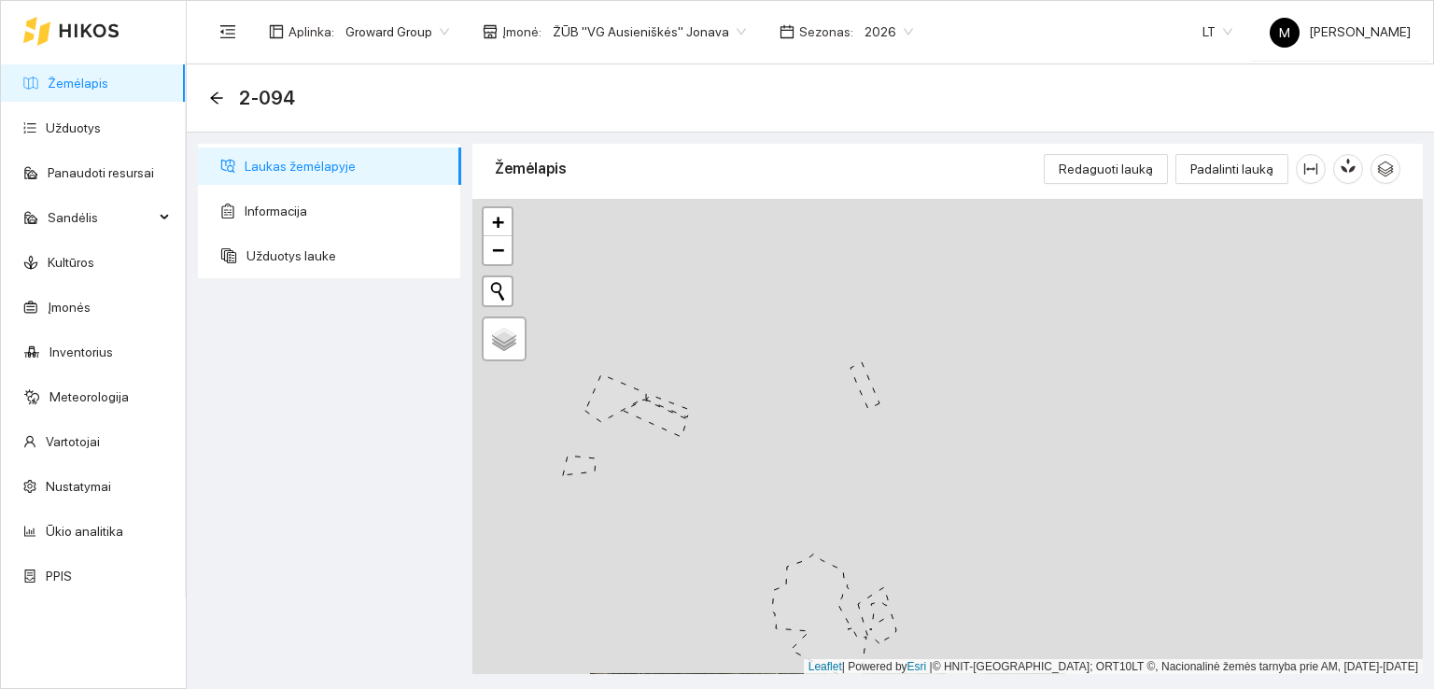
drag, startPoint x: 936, startPoint y: 371, endPoint x: 937, endPoint y: 483, distance: 112.0
click at [937, 483] on div at bounding box center [947, 437] width 950 height 476
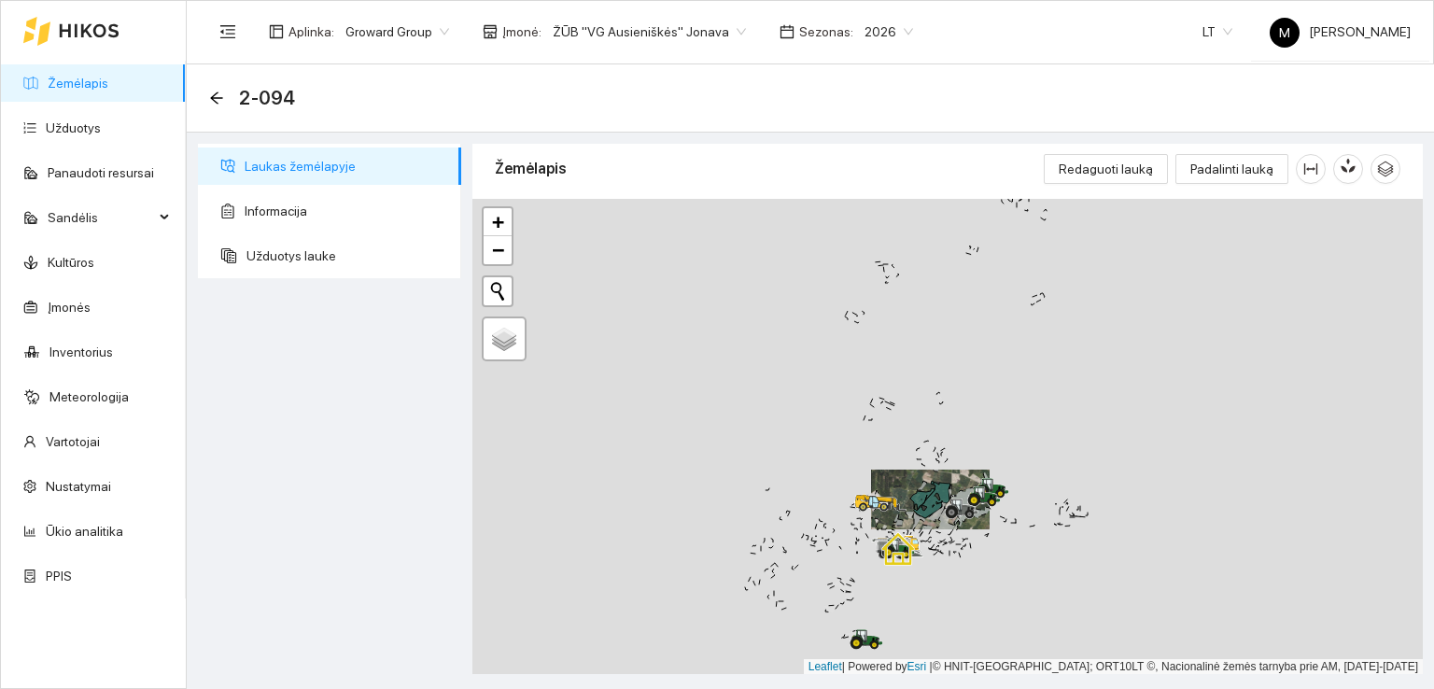
drag, startPoint x: 967, startPoint y: 355, endPoint x: 935, endPoint y: 529, distance: 177.4
click at [935, 529] on div at bounding box center [947, 437] width 950 height 476
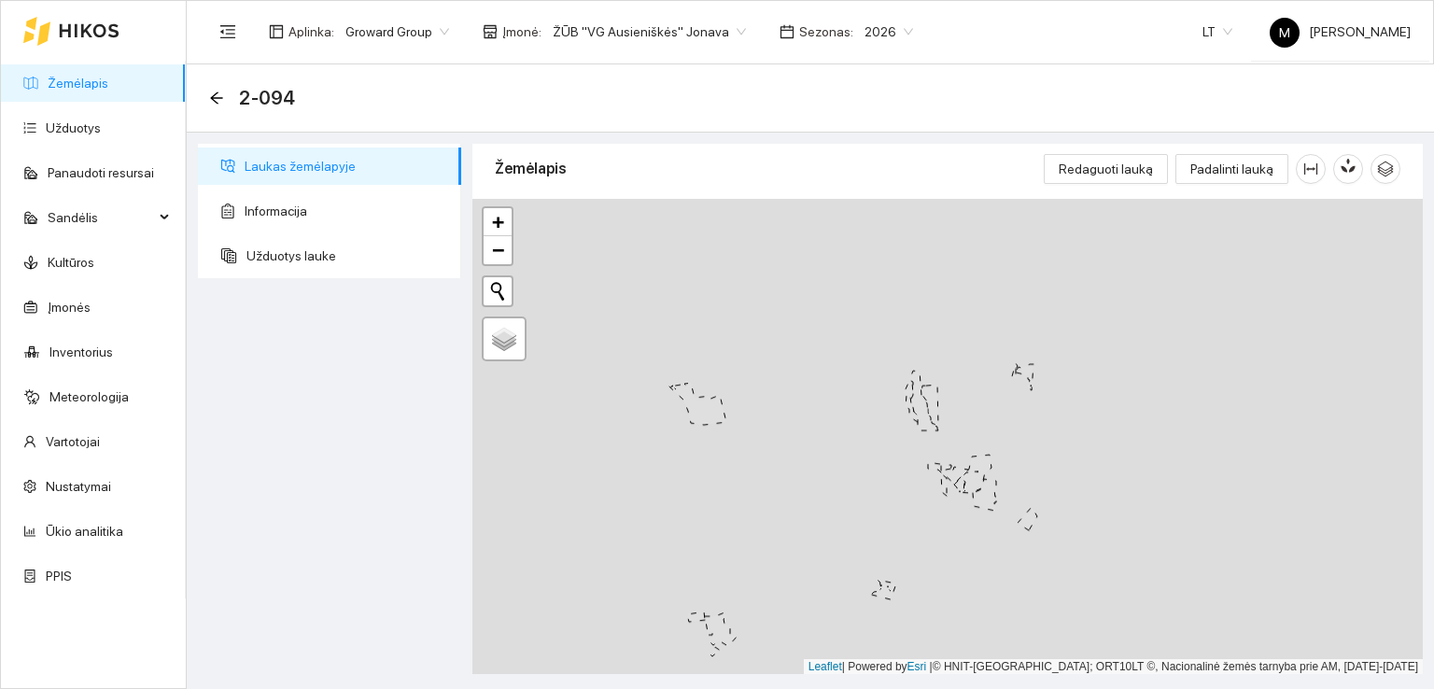
drag, startPoint x: 958, startPoint y: 381, endPoint x: 911, endPoint y: 550, distance: 175.3
click at [911, 551] on div at bounding box center [947, 437] width 950 height 476
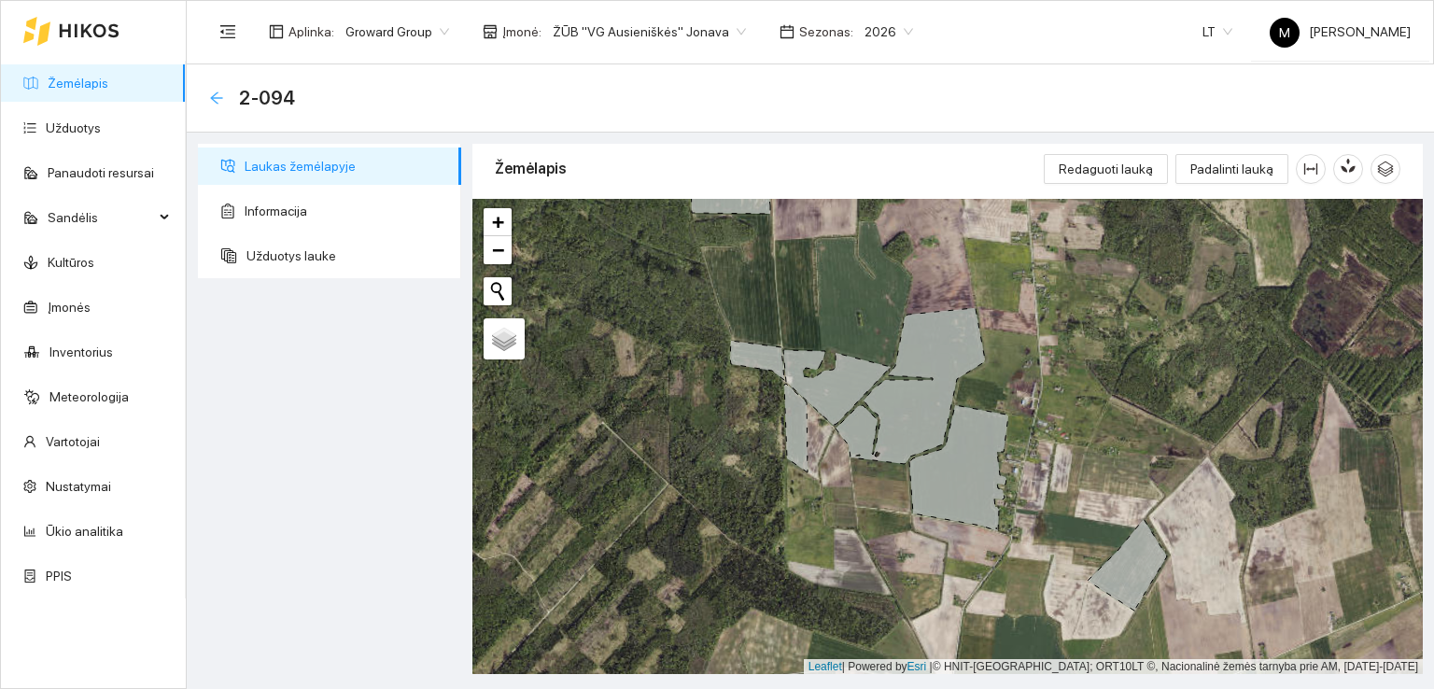
click at [215, 98] on icon "arrow-left" at bounding box center [216, 97] width 12 height 12
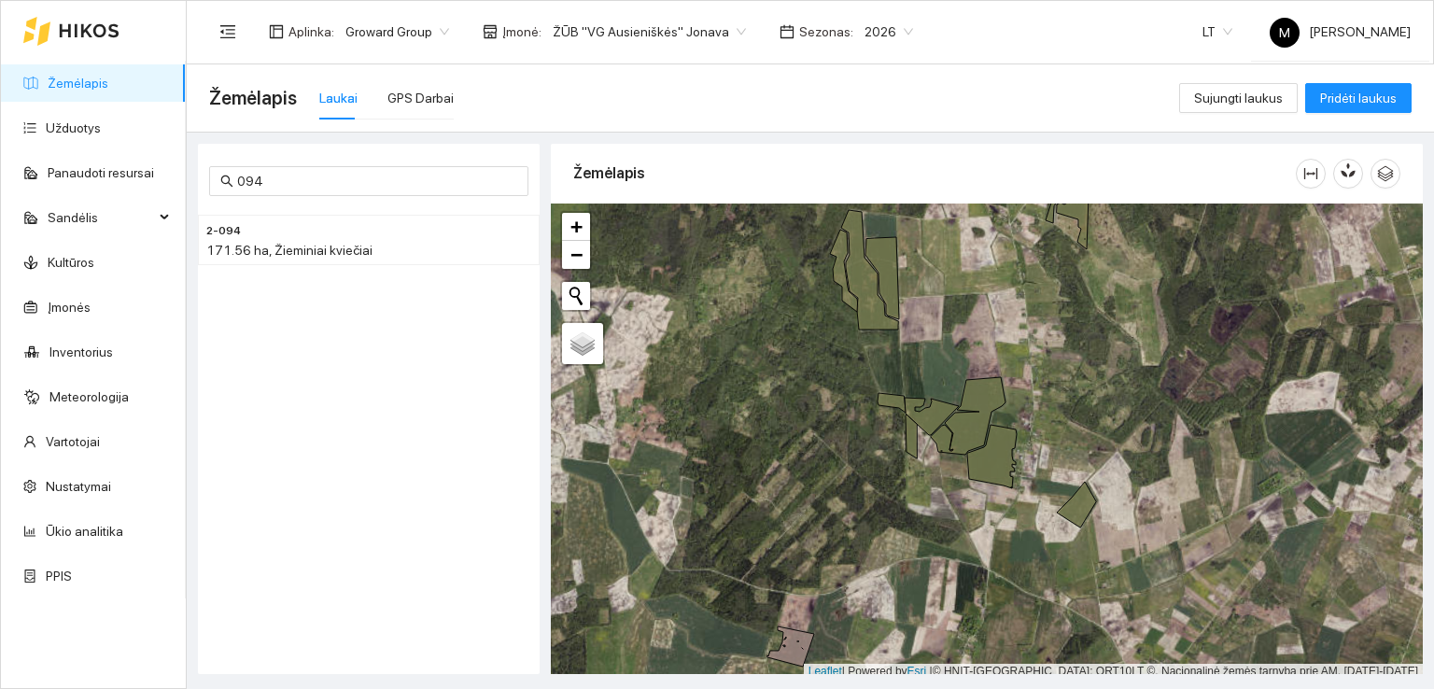
click at [215, 98] on span "Žemėlapis" at bounding box center [253, 98] width 88 height 30
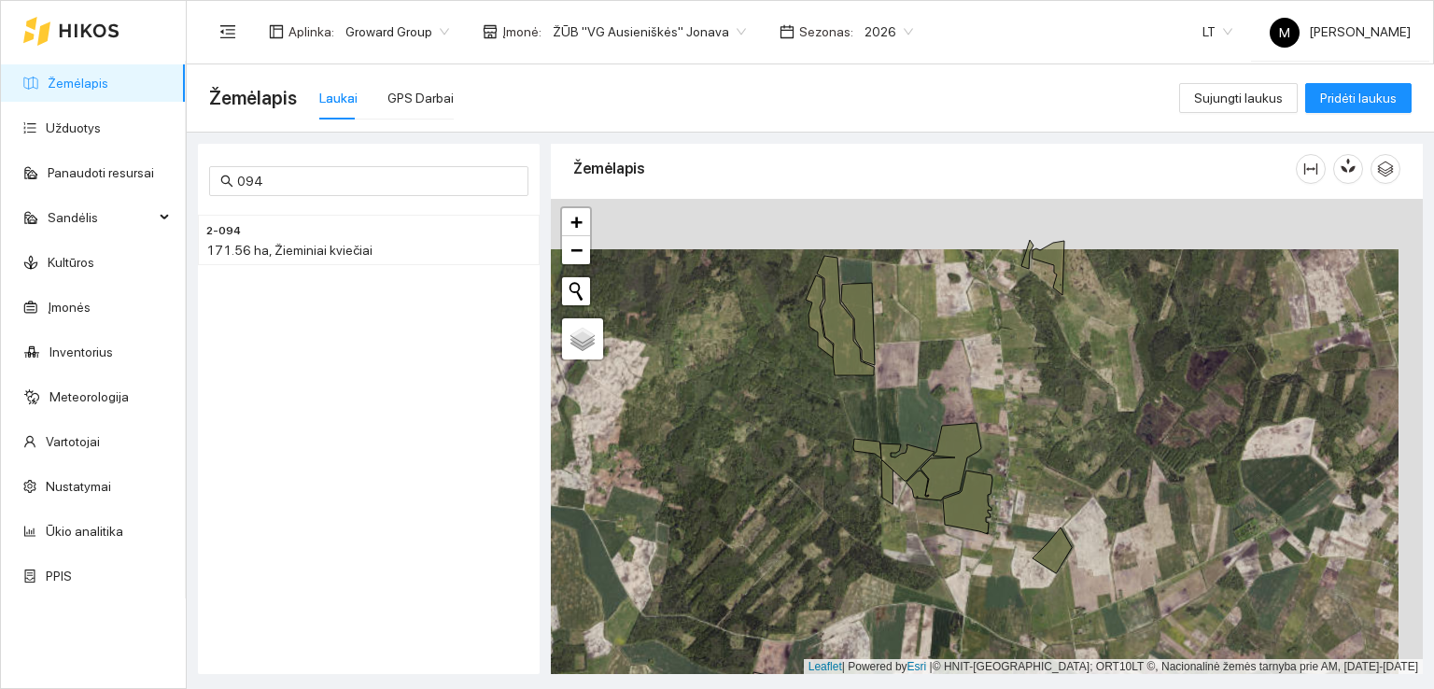
drag, startPoint x: 1036, startPoint y: 328, endPoint x: 997, endPoint y: 421, distance: 101.2
click at [997, 421] on div at bounding box center [987, 437] width 872 height 476
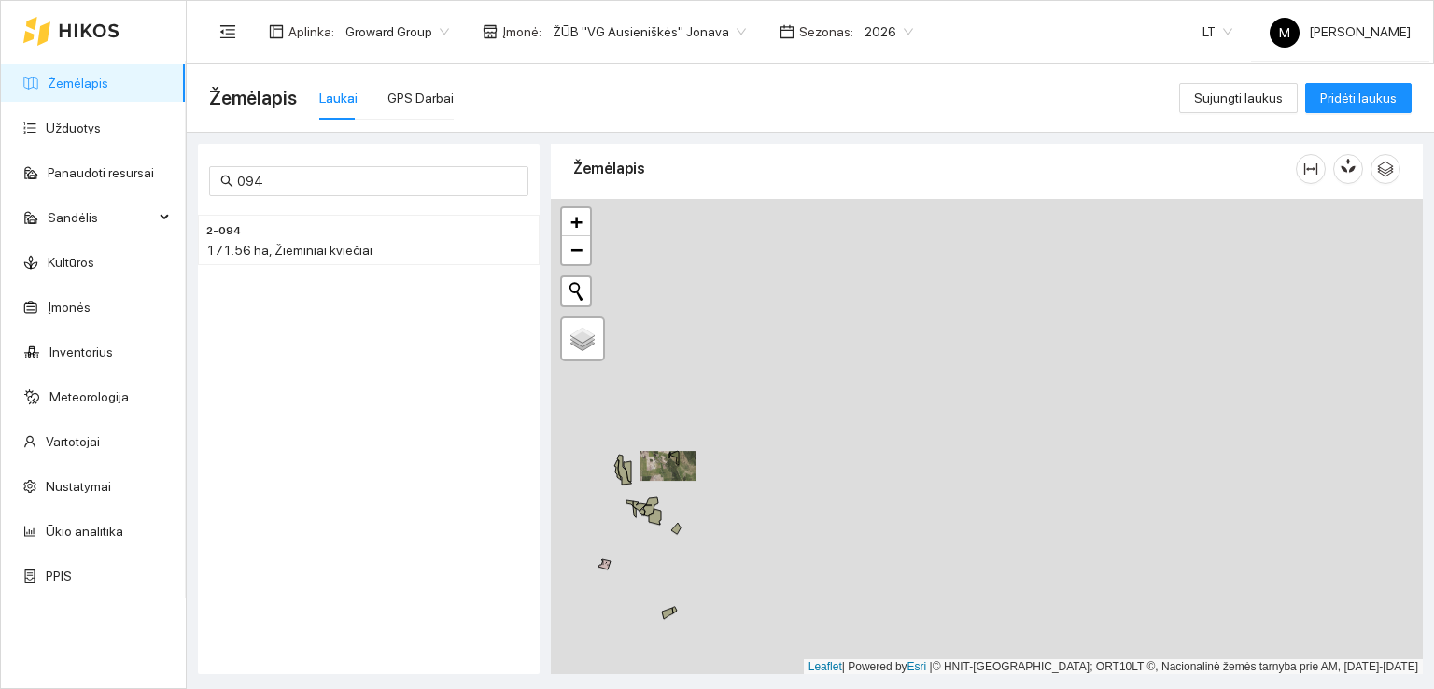
drag, startPoint x: 644, startPoint y: 562, endPoint x: 788, endPoint y: 415, distance: 205.3
click at [784, 419] on div at bounding box center [987, 437] width 872 height 476
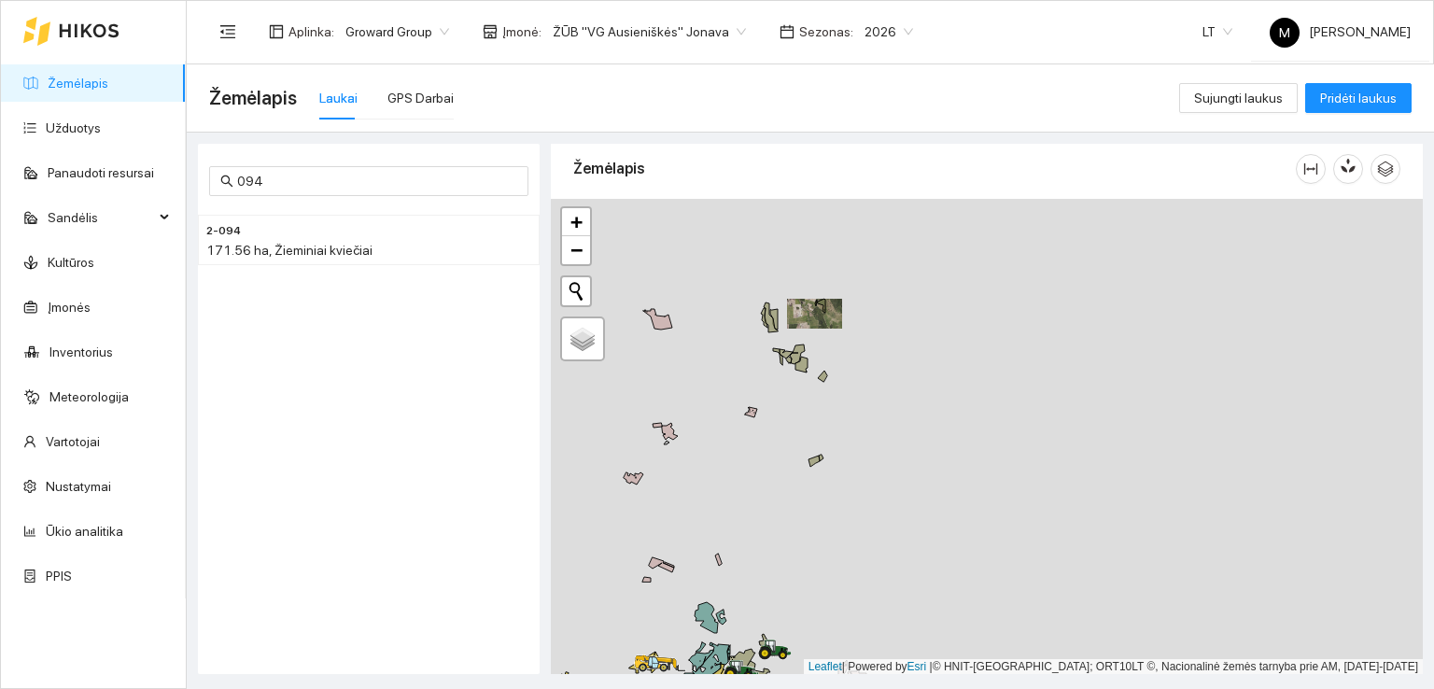
drag, startPoint x: 707, startPoint y: 542, endPoint x: 768, endPoint y: 392, distance: 162.4
click at [768, 393] on div at bounding box center [987, 437] width 872 height 476
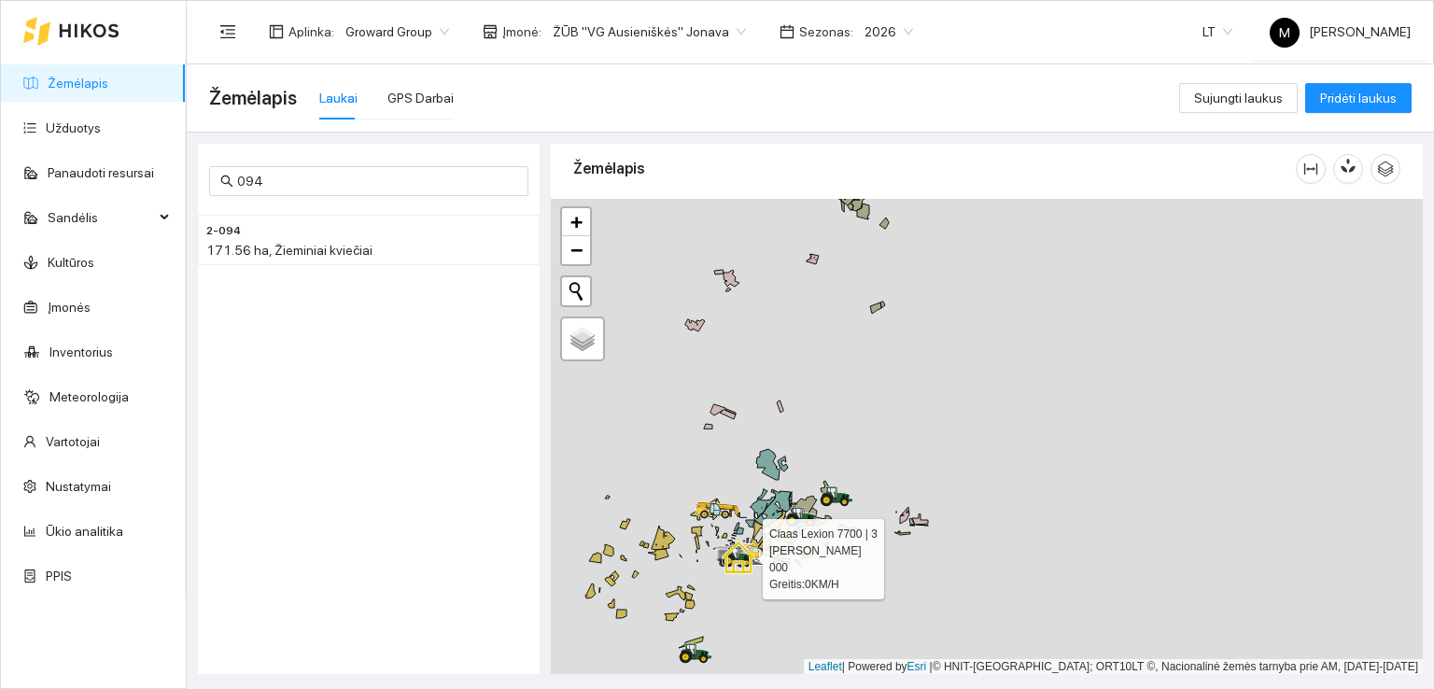
drag, startPoint x: 713, startPoint y: 562, endPoint x: 718, endPoint y: 436, distance: 126.1
click at [718, 545] on icon at bounding box center [738, 556] width 52 height 22
